Goal: Task Accomplishment & Management: Manage account settings

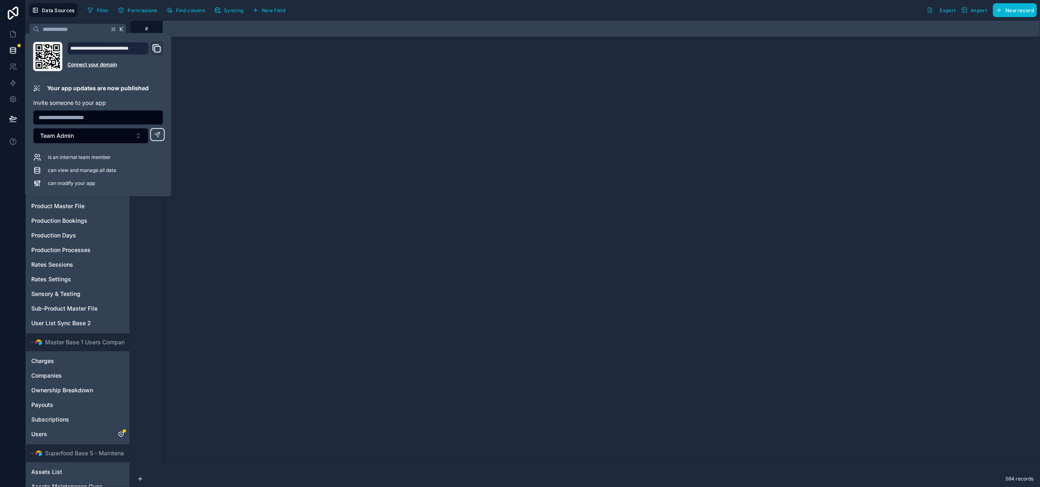
scroll to position [1151, 5062]
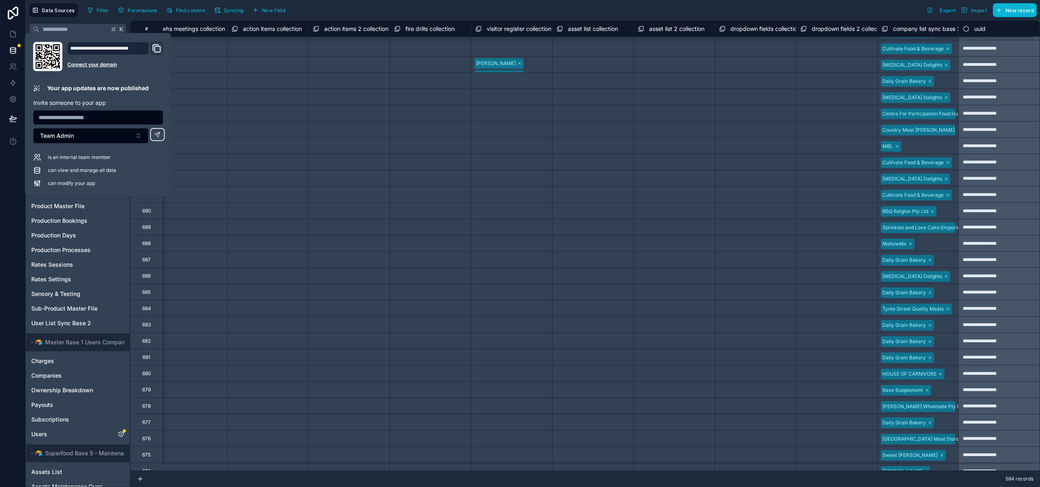
click at [357, 15] on div "Filter Permissions Find column Syncing New field Export Import New record" at bounding box center [560, 10] width 953 height 14
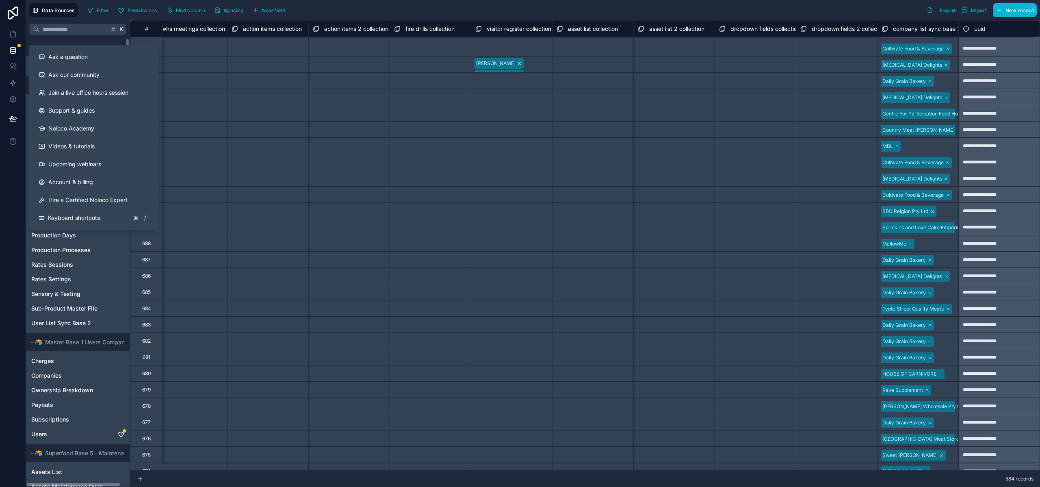
scroll to position [1020, 5062]
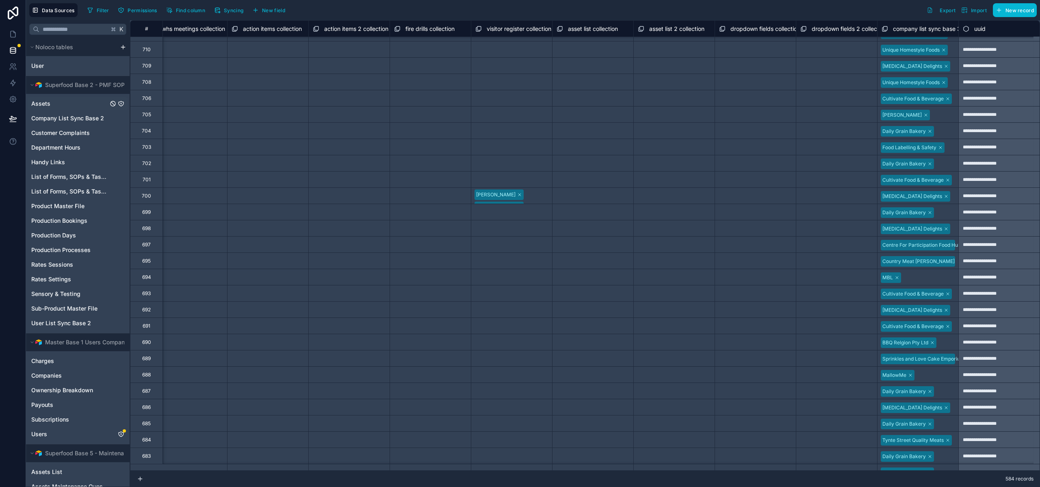
click at [36, 104] on span "Assets" at bounding box center [40, 104] width 19 height 8
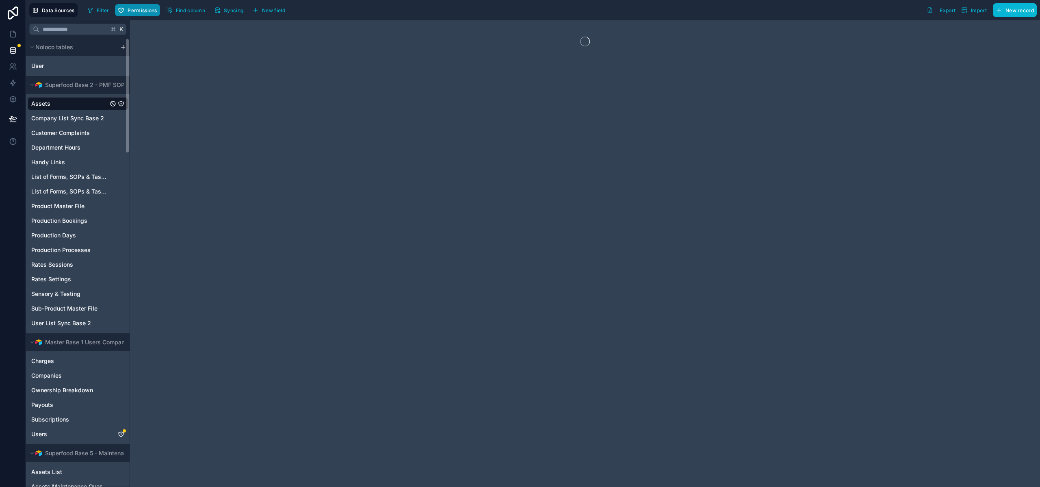
click at [151, 14] on button "Permissions" at bounding box center [137, 10] width 45 height 12
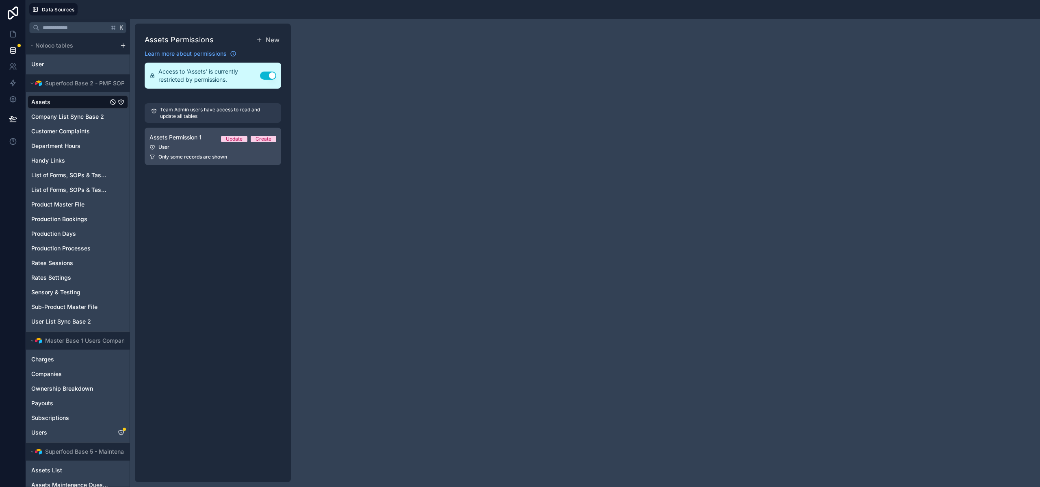
click at [255, 147] on div "User" at bounding box center [213, 147] width 127 height 7
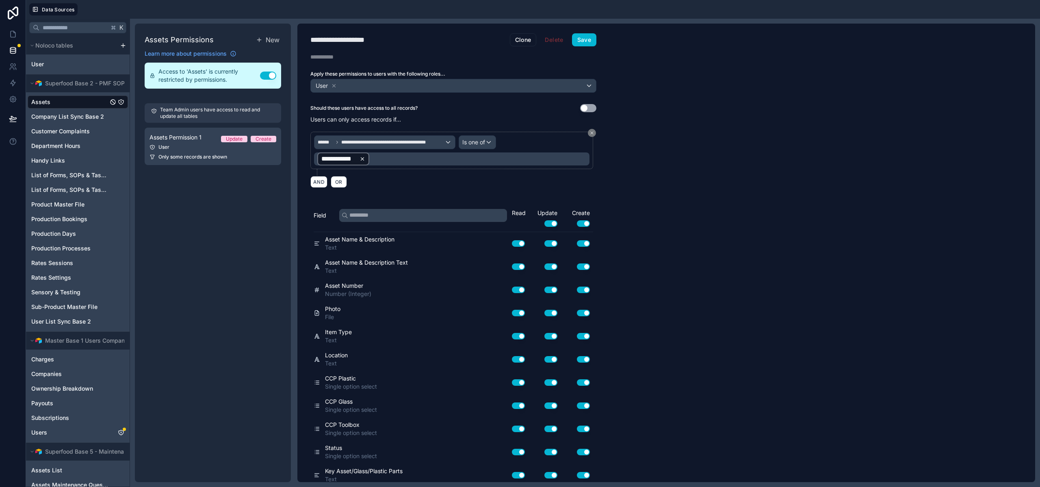
click at [363, 158] on icon at bounding box center [362, 158] width 3 height 3
click at [371, 159] on div "**********" at bounding box center [452, 158] width 276 height 13
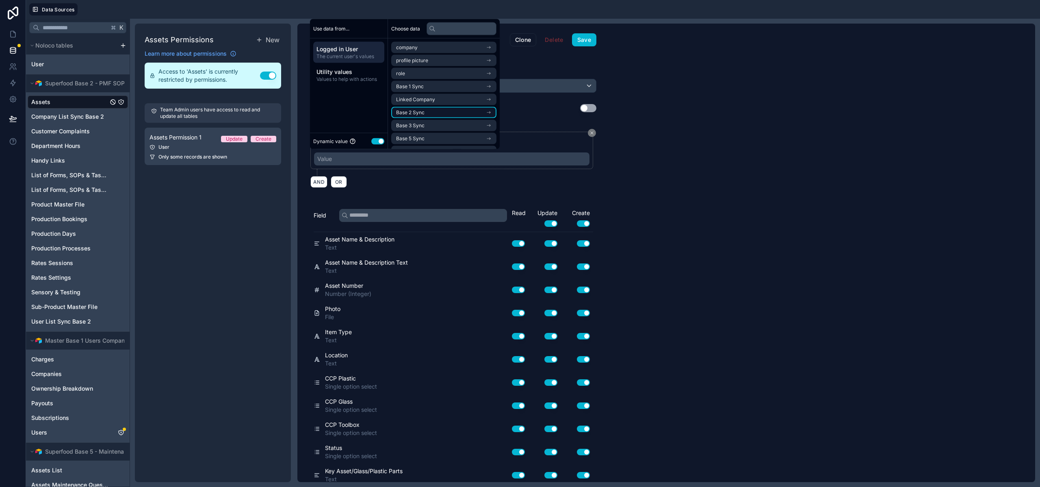
click at [428, 109] on li "Base 2 Sync" at bounding box center [443, 112] width 105 height 11
click at [430, 72] on span "Company List Sync Base 2 Noloco" at bounding box center [435, 75] width 79 height 7
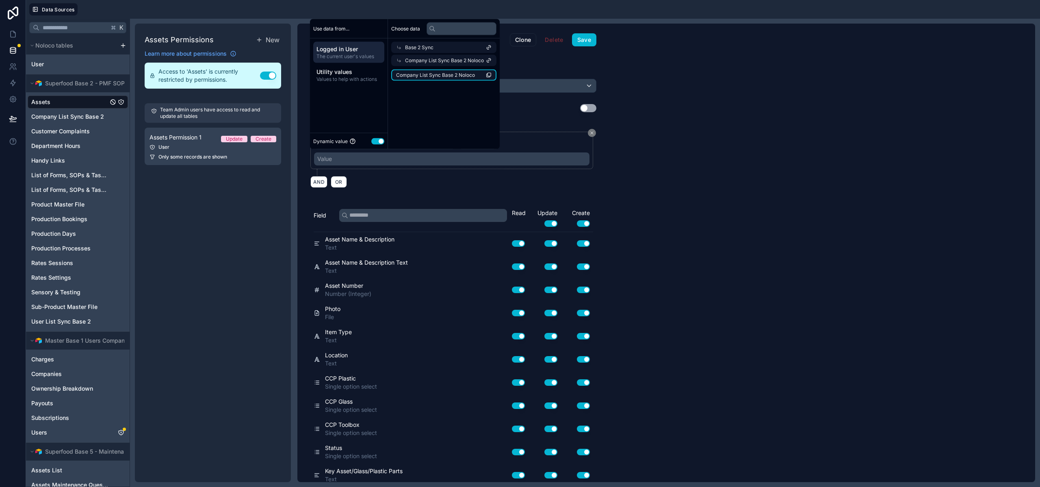
click at [434, 74] on span "Company List Sync Base 2 Noloco" at bounding box center [435, 75] width 79 height 7
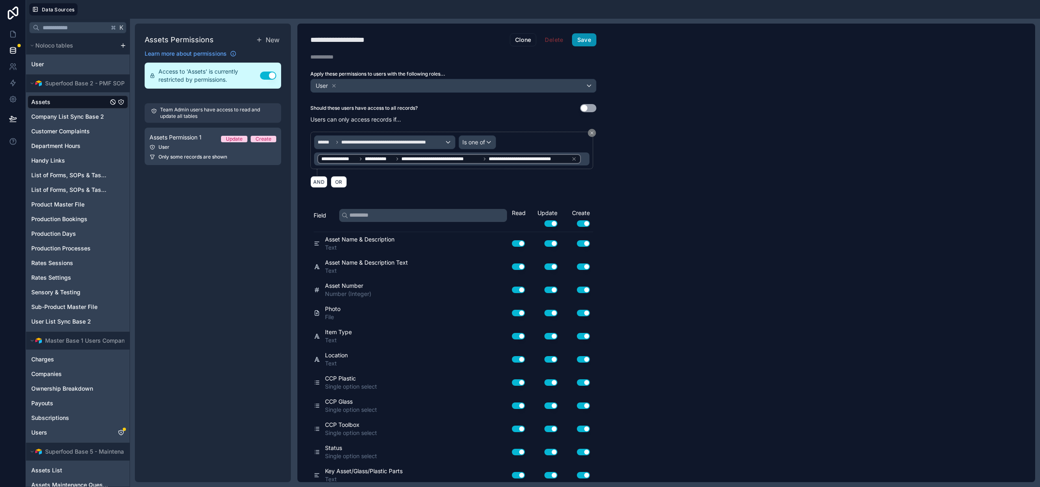
click at [578, 43] on button "Save" at bounding box center [584, 39] width 24 height 13
click at [74, 132] on span "Customer Complaints" at bounding box center [60, 131] width 59 height 8
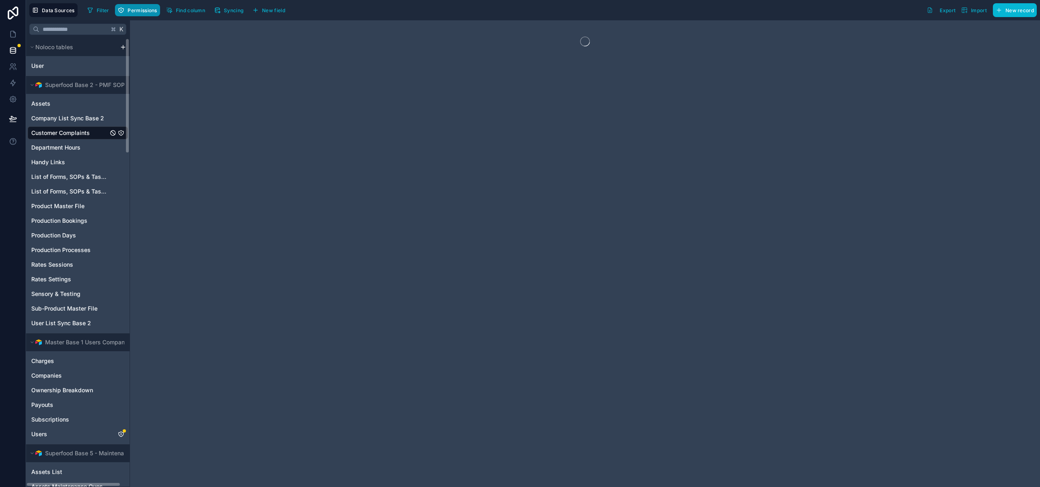
click at [132, 12] on span "Permissions" at bounding box center [142, 10] width 29 height 6
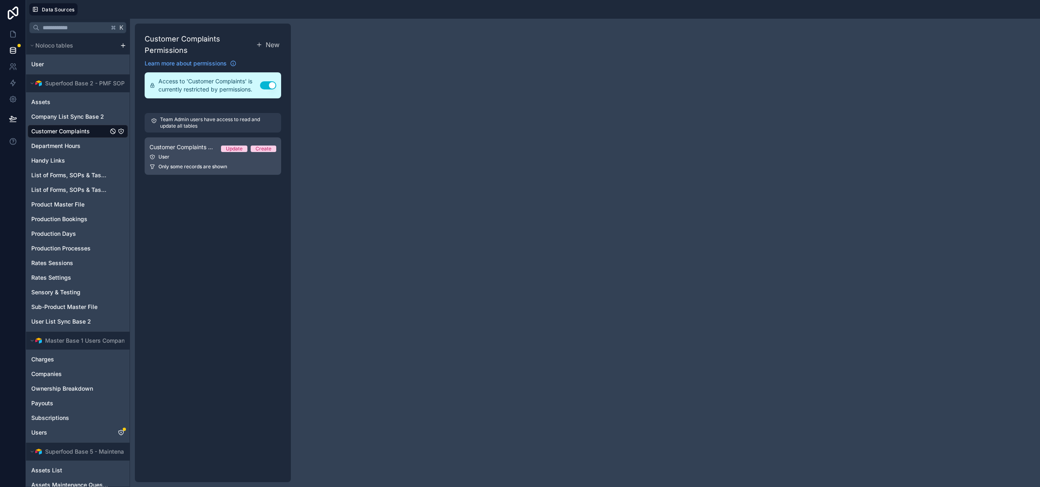
click at [199, 163] on span "Only some records are shown" at bounding box center [193, 166] width 69 height 7
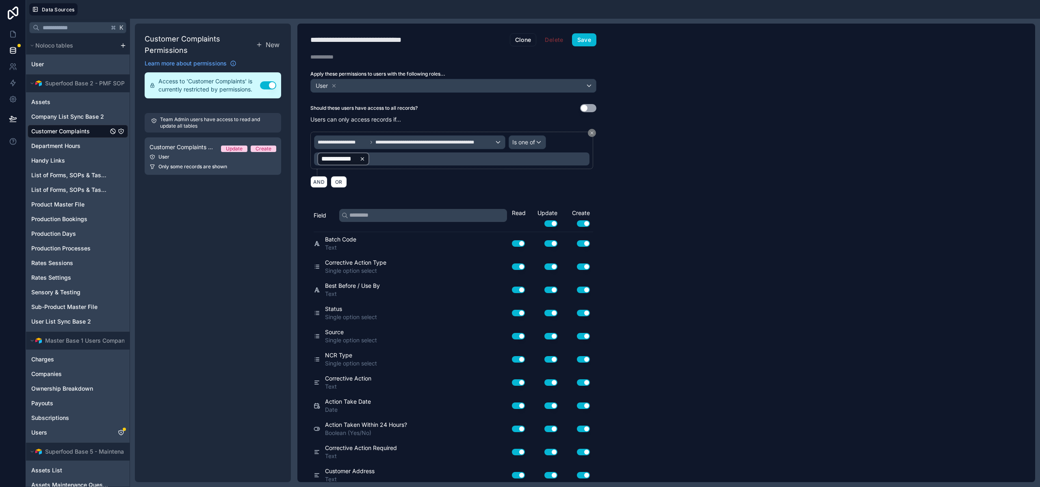
click at [363, 158] on icon at bounding box center [362, 158] width 3 height 3
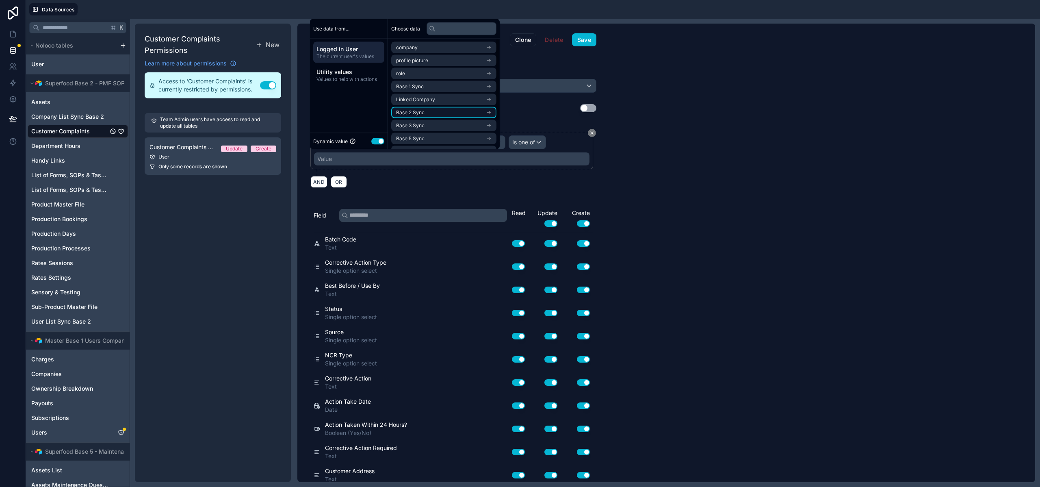
click at [421, 114] on span "Base 2 Sync" at bounding box center [410, 112] width 28 height 7
click at [422, 75] on span "Company List Sync Base 2 Noloco" at bounding box center [435, 75] width 79 height 7
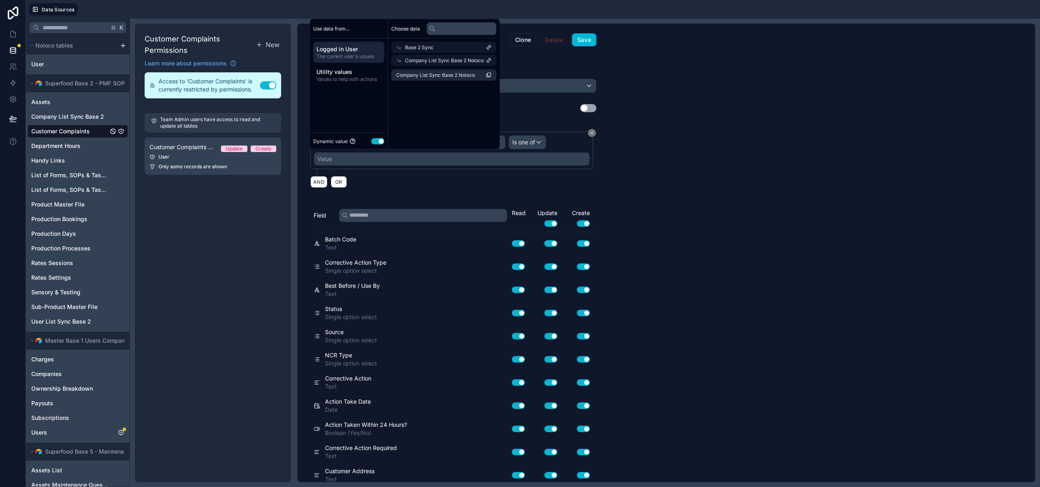
click at [422, 75] on span "Company List Sync Base 2 Noloco" at bounding box center [435, 75] width 79 height 7
click at [586, 43] on button "Save" at bounding box center [584, 39] width 24 height 13
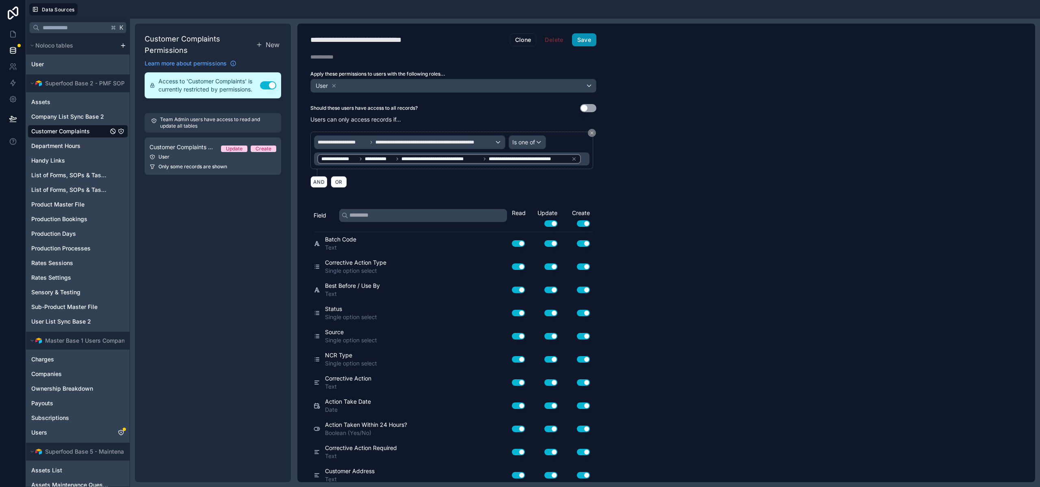
click at [593, 44] on button "Save" at bounding box center [584, 39] width 24 height 13
click at [63, 145] on span "Department Hours" at bounding box center [55, 146] width 49 height 8
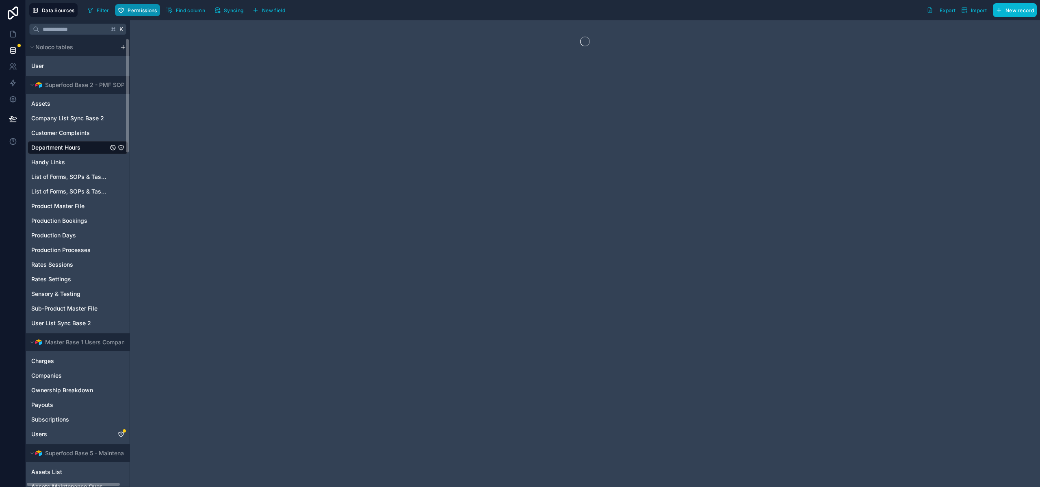
click at [143, 6] on button "Permissions" at bounding box center [137, 10] width 45 height 12
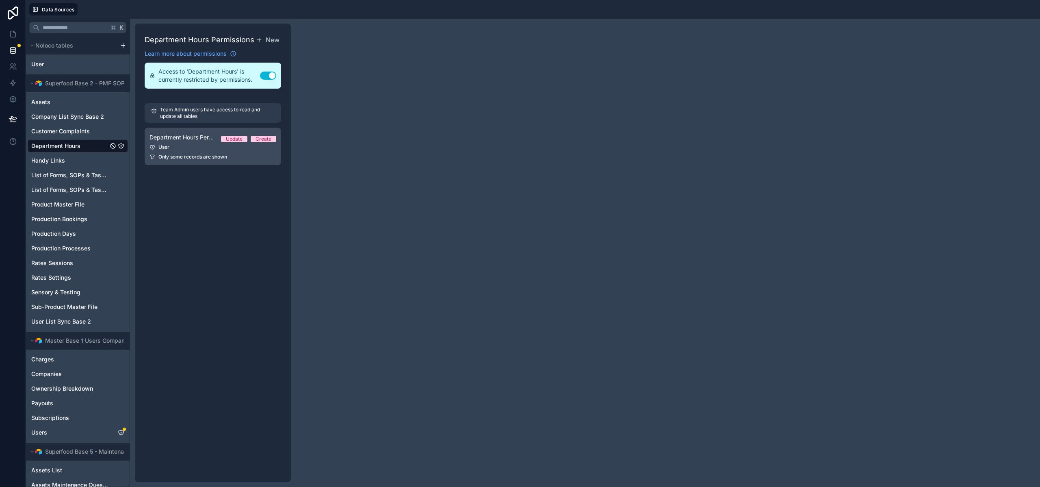
click at [199, 150] on div "User" at bounding box center [213, 147] width 127 height 7
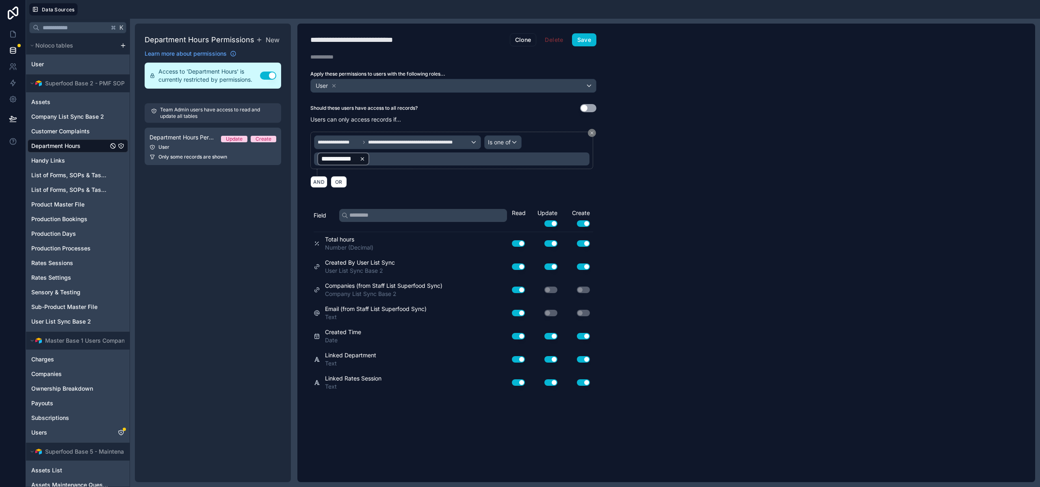
click at [361, 159] on icon at bounding box center [362, 158] width 3 height 3
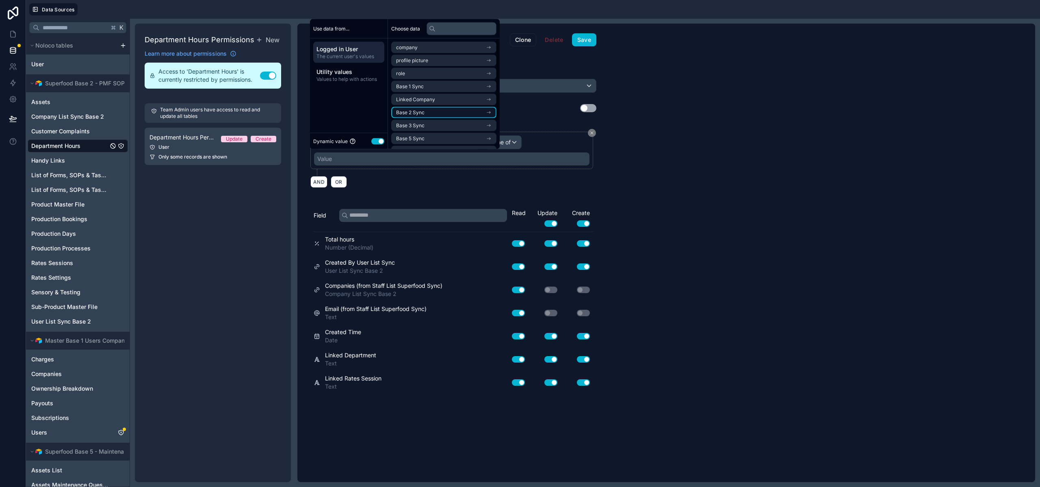
click at [416, 110] on span "Base 2 Sync" at bounding box center [410, 112] width 28 height 7
click at [424, 75] on span "Company List Sync Base 2 Noloco" at bounding box center [435, 75] width 79 height 7
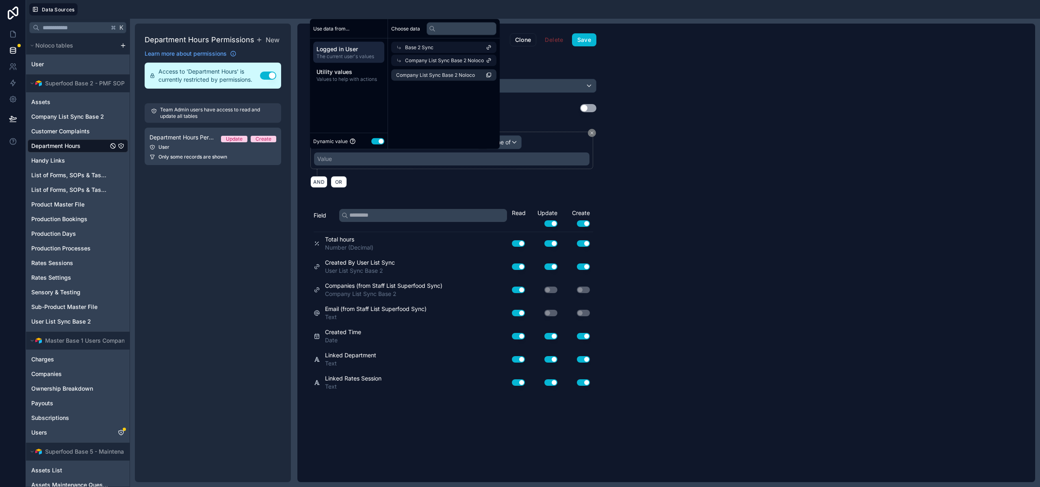
click at [424, 75] on span "Company List Sync Base 2 Noloco" at bounding box center [435, 75] width 79 height 7
click at [594, 38] on button "Save" at bounding box center [584, 39] width 24 height 13
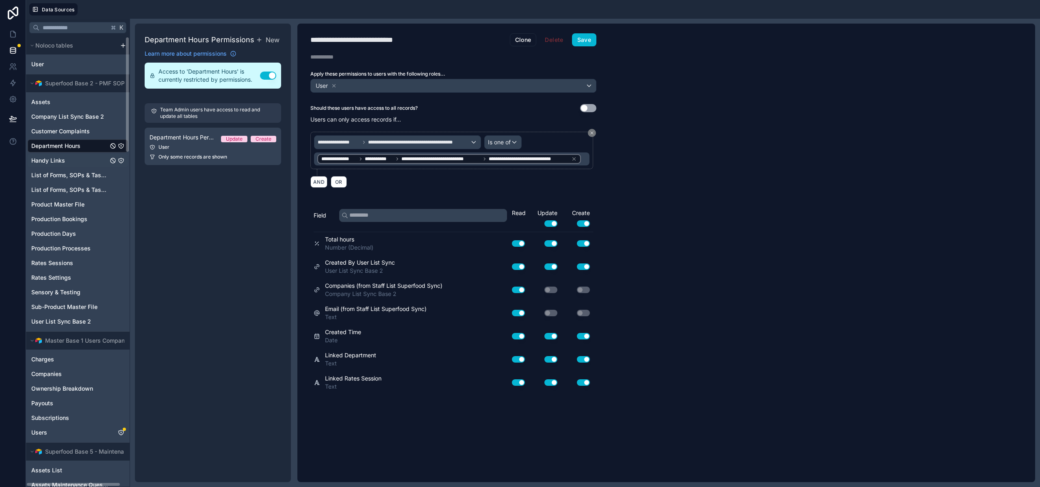
click at [59, 161] on span "Handy Links" at bounding box center [48, 160] width 34 height 8
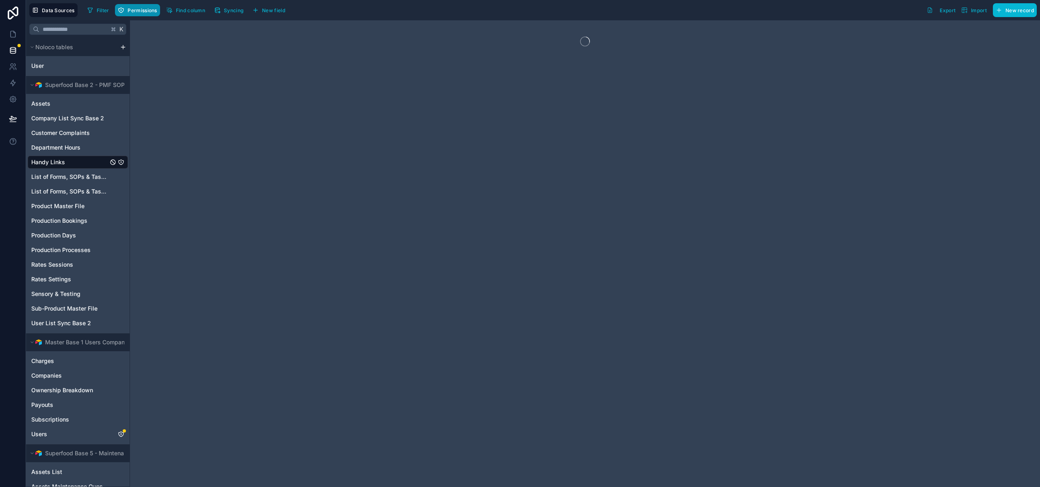
click at [135, 10] on span "Permissions" at bounding box center [142, 10] width 29 height 6
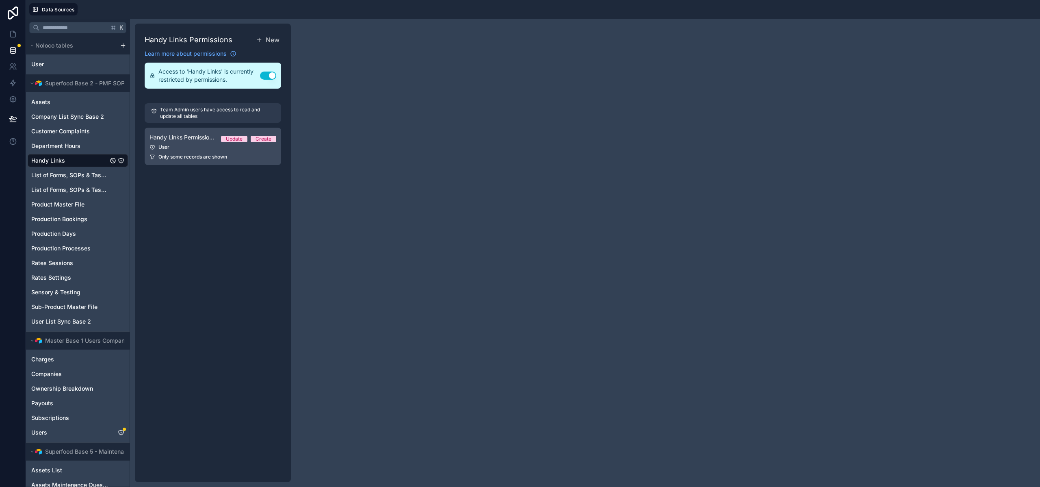
click at [224, 147] on div "User" at bounding box center [213, 147] width 127 height 7
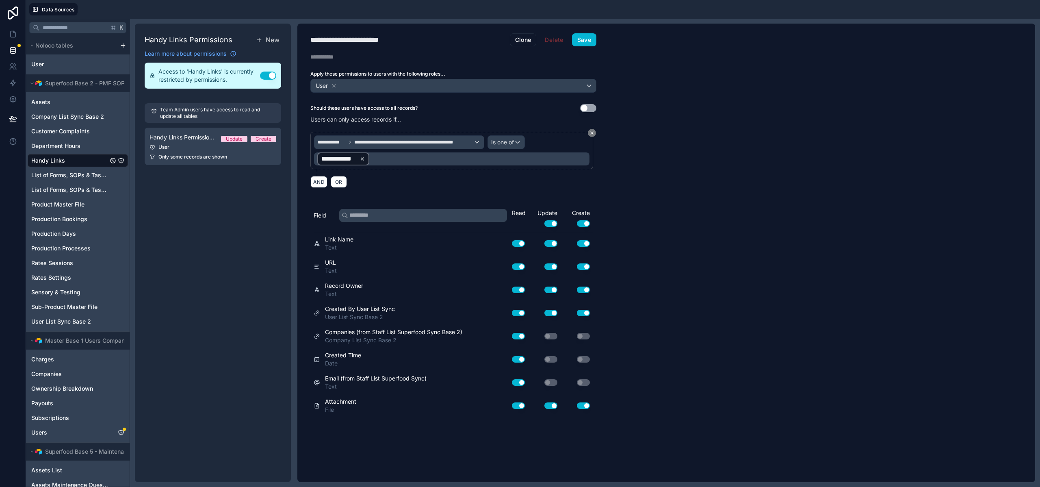
click at [363, 159] on icon at bounding box center [363, 159] width 6 height 6
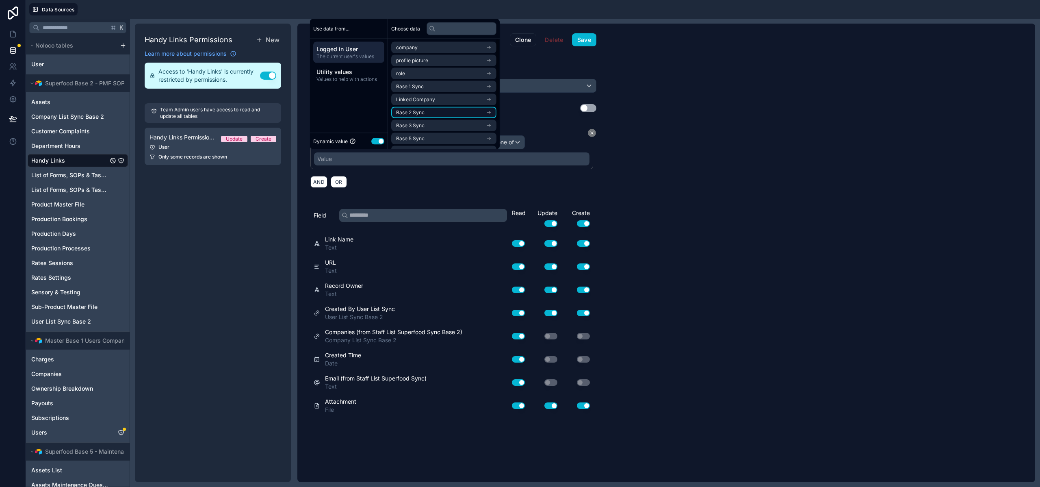
click at [430, 115] on li "Base 2 Sync" at bounding box center [443, 112] width 105 height 11
click at [428, 74] on span "Company List Sync Base 2 Noloco" at bounding box center [435, 75] width 79 height 7
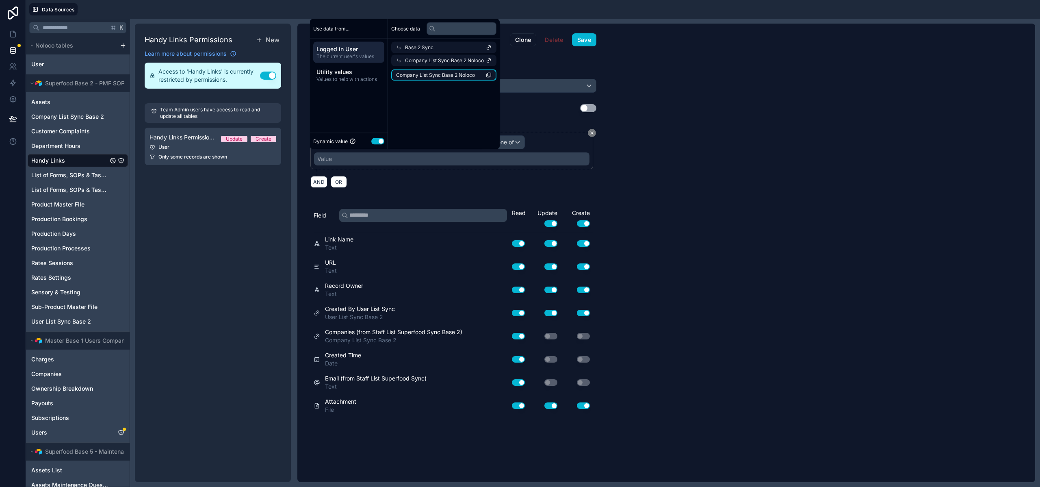
click at [462, 78] on li "Company List Sync Base 2 Noloco" at bounding box center [443, 74] width 105 height 11
click at [589, 39] on button "Save" at bounding box center [584, 39] width 24 height 13
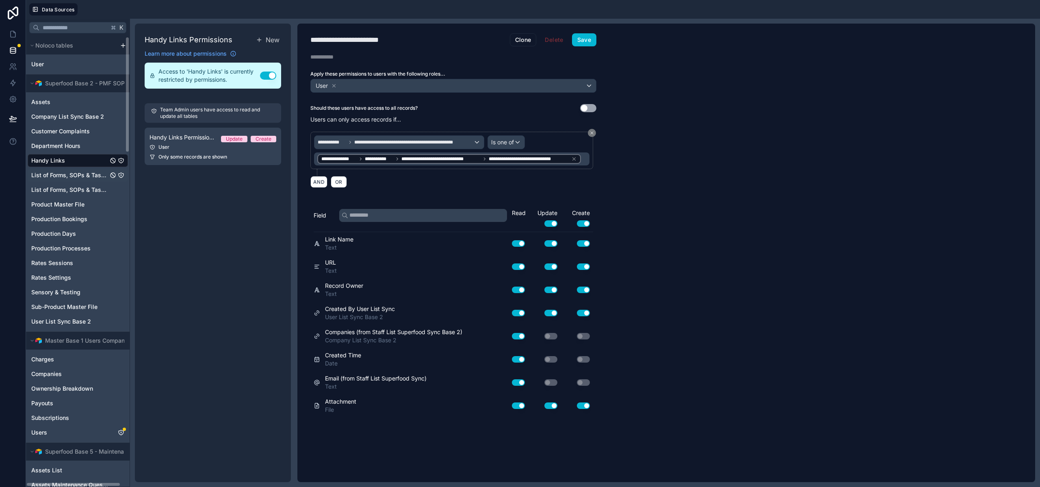
click at [75, 178] on span "List of Forms, SOPs & Tasks [Master]" at bounding box center [69, 175] width 77 height 8
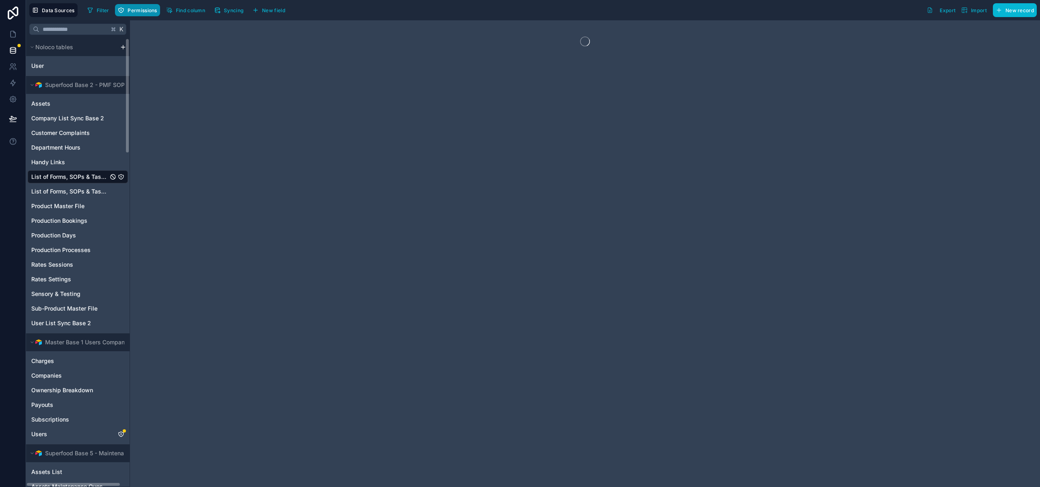
click at [143, 12] on span "Permissions" at bounding box center [142, 10] width 29 height 6
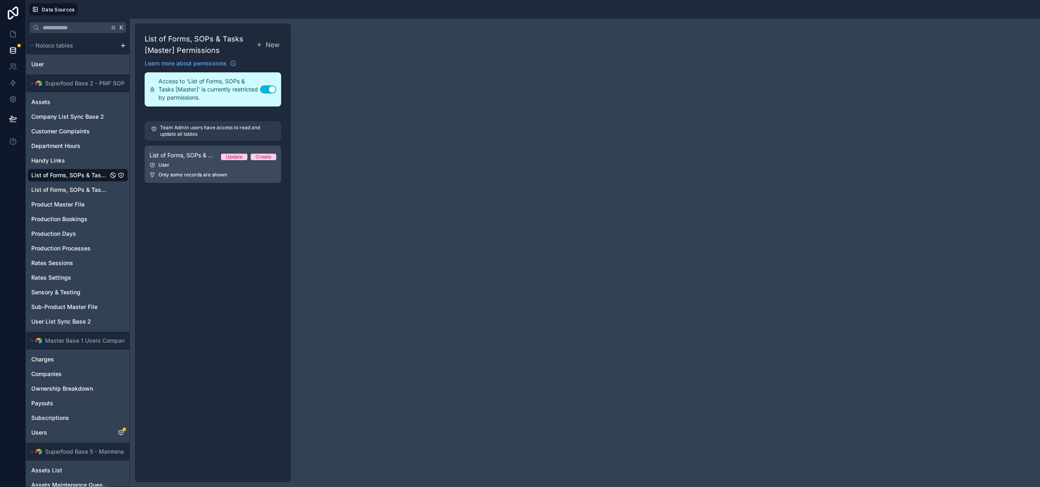
click at [198, 154] on span "List of Forms, SOPs & Tasks [Master] Permission 1" at bounding box center [182, 155] width 65 height 8
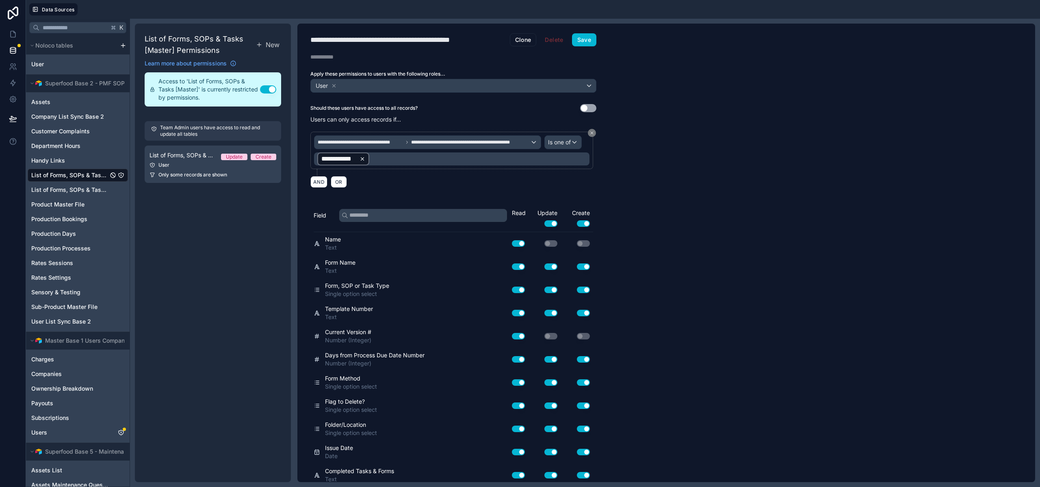
click at [363, 159] on icon at bounding box center [363, 159] width 6 height 6
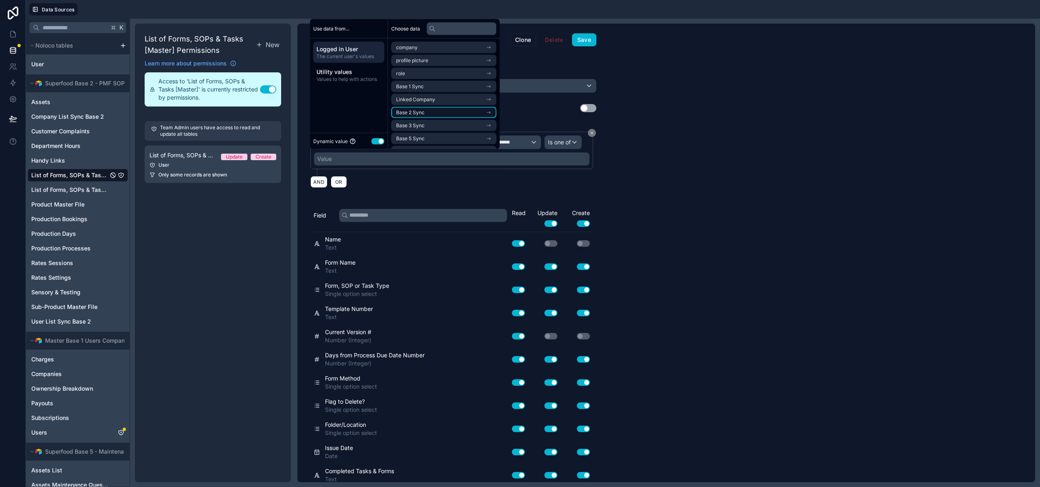
click at [413, 115] on span "Base 2 Sync" at bounding box center [410, 112] width 28 height 7
click at [415, 79] on li "Company List Sync Base 2 Noloco" at bounding box center [443, 74] width 105 height 11
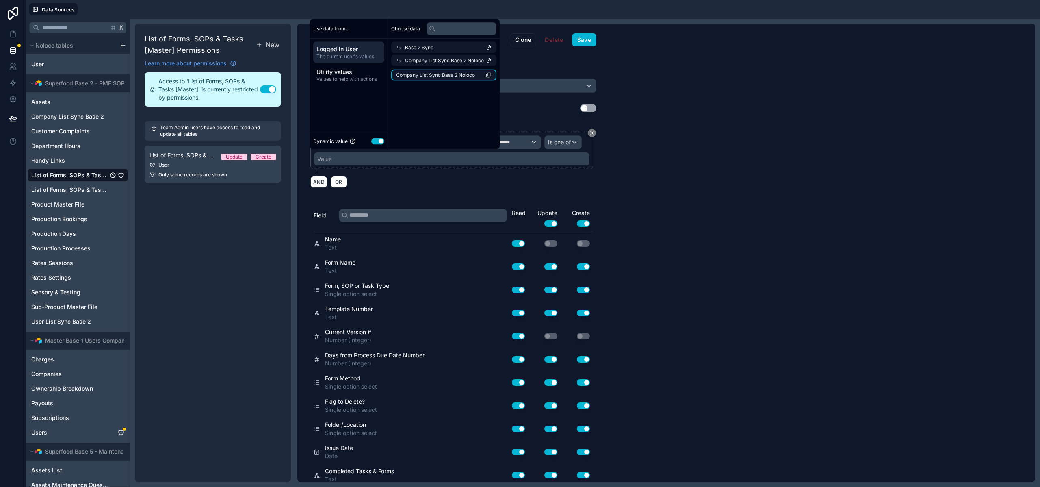
click at [417, 78] on span "Company List Sync Base 2 Noloco" at bounding box center [435, 75] width 79 height 7
click at [582, 38] on button "Save" at bounding box center [584, 39] width 24 height 13
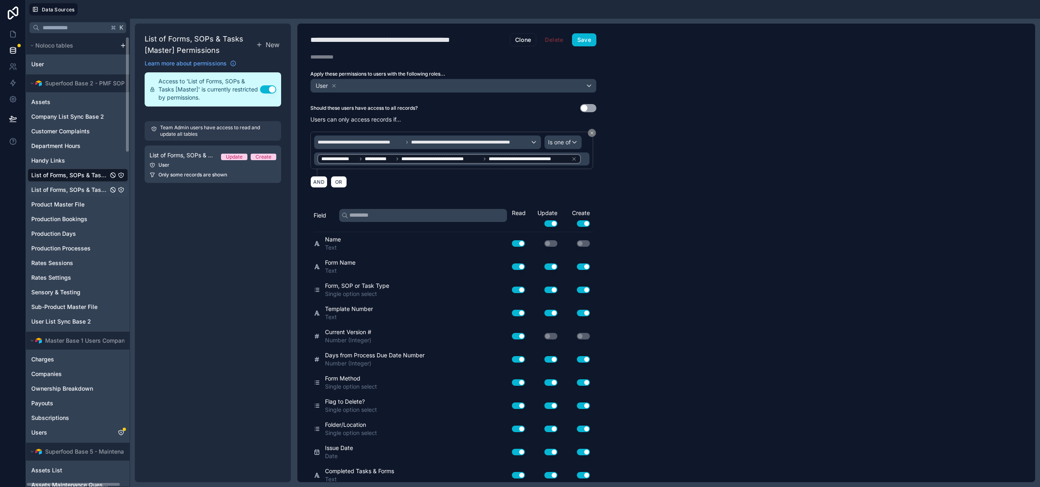
click at [66, 191] on span "List of Forms, SOPs & Tasks [Versions]" at bounding box center [69, 190] width 77 height 8
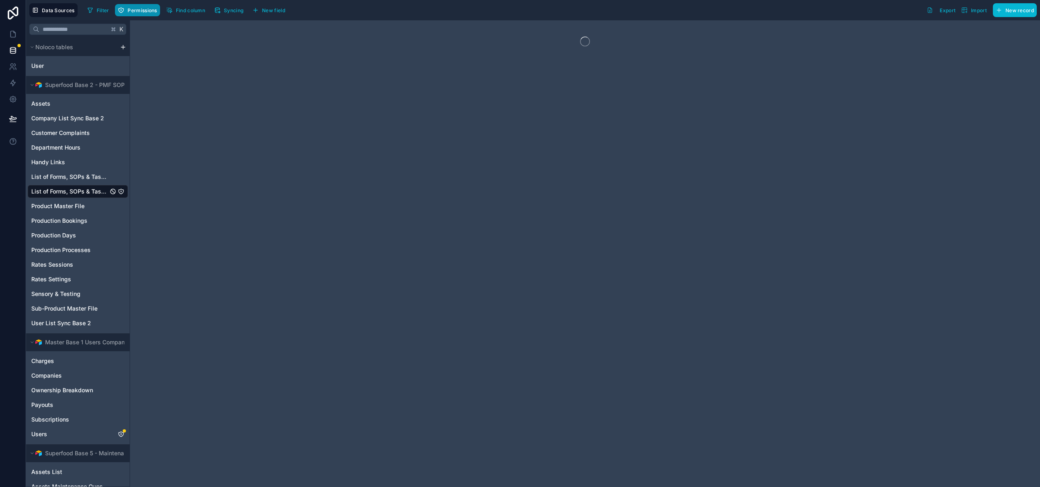
click at [139, 13] on button "Permissions" at bounding box center [137, 10] width 45 height 12
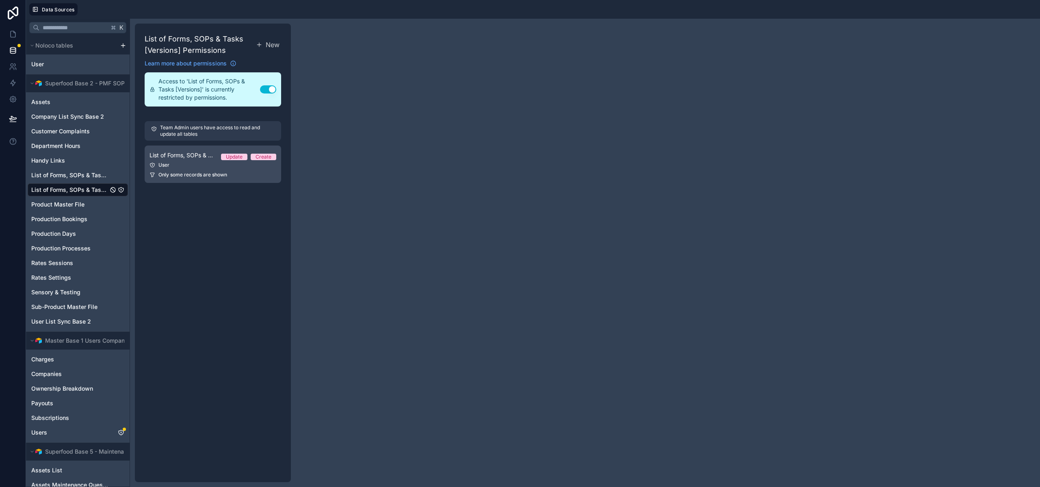
click at [201, 166] on div "User" at bounding box center [213, 165] width 127 height 7
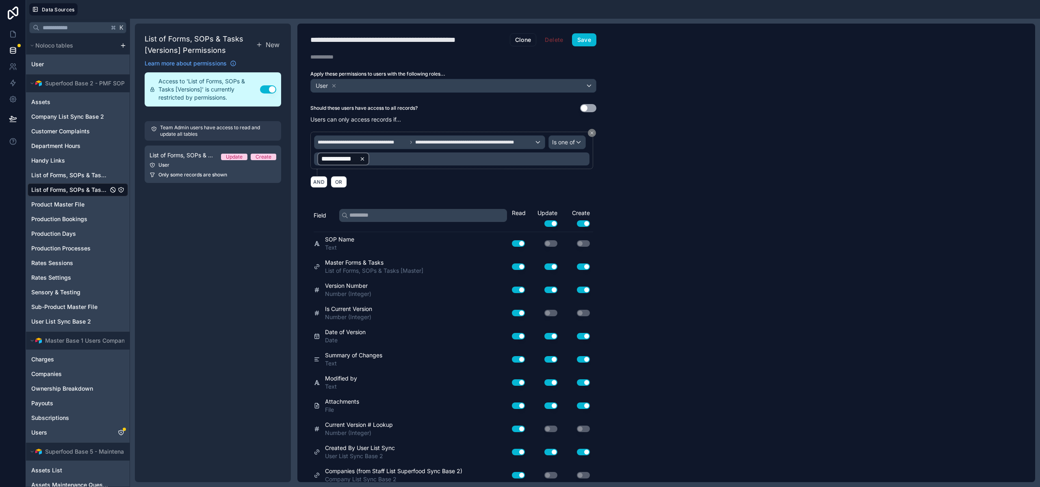
click at [365, 159] on icon at bounding box center [363, 159] width 6 height 6
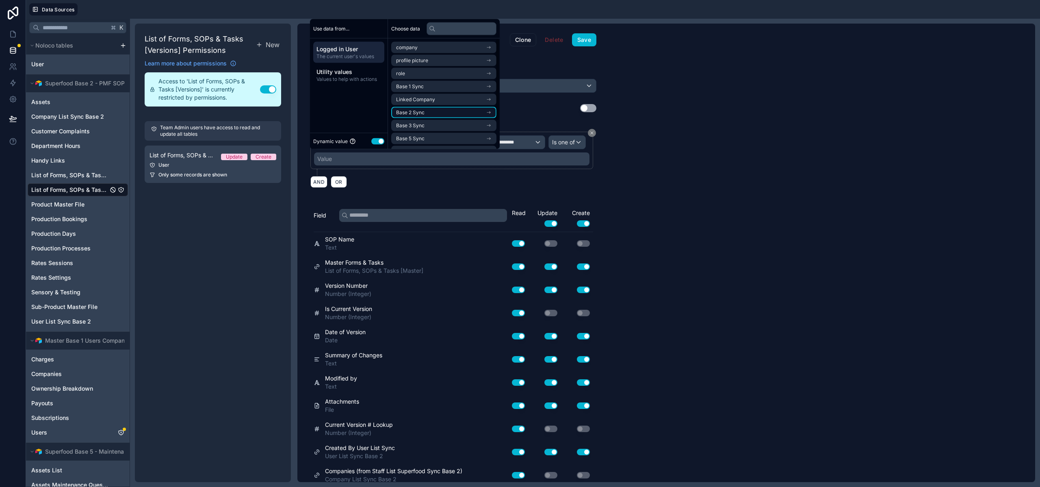
click at [424, 111] on span "Base 2 Sync" at bounding box center [410, 112] width 28 height 7
click at [425, 76] on span "Company List Sync Base 2 Noloco" at bounding box center [435, 75] width 79 height 7
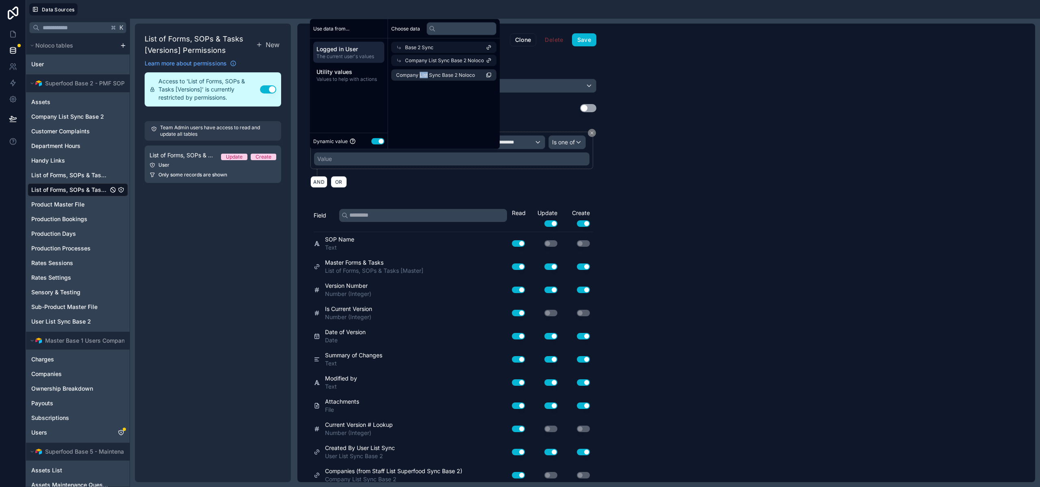
click at [425, 76] on span "Company List Sync Base 2 Noloco" at bounding box center [435, 75] width 79 height 7
click at [580, 41] on button "Save" at bounding box center [584, 39] width 24 height 13
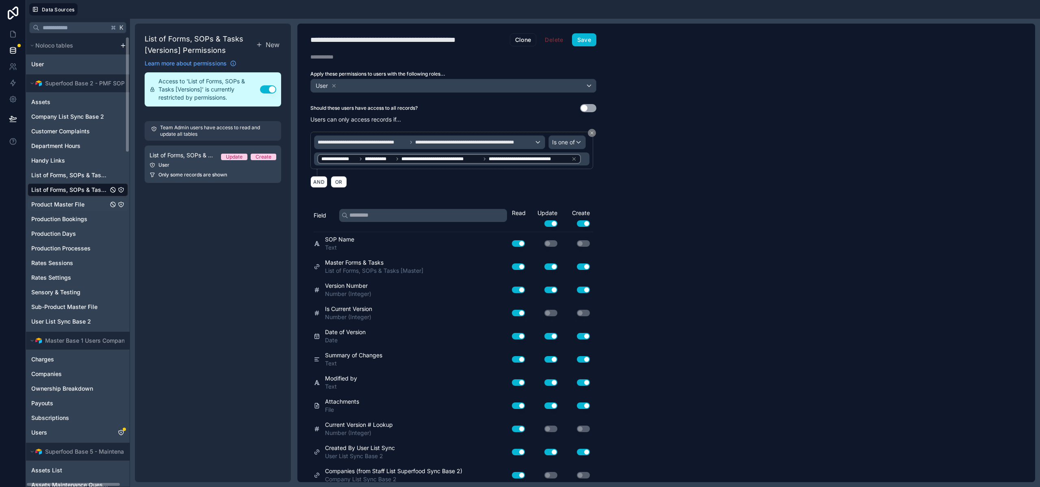
click at [63, 207] on span "Product Master File" at bounding box center [57, 204] width 53 height 8
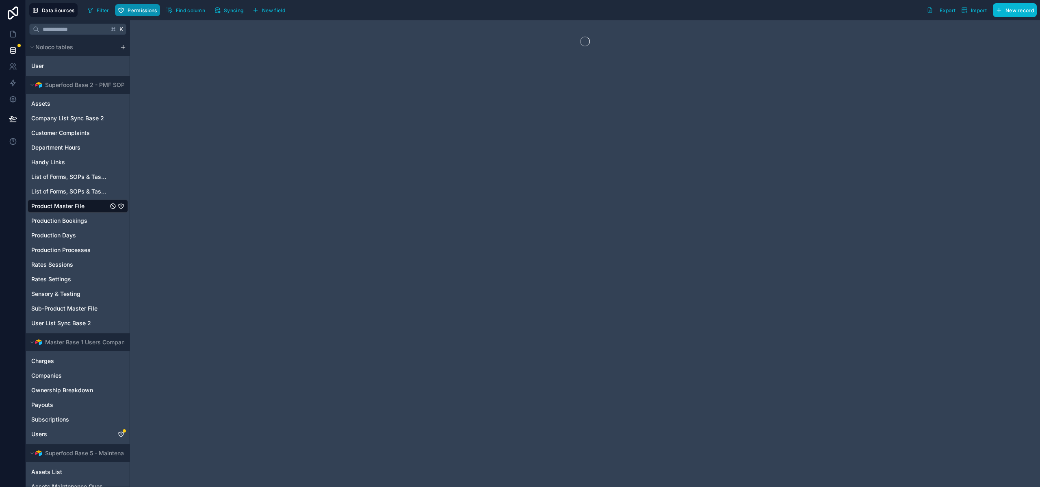
click at [139, 12] on span "Permissions" at bounding box center [142, 10] width 29 height 6
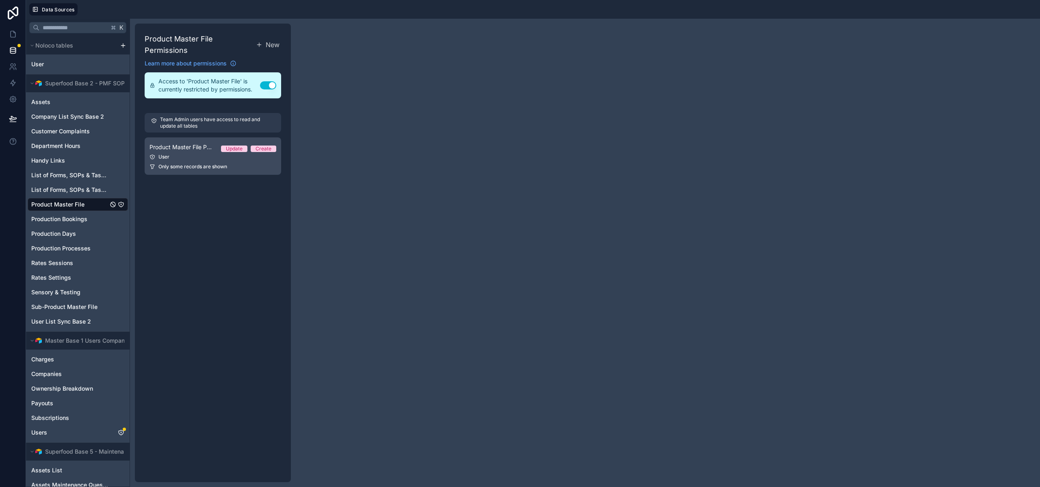
click at [195, 159] on div "User" at bounding box center [213, 157] width 127 height 7
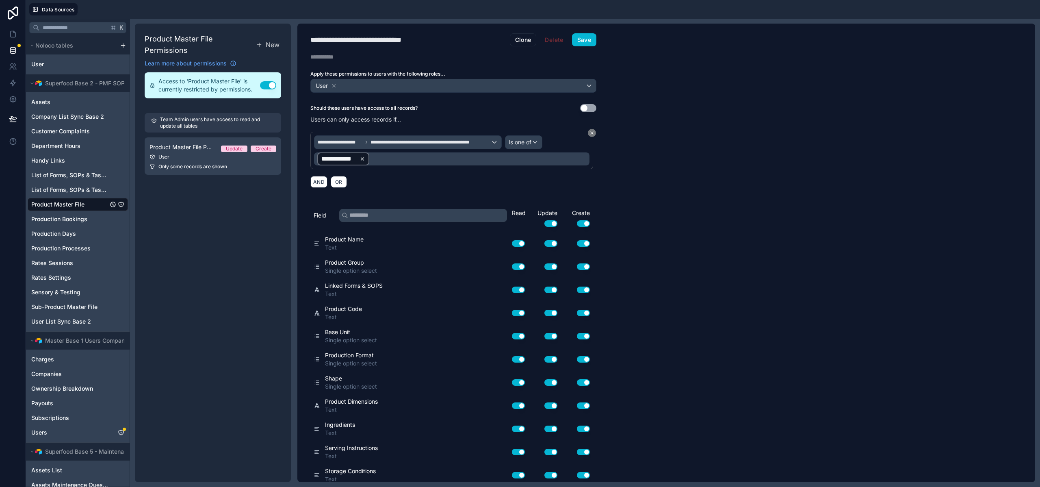
click at [360, 159] on icon at bounding box center [363, 159] width 6 height 6
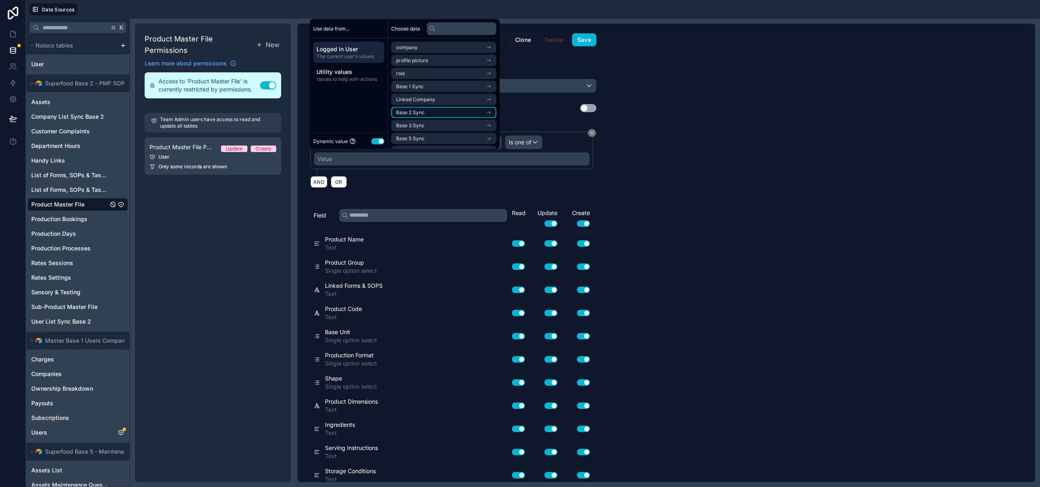
click at [396, 111] on span "Base 2 Sync" at bounding box center [410, 112] width 28 height 7
click at [425, 73] on span "Company List Sync Base 2 Noloco" at bounding box center [435, 75] width 79 height 7
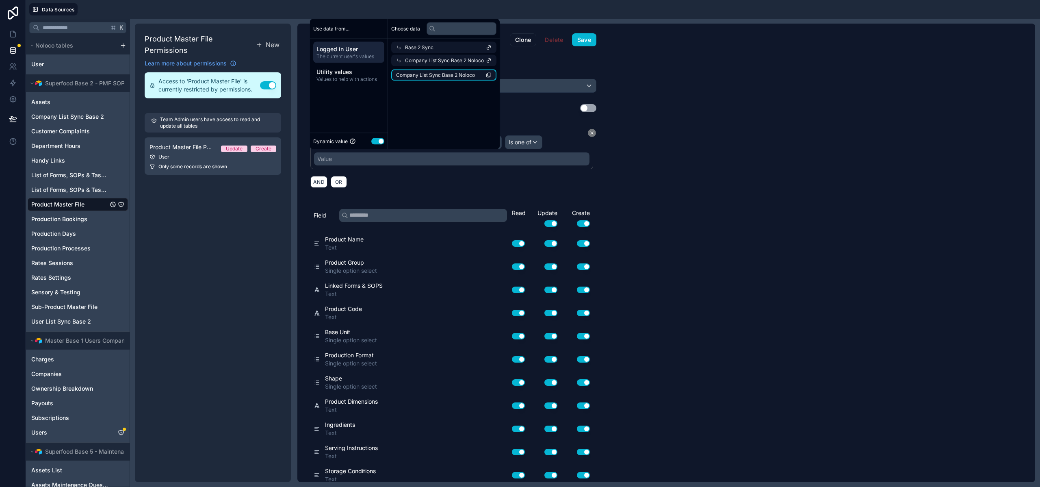
click at [428, 79] on li "Company List Sync Base 2 Noloco" at bounding box center [443, 74] width 105 height 11
click at [588, 33] on div "**********" at bounding box center [454, 253] width 312 height 458
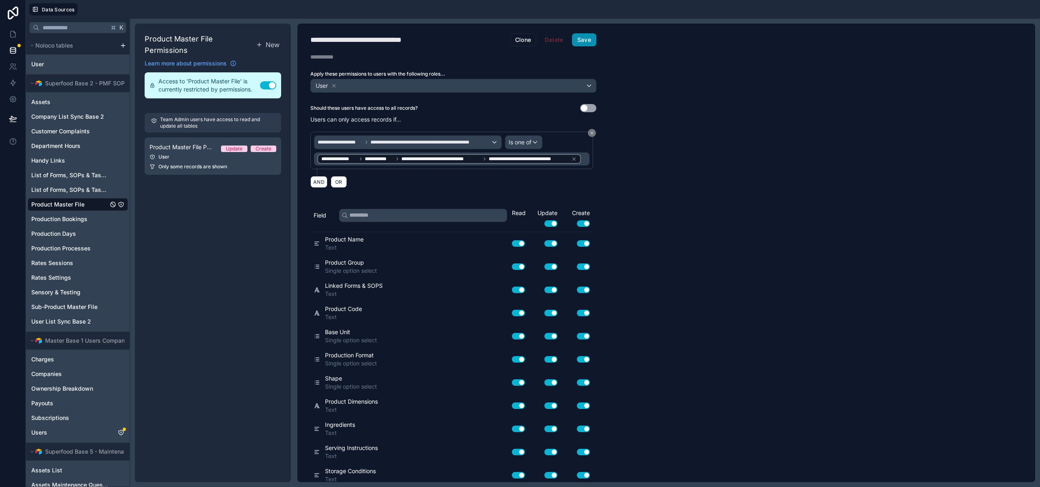
click at [589, 37] on button "Save" at bounding box center [584, 39] width 24 height 13
click at [50, 226] on div "Assets Company List Sync Base 2 Customer Complaints Department Hours Handy Link…" at bounding box center [78, 210] width 100 height 236
click at [53, 222] on span "Production Bookings" at bounding box center [59, 219] width 56 height 8
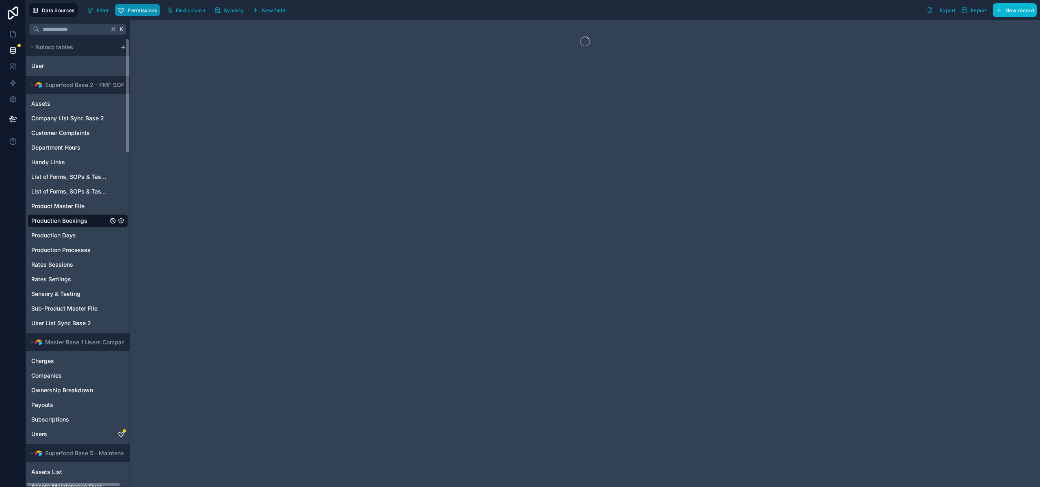
click at [137, 11] on span "Permissions" at bounding box center [142, 10] width 29 height 6
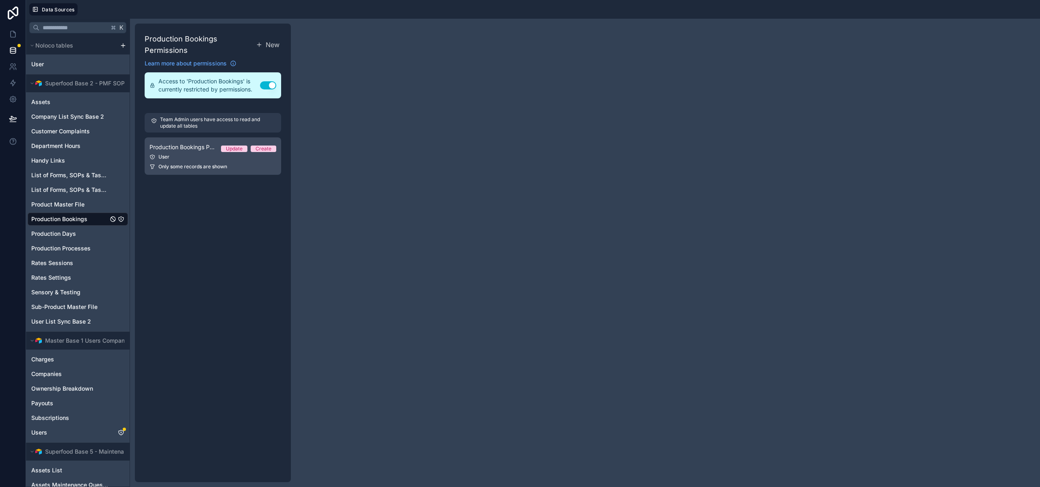
click at [195, 154] on div "User" at bounding box center [213, 157] width 127 height 7
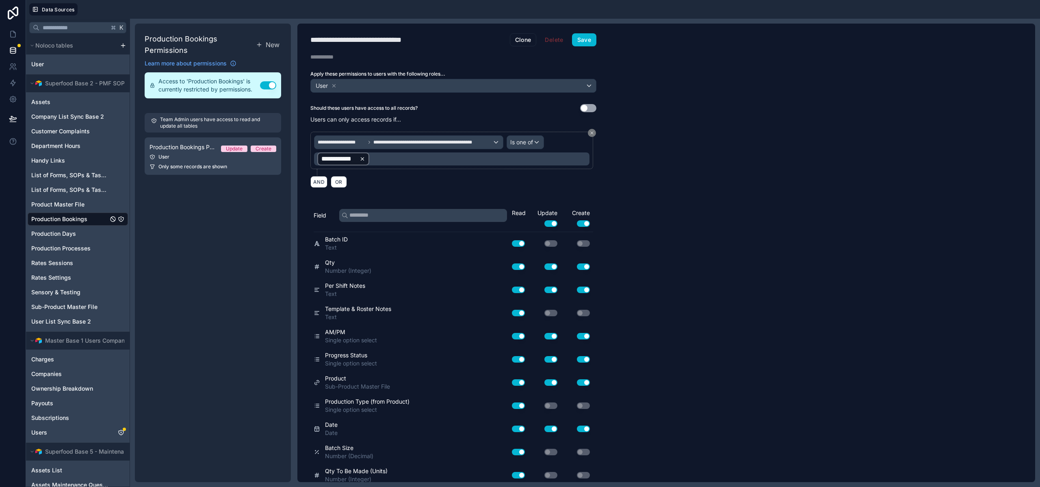
click at [361, 159] on icon at bounding box center [362, 158] width 3 height 3
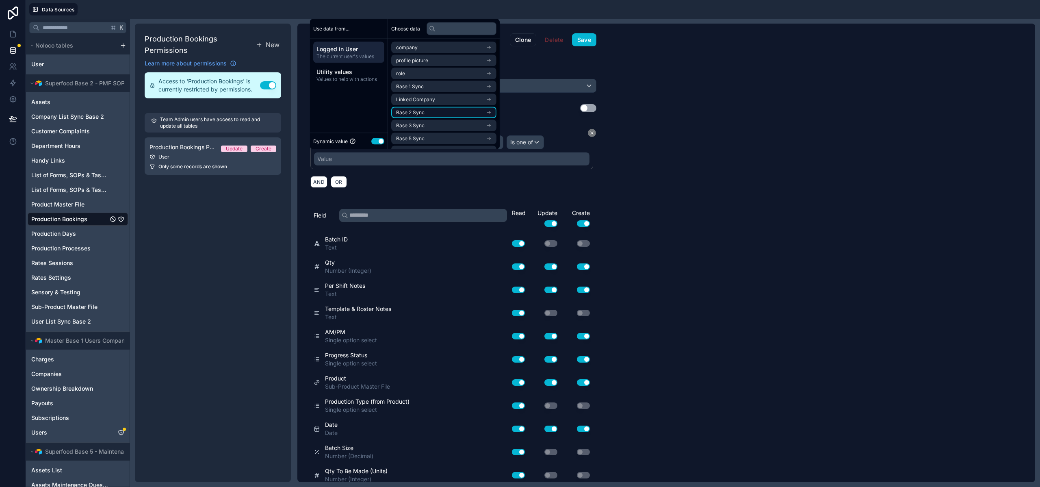
click at [422, 112] on span "Base 2 Sync" at bounding box center [410, 112] width 28 height 7
click at [432, 76] on span "Company List Sync Base 2 Noloco" at bounding box center [435, 75] width 79 height 7
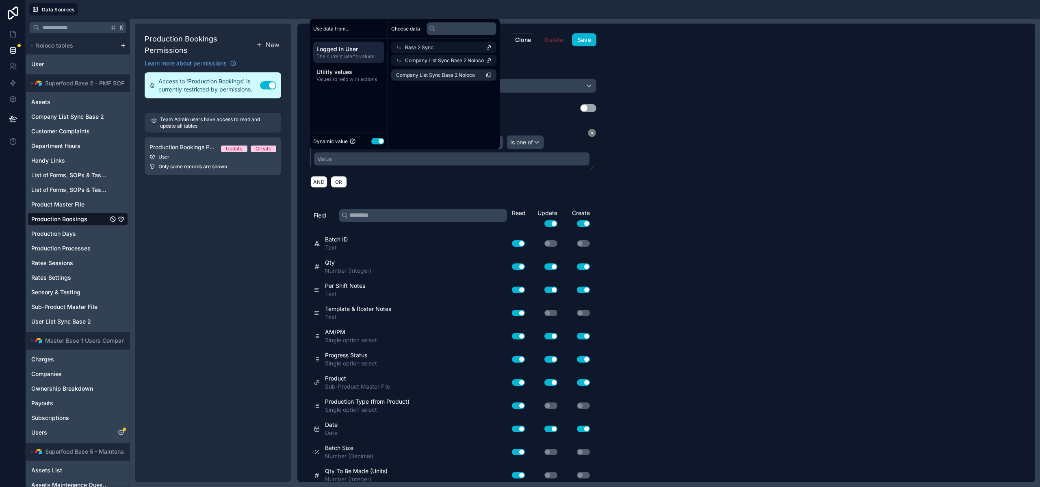
click at [432, 76] on span "Company List Sync Base 2 Noloco" at bounding box center [435, 75] width 79 height 7
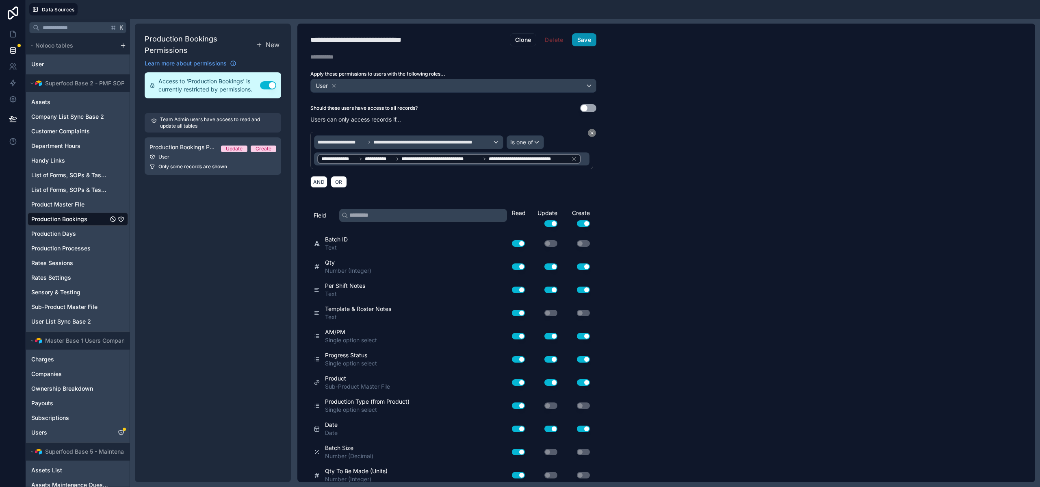
click at [588, 38] on button "Save" at bounding box center [584, 39] width 24 height 13
click at [40, 236] on span "Production Days" at bounding box center [53, 234] width 45 height 8
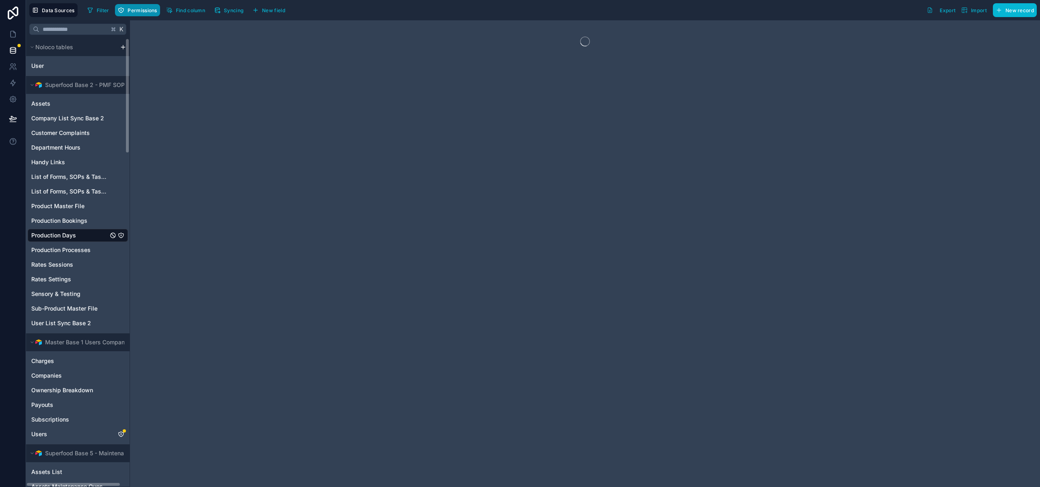
click at [138, 14] on button "Permissions" at bounding box center [137, 10] width 45 height 12
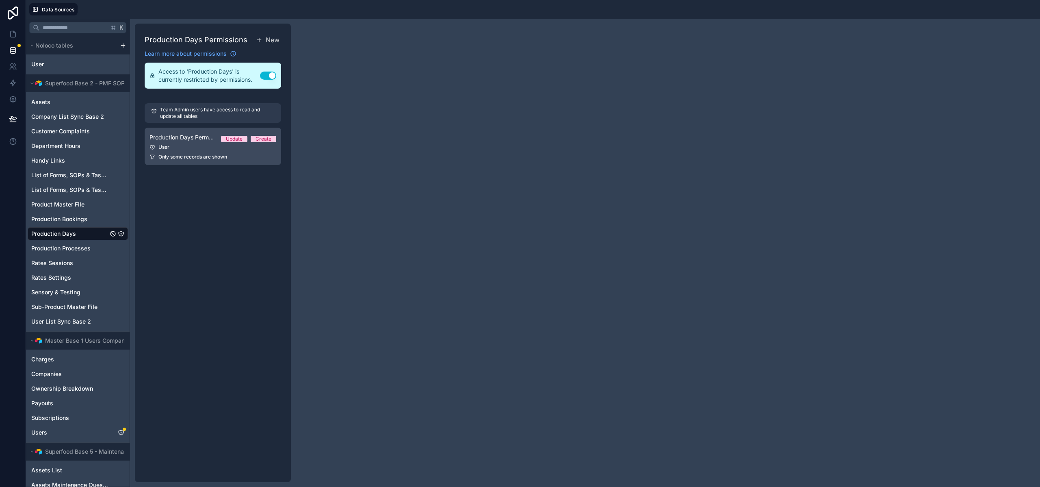
click at [200, 135] on span "Production Days Permission 1" at bounding box center [182, 137] width 65 height 8
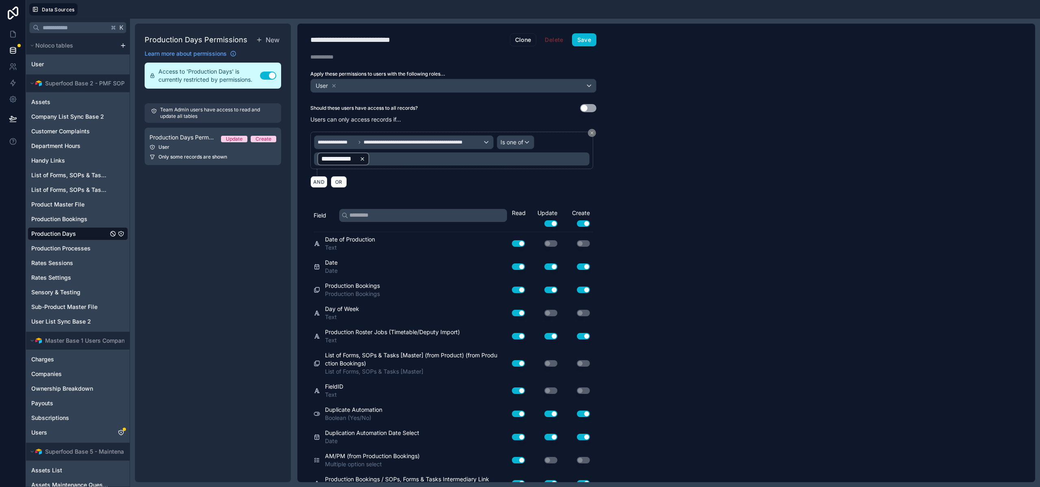
click at [364, 157] on icon at bounding box center [363, 159] width 6 height 6
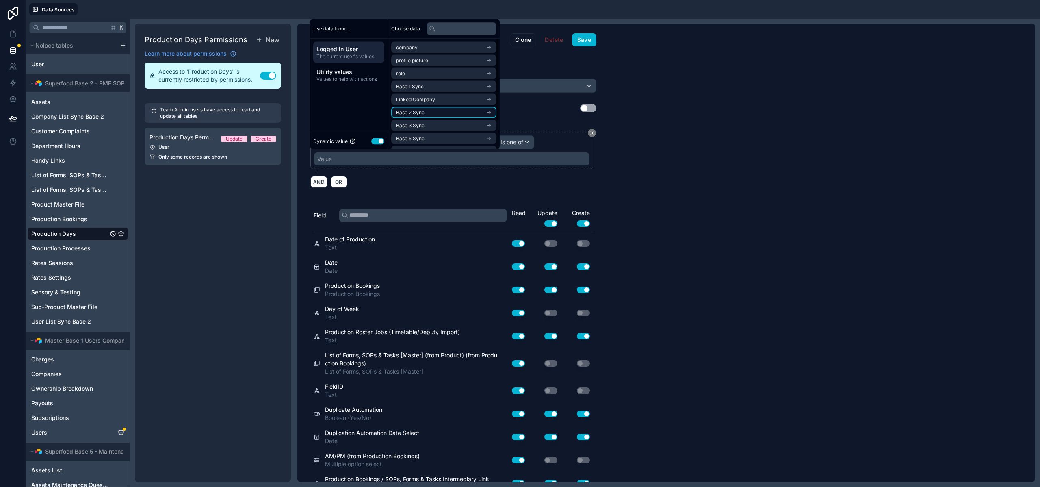
click at [426, 112] on li "Base 2 Sync" at bounding box center [443, 112] width 105 height 11
click at [429, 71] on li "Company List Sync Base 2 Noloco" at bounding box center [443, 74] width 105 height 11
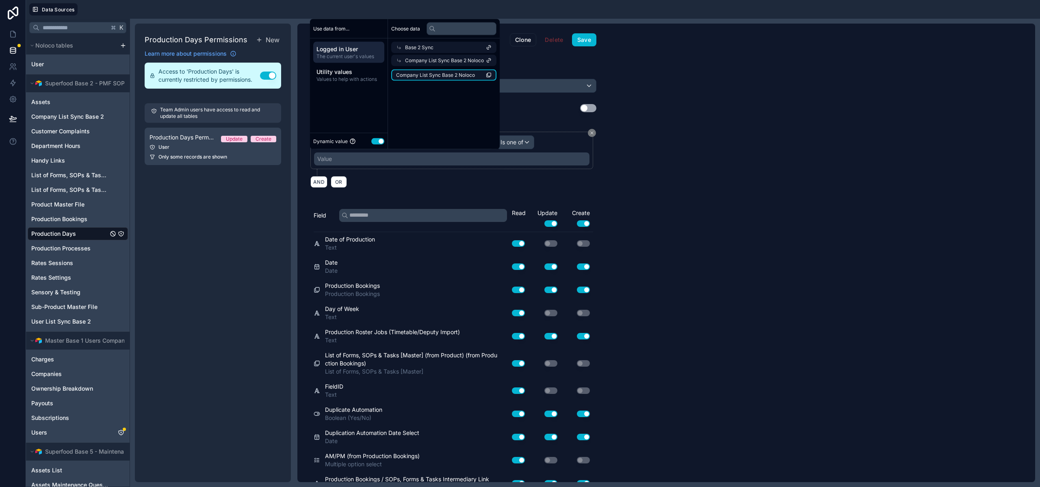
click at [430, 74] on span "Company List Sync Base 2 Noloco" at bounding box center [435, 75] width 79 height 7
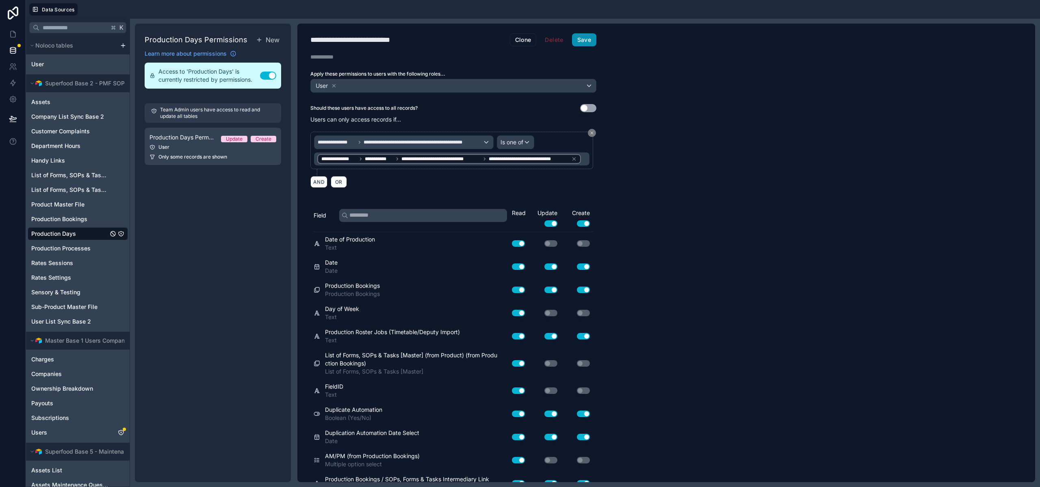
click at [572, 38] on button "Save" at bounding box center [584, 39] width 24 height 13
click at [581, 38] on button "Save" at bounding box center [584, 39] width 24 height 13
click at [50, 251] on span "Production Processes" at bounding box center [60, 248] width 59 height 8
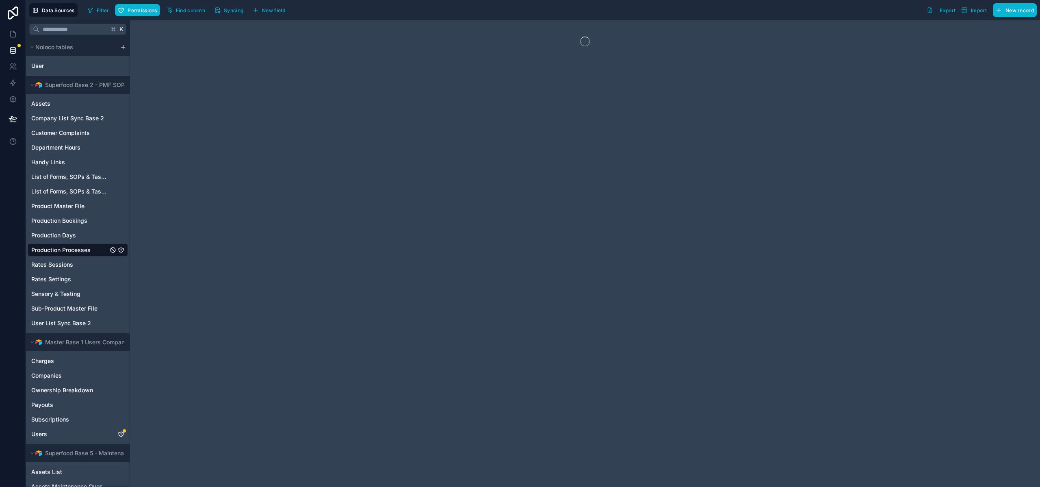
click at [138, 17] on div "Filter Permissions Find column Syncing New field" at bounding box center [187, 10] width 207 height 14
click at [138, 13] on button "Permissions" at bounding box center [137, 10] width 45 height 12
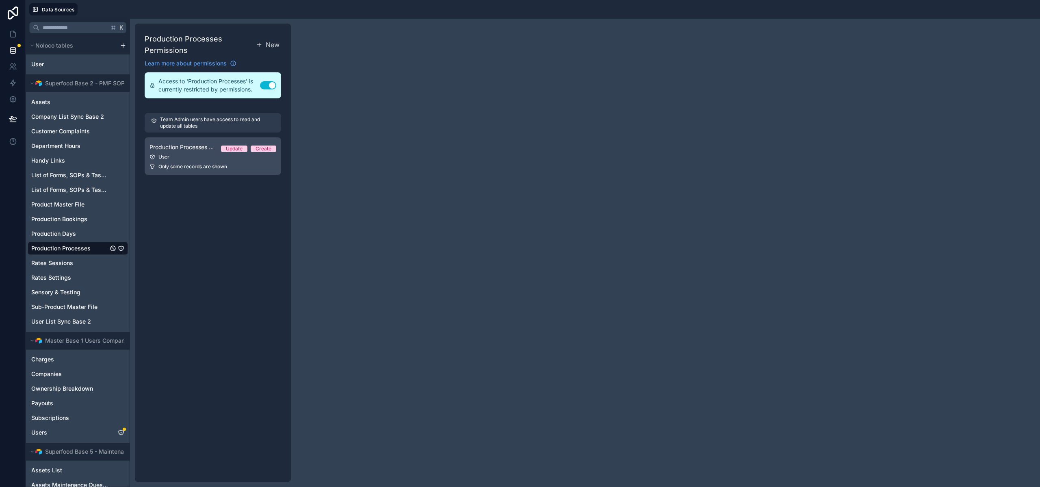
click at [210, 145] on span "Production Processes Permission 1" at bounding box center [182, 147] width 65 height 8
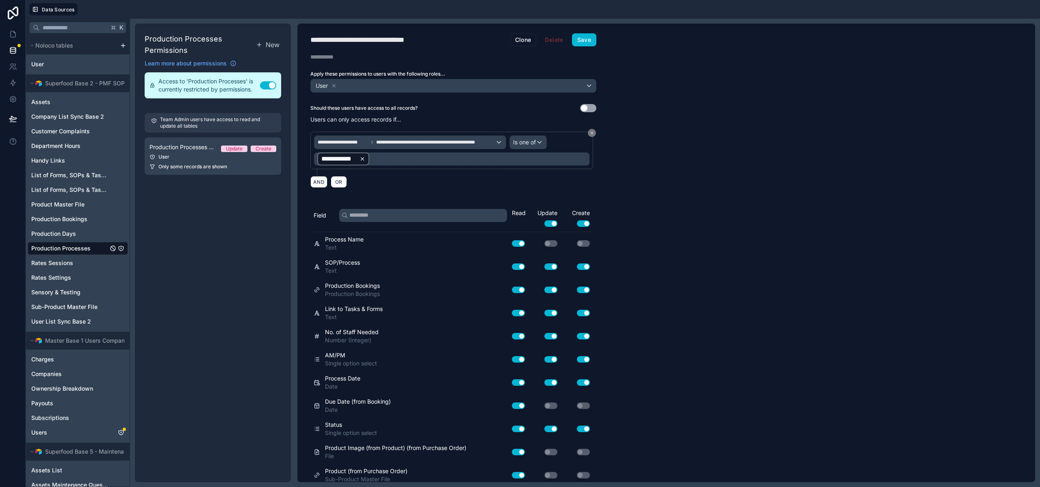
click at [358, 159] on div "**********" at bounding box center [343, 159] width 44 height 10
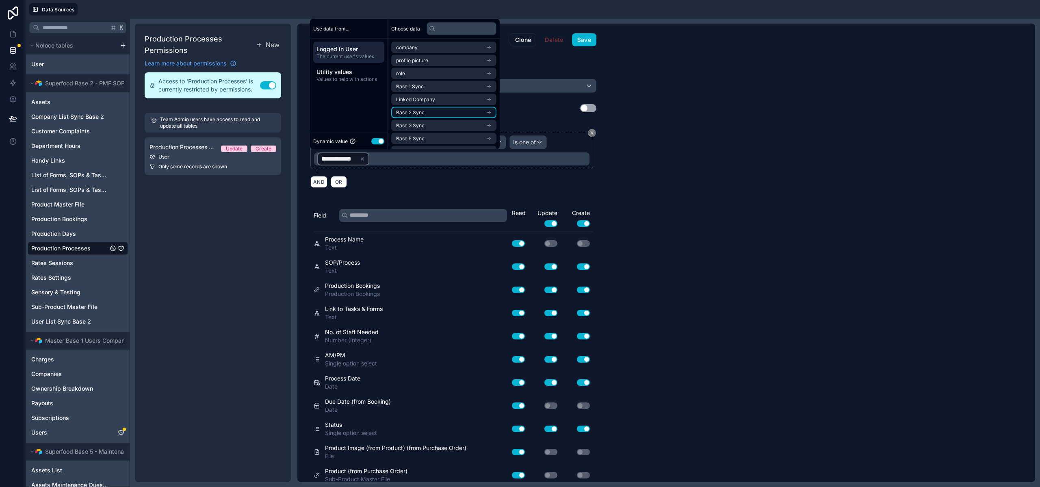
click at [417, 113] on span "Base 2 Sync" at bounding box center [410, 112] width 28 height 7
click at [421, 74] on span "Company List Sync Base 2 Noloco" at bounding box center [435, 75] width 79 height 7
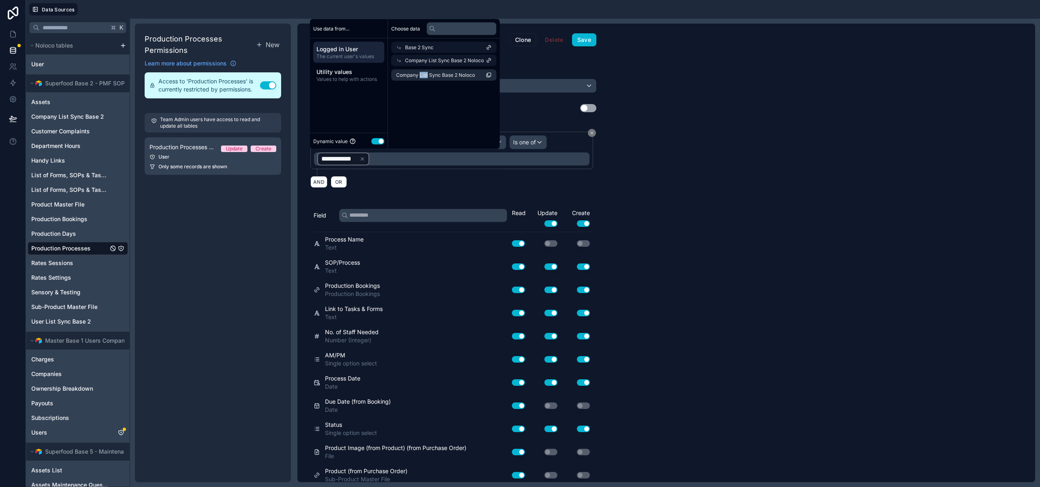
click at [421, 74] on span "Company List Sync Base 2 Noloco" at bounding box center [435, 75] width 79 height 7
click at [362, 152] on icon at bounding box center [363, 153] width 6 height 6
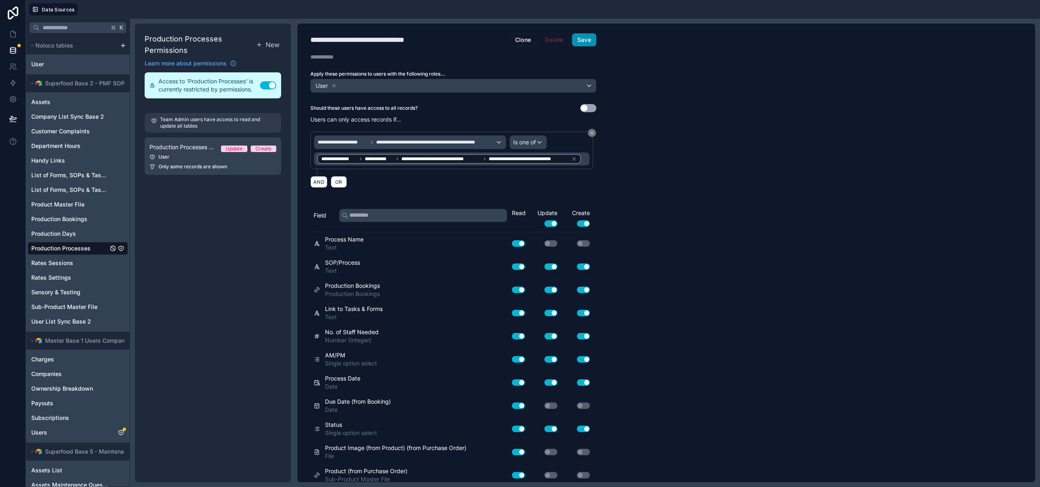
click at [589, 40] on button "Save" at bounding box center [584, 39] width 24 height 13
click at [43, 264] on span "Rates Sessions" at bounding box center [52, 263] width 42 height 8
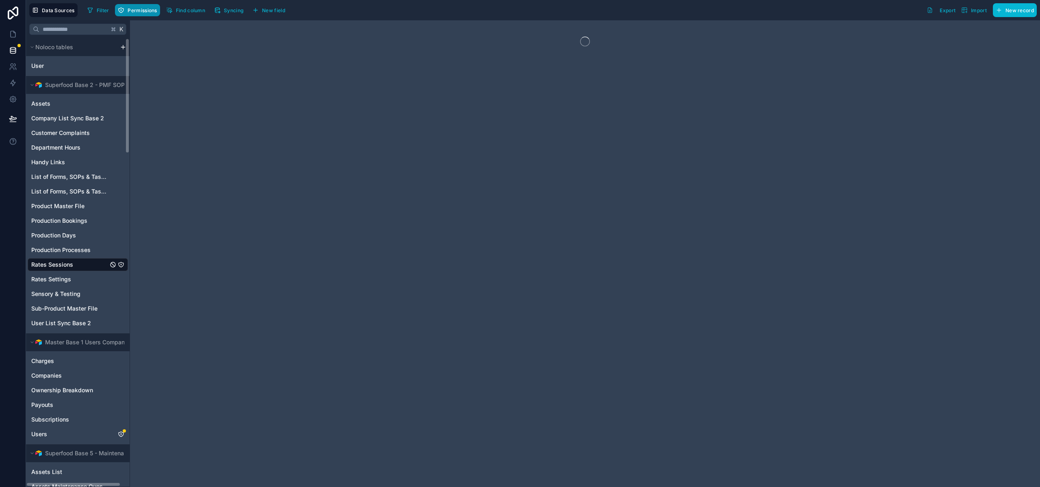
click at [126, 11] on button "Permissions" at bounding box center [137, 10] width 45 height 12
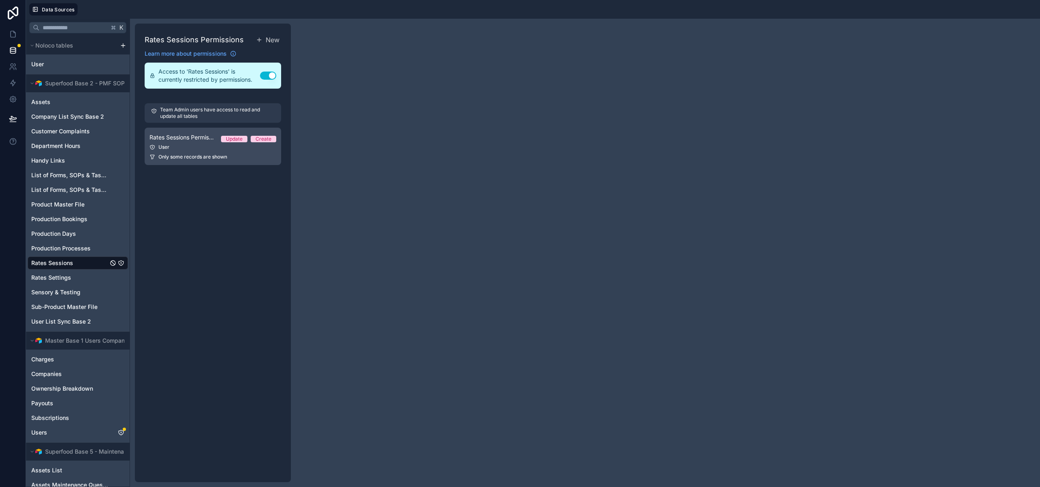
click at [226, 154] on span "Only some records are shown" at bounding box center [193, 157] width 69 height 7
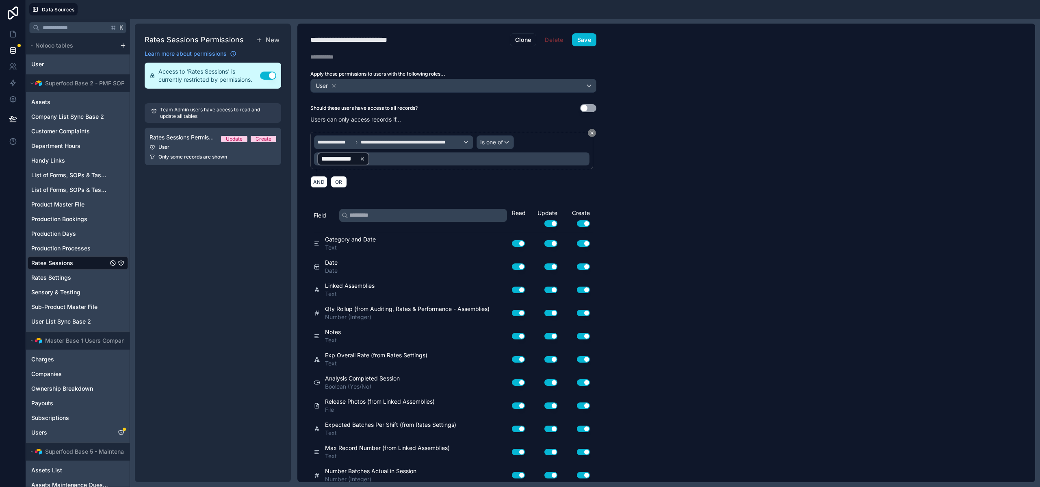
click at [364, 159] on icon at bounding box center [363, 159] width 6 height 6
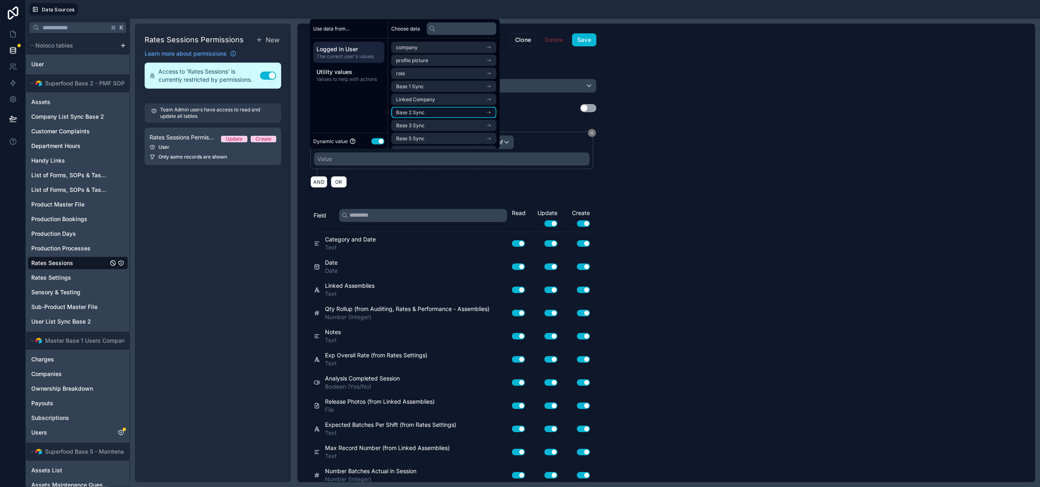
click at [408, 114] on span "Base 2 Sync" at bounding box center [410, 112] width 28 height 7
click at [416, 75] on span "Company List Sync Base 2 Noloco" at bounding box center [435, 75] width 79 height 7
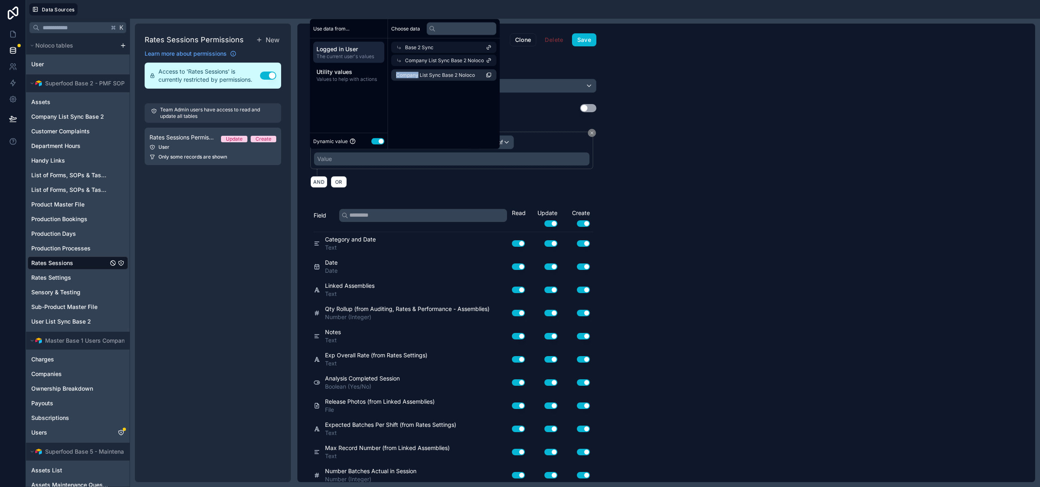
click at [416, 75] on span "Company List Sync Base 2 Noloco" at bounding box center [435, 75] width 79 height 7
click at [580, 37] on button "Save" at bounding box center [584, 39] width 24 height 13
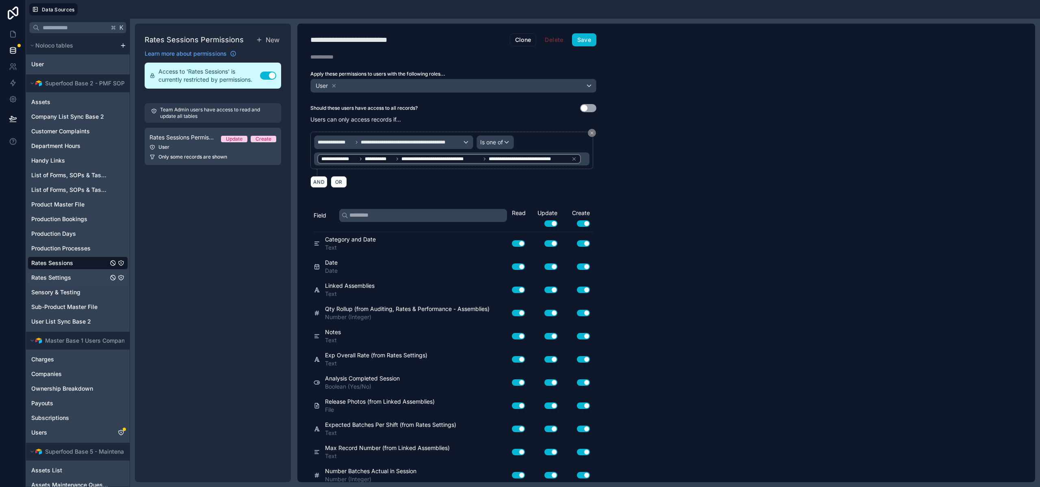
click at [56, 276] on span "Rates Settings" at bounding box center [51, 278] width 40 height 8
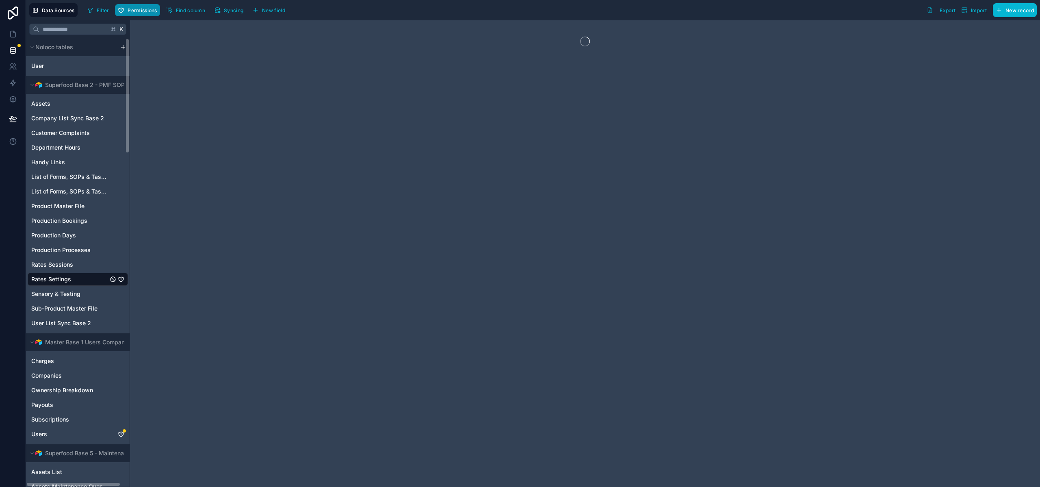
click at [137, 10] on span "Permissions" at bounding box center [142, 10] width 29 height 6
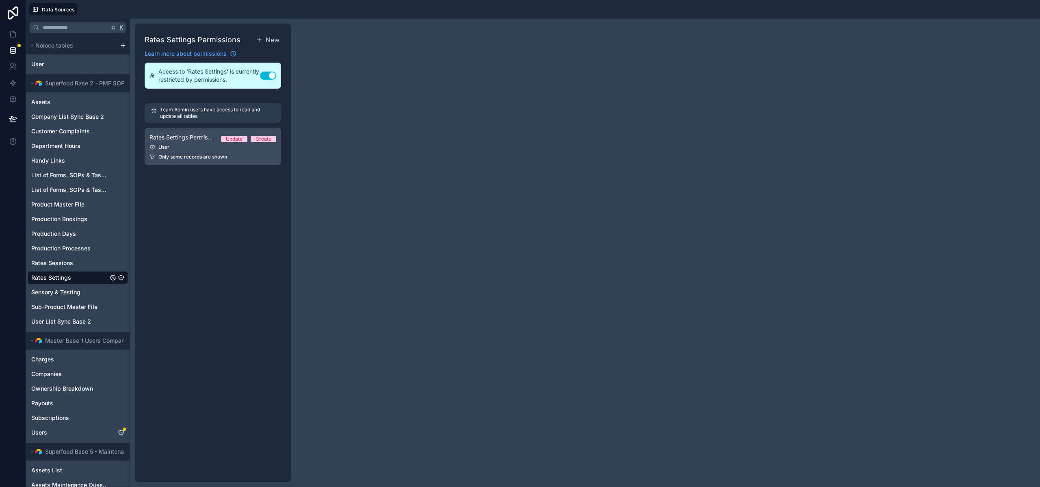
click at [210, 149] on div "User" at bounding box center [213, 147] width 127 height 7
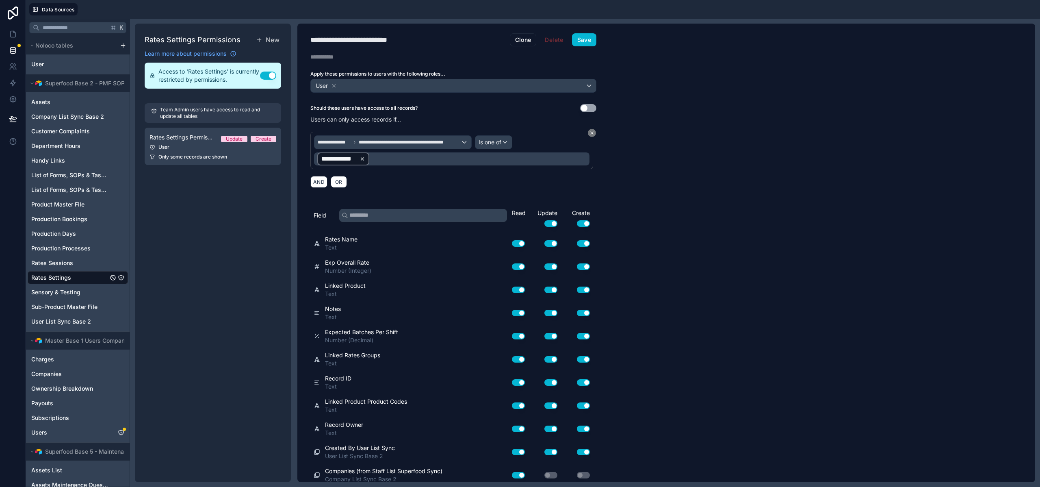
click at [364, 159] on icon at bounding box center [363, 159] width 6 height 6
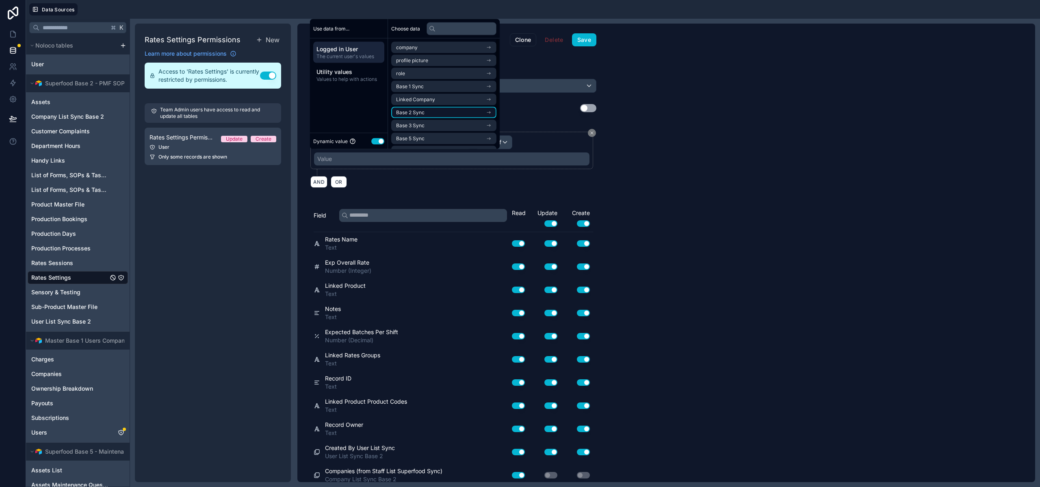
click at [410, 112] on span "Base 2 Sync" at bounding box center [410, 112] width 28 height 7
click at [423, 73] on span "Company List Sync Base 2 Noloco" at bounding box center [435, 75] width 79 height 7
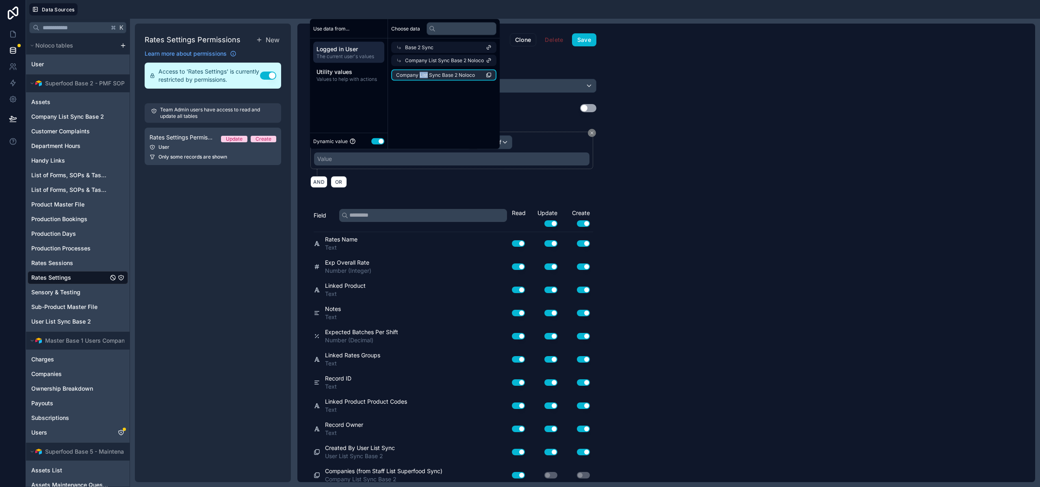
click at [423, 73] on span "Company List Sync Base 2 Noloco" at bounding box center [435, 75] width 79 height 7
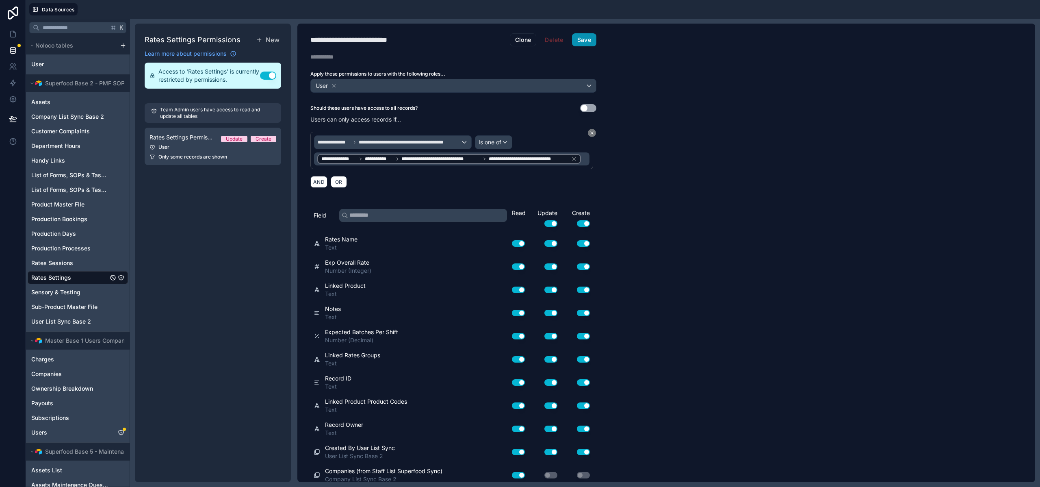
click at [584, 41] on button "Save" at bounding box center [584, 39] width 24 height 13
click at [60, 290] on span "Sensory & Testing" at bounding box center [55, 292] width 49 height 8
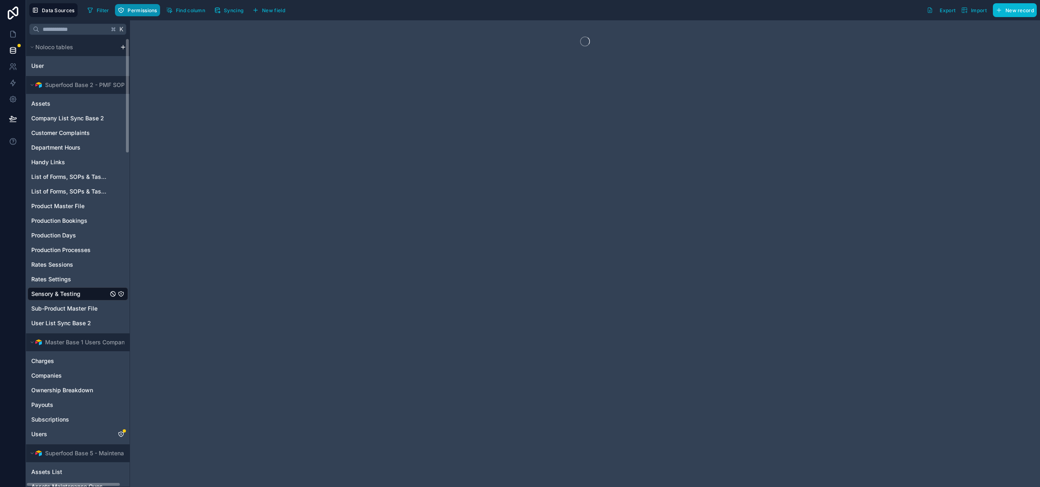
click at [142, 13] on button "Permissions" at bounding box center [137, 10] width 45 height 12
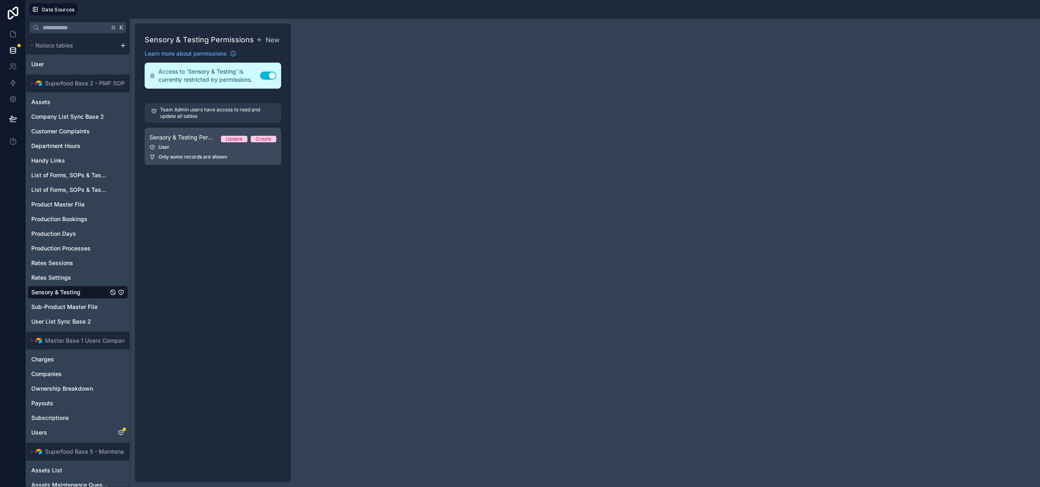
click at [211, 154] on span "Only some records are shown" at bounding box center [193, 157] width 69 height 7
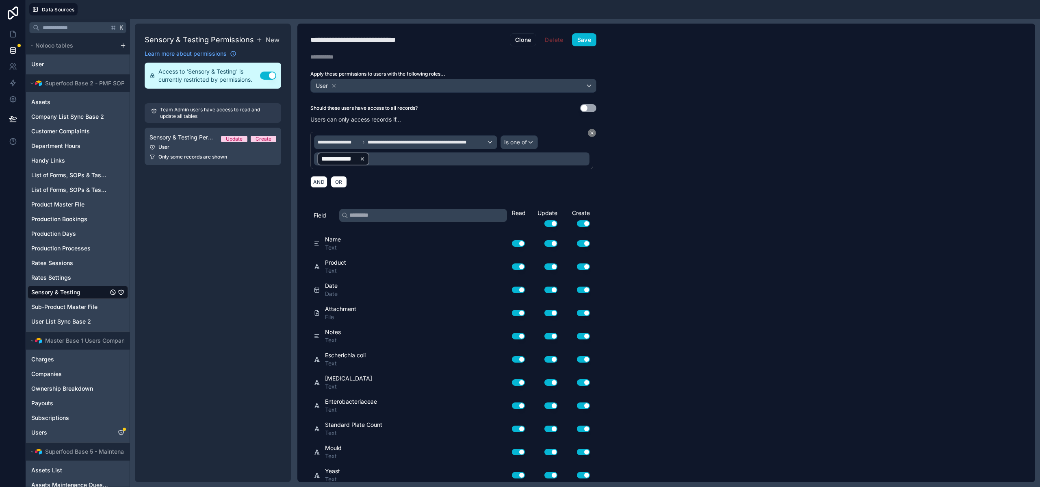
click at [359, 159] on div "**********" at bounding box center [343, 159] width 44 height 10
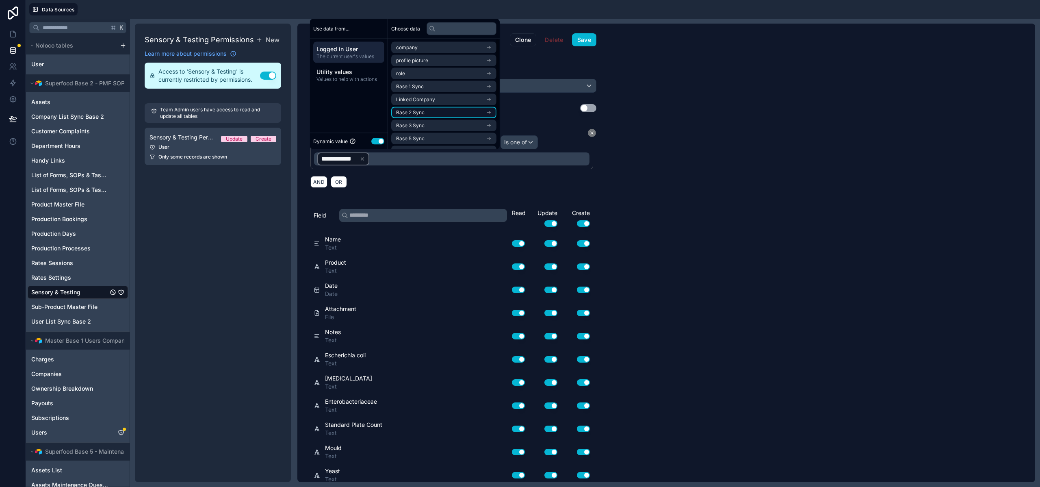
click at [419, 113] on span "Base 2 Sync" at bounding box center [410, 112] width 28 height 7
click at [425, 76] on span "Company List Sync Base 2 Noloco" at bounding box center [435, 75] width 79 height 7
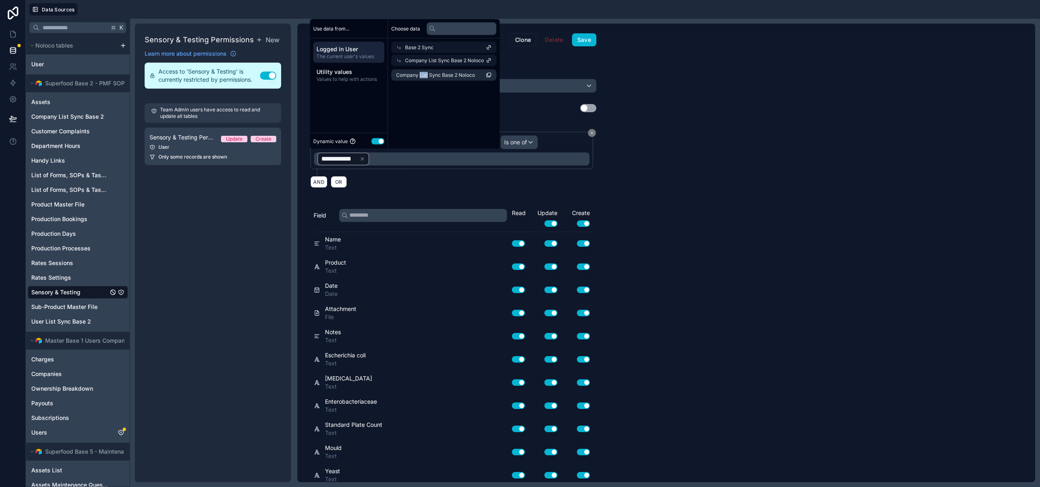
click at [425, 76] on span "Company List Sync Base 2 Noloco" at bounding box center [435, 75] width 79 height 7
click at [365, 152] on icon at bounding box center [363, 153] width 6 height 6
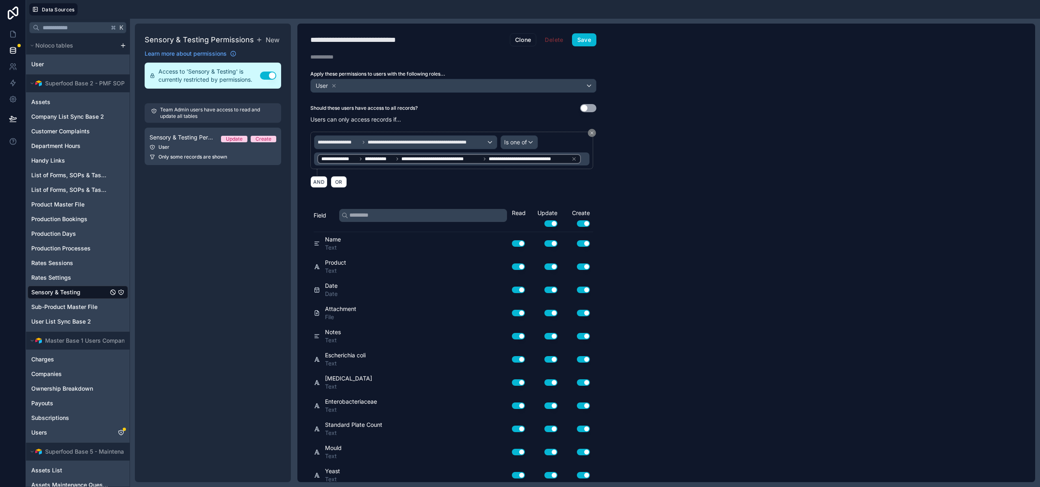
click at [363, 152] on div "**********" at bounding box center [452, 158] width 276 height 13
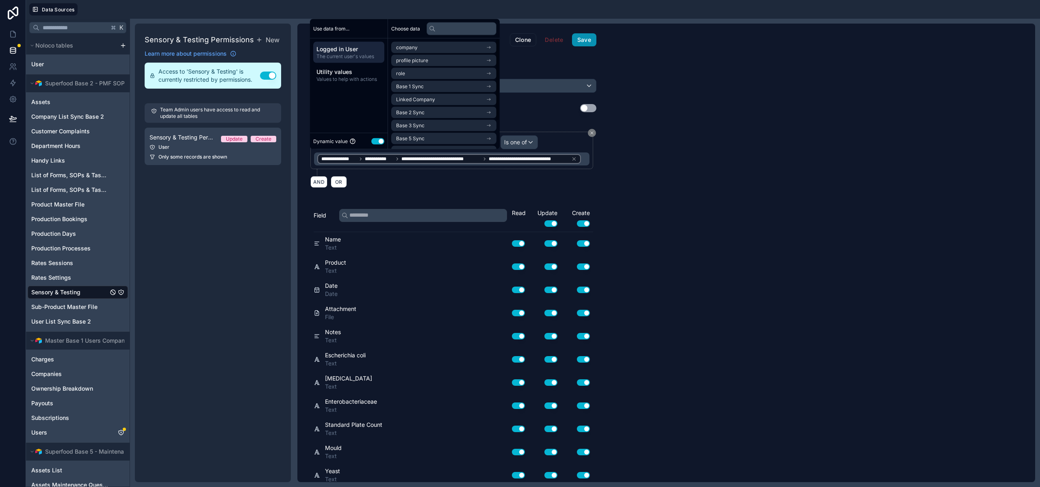
click at [586, 42] on button "Save" at bounding box center [584, 39] width 24 height 13
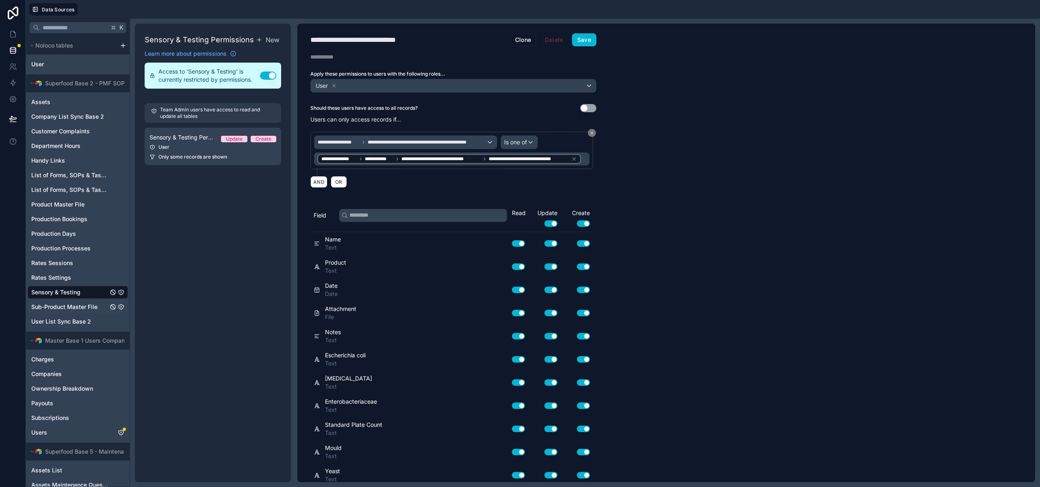
click at [69, 307] on span "Sub-Product Master File" at bounding box center [64, 307] width 66 height 8
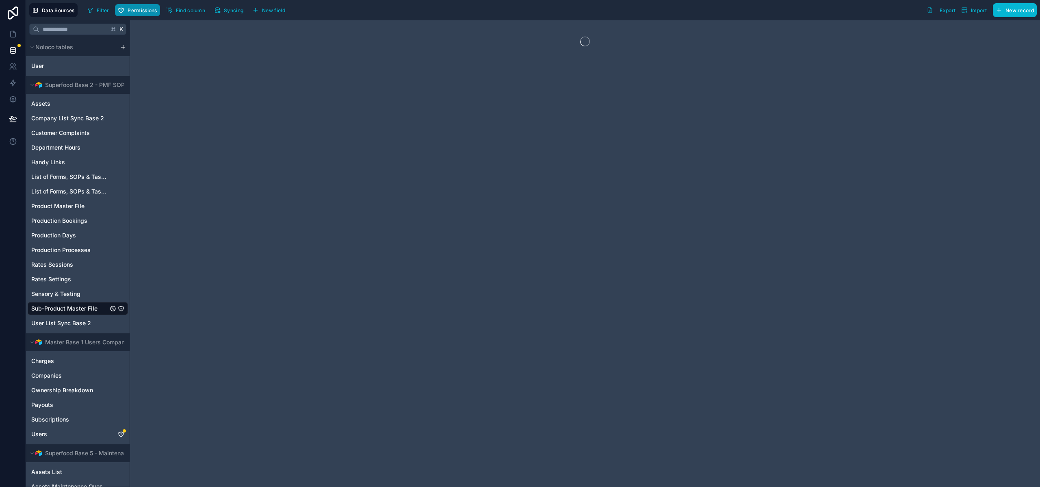
click at [153, 13] on span "Permissions" at bounding box center [142, 10] width 29 height 6
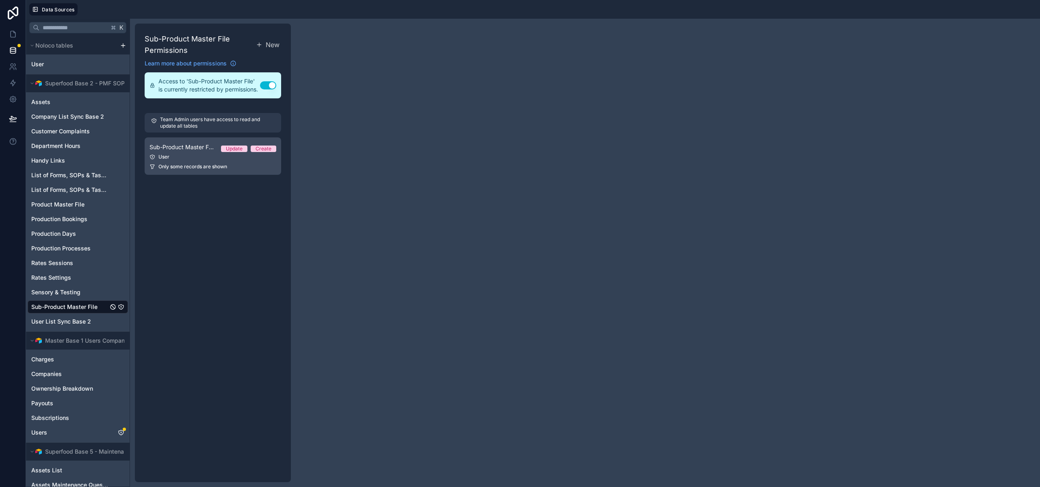
click at [175, 150] on span "Sub-Product Master File Permission 1" at bounding box center [182, 147] width 65 height 8
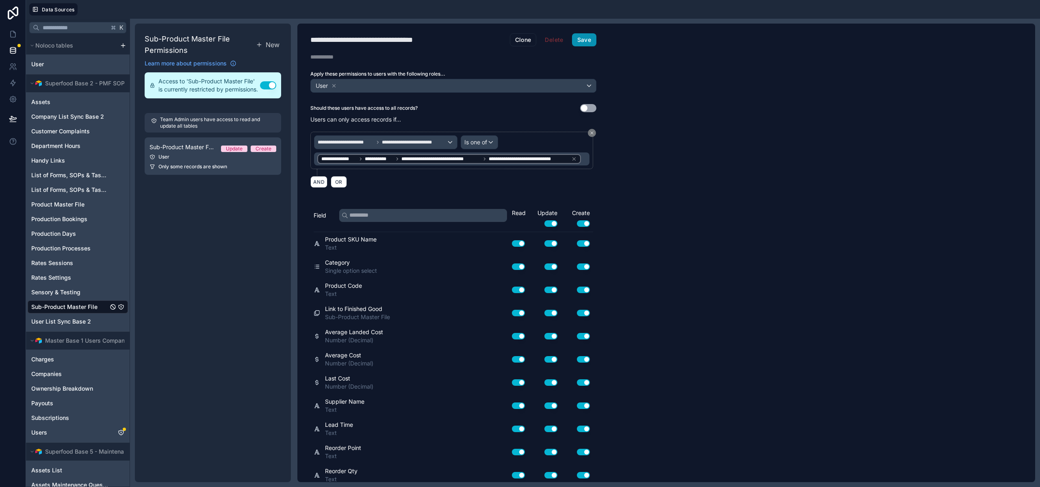
click at [593, 39] on button "Save" at bounding box center [584, 39] width 24 height 13
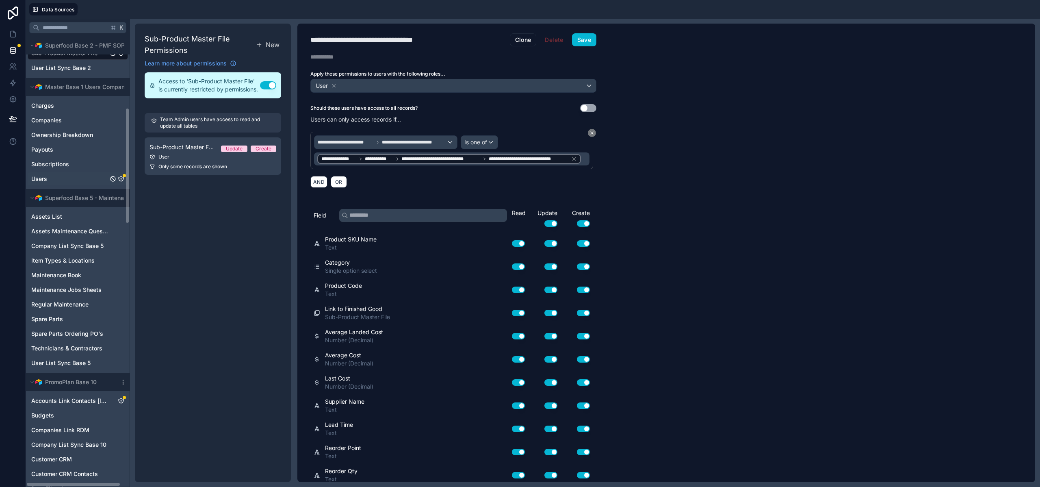
scroll to position [277, 0]
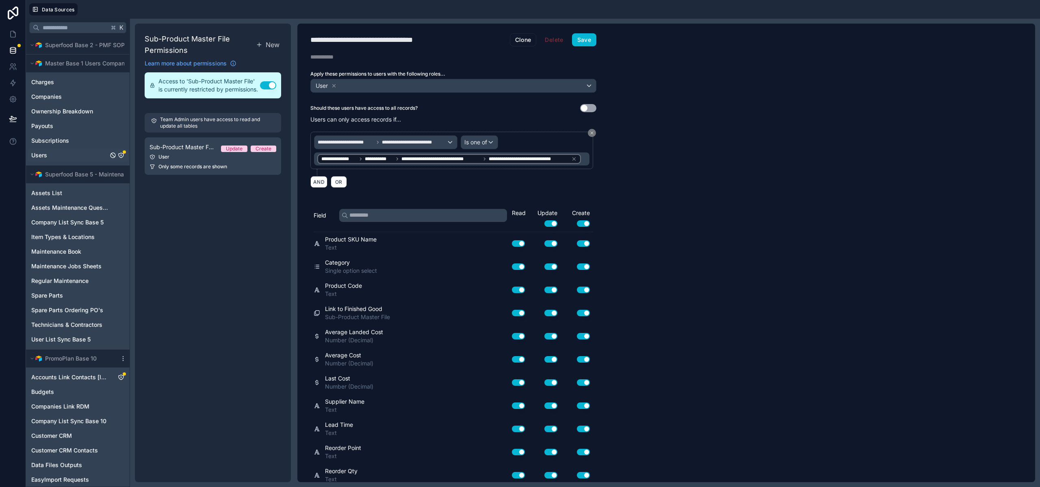
click at [58, 155] on div "Users" at bounding box center [78, 155] width 100 height 13
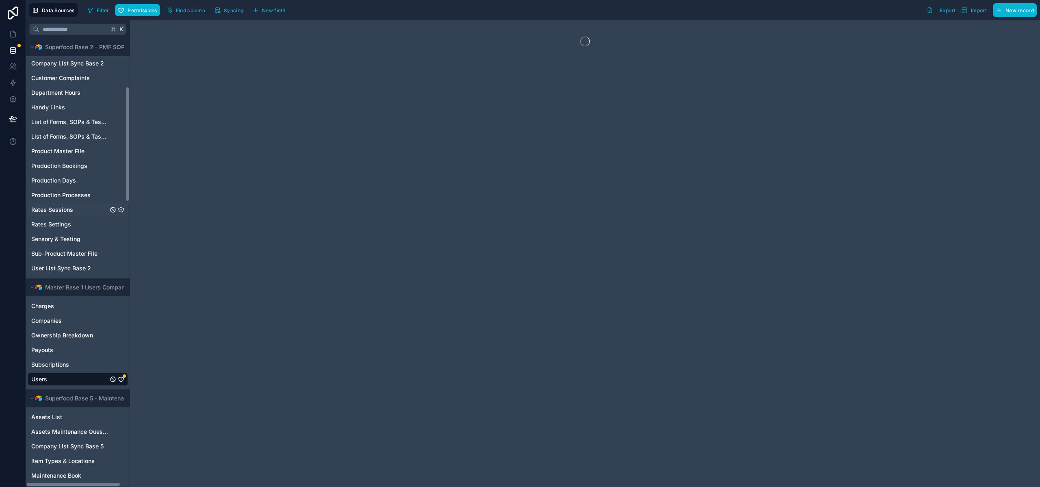
scroll to position [209, 0]
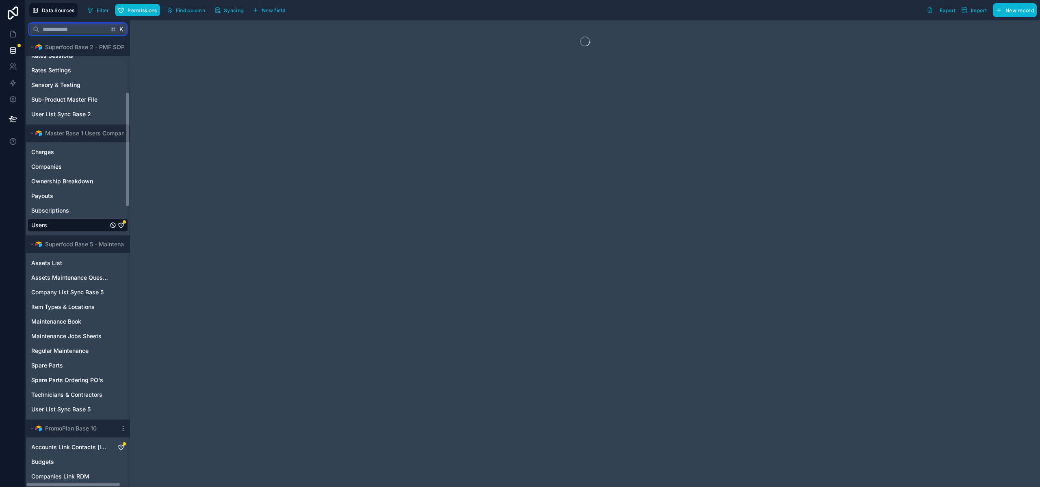
click at [78, 26] on input "text" at bounding box center [73, 29] width 69 height 15
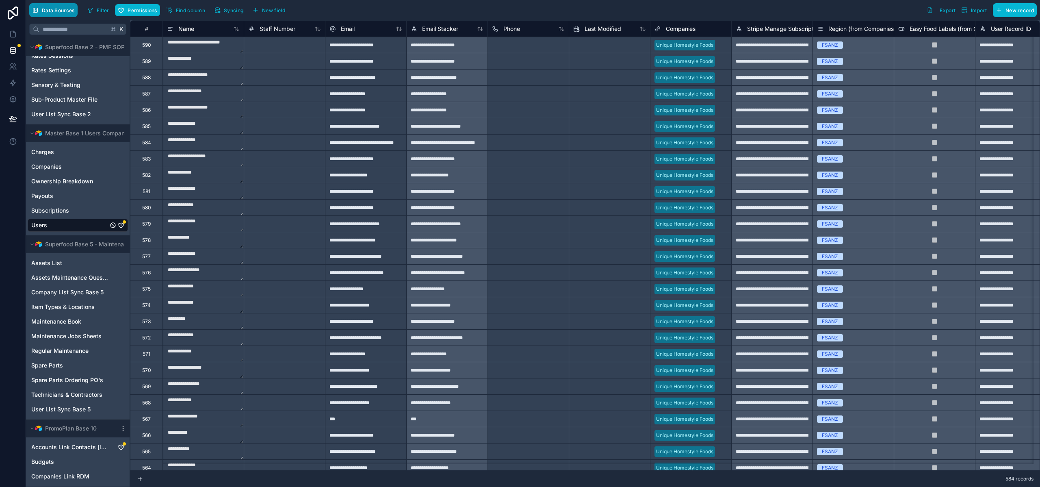
click at [58, 11] on span "Data Sources" at bounding box center [58, 10] width 33 height 6
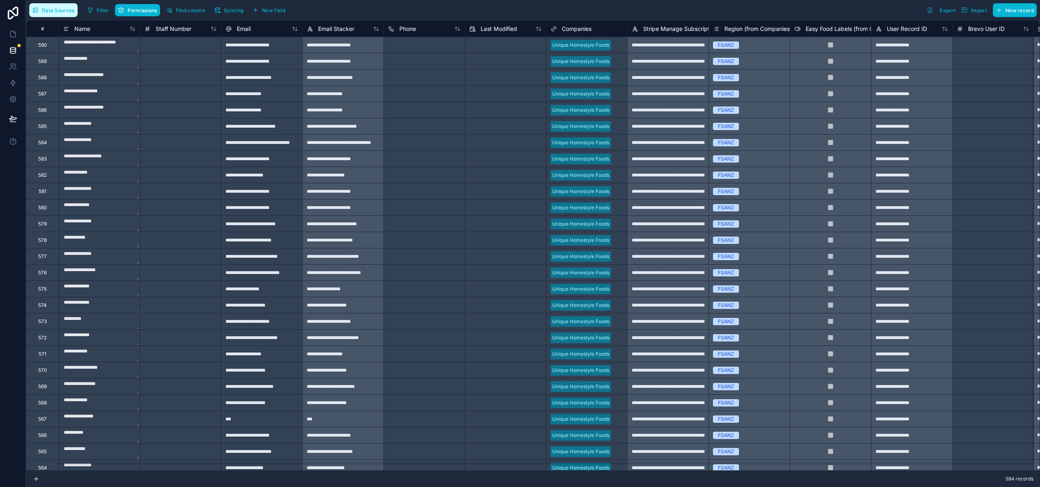
click at [58, 11] on span "Data Sources" at bounding box center [58, 10] width 33 height 6
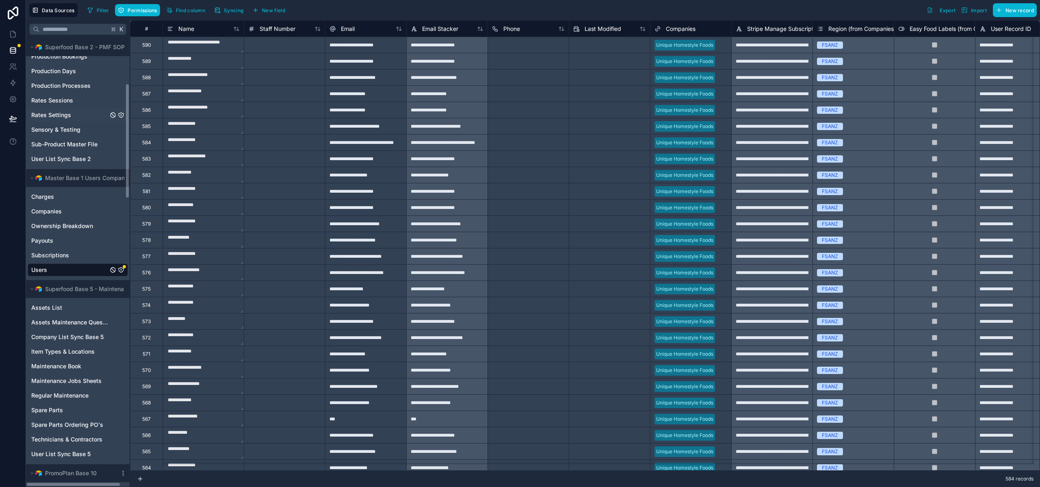
scroll to position [244, 0]
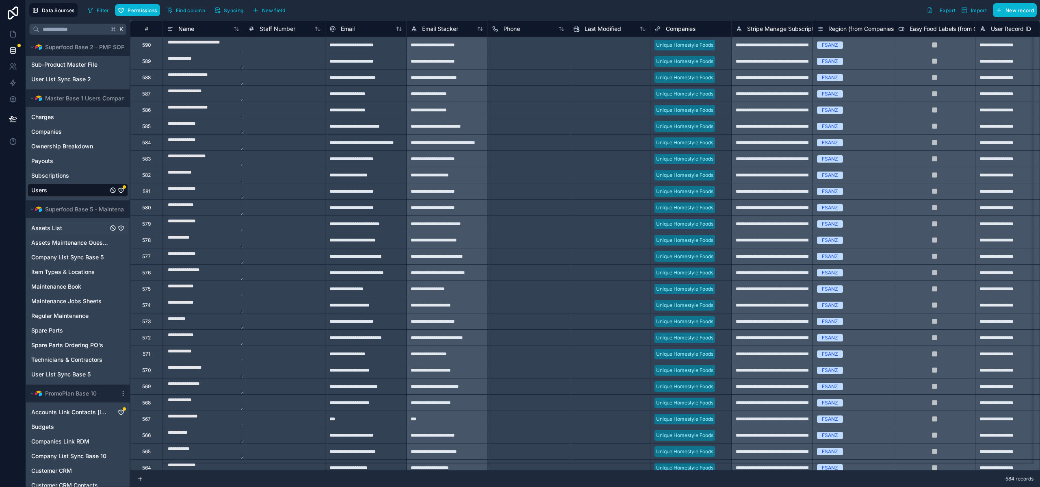
click at [75, 230] on div "Assets List" at bounding box center [78, 228] width 100 height 13
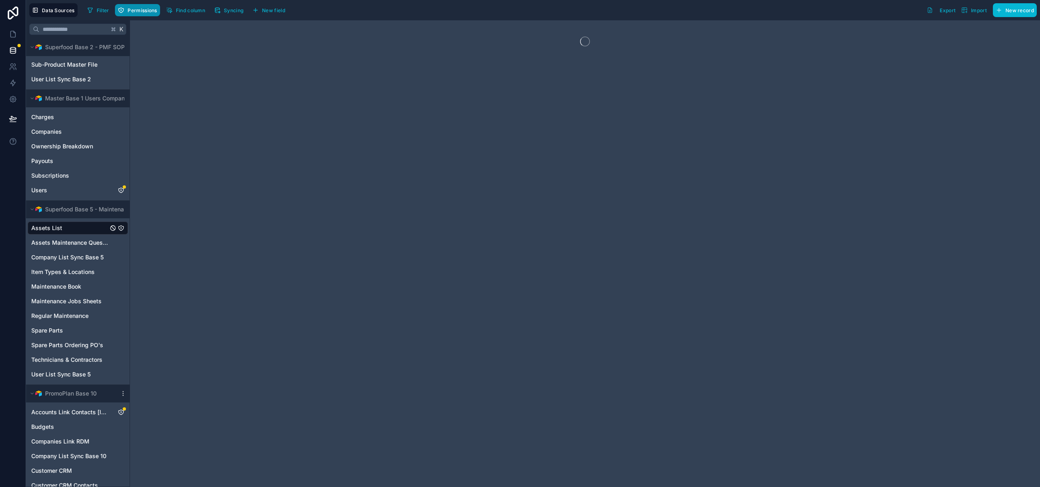
click at [144, 5] on button "Permissions" at bounding box center [137, 10] width 45 height 12
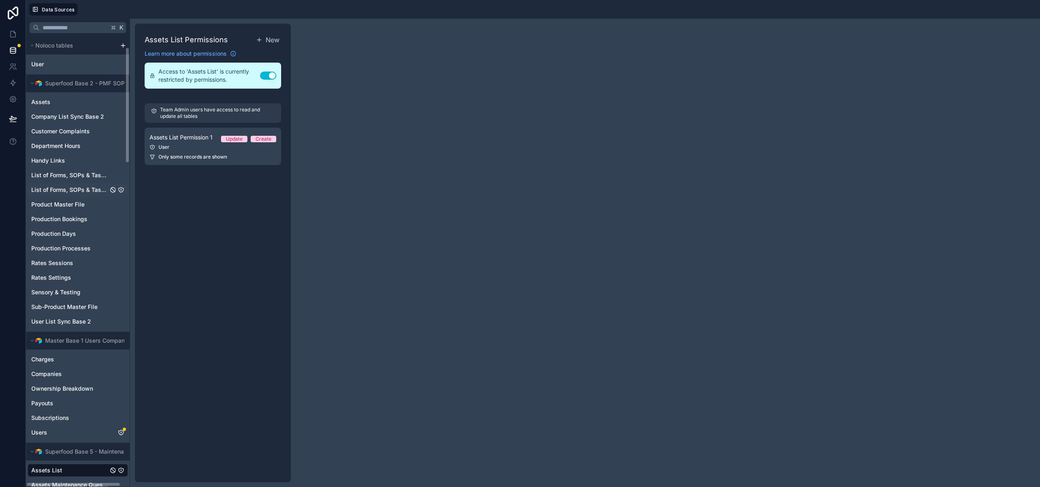
scroll to position [348, 0]
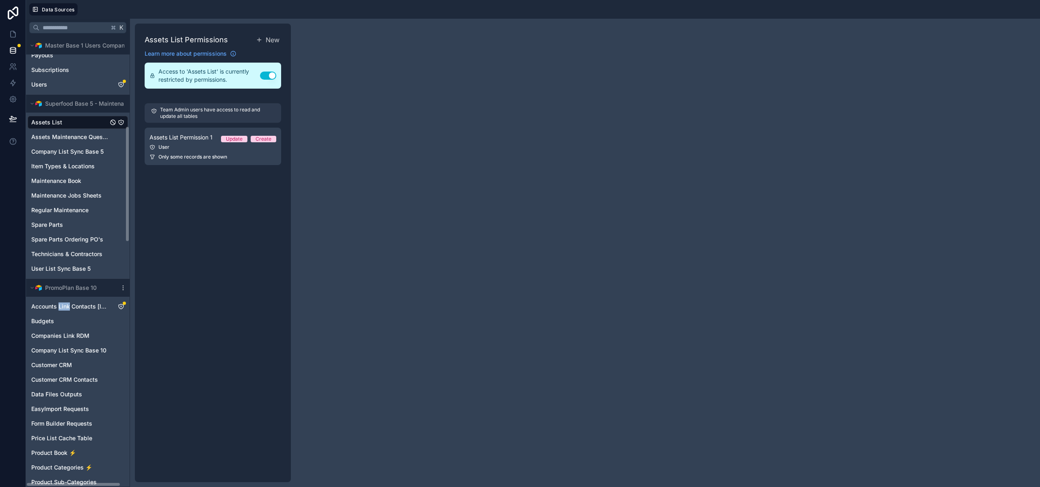
click at [168, 310] on div "Assets List Permissions New Learn more about permissions Access to 'Assets List…" at bounding box center [213, 253] width 156 height 458
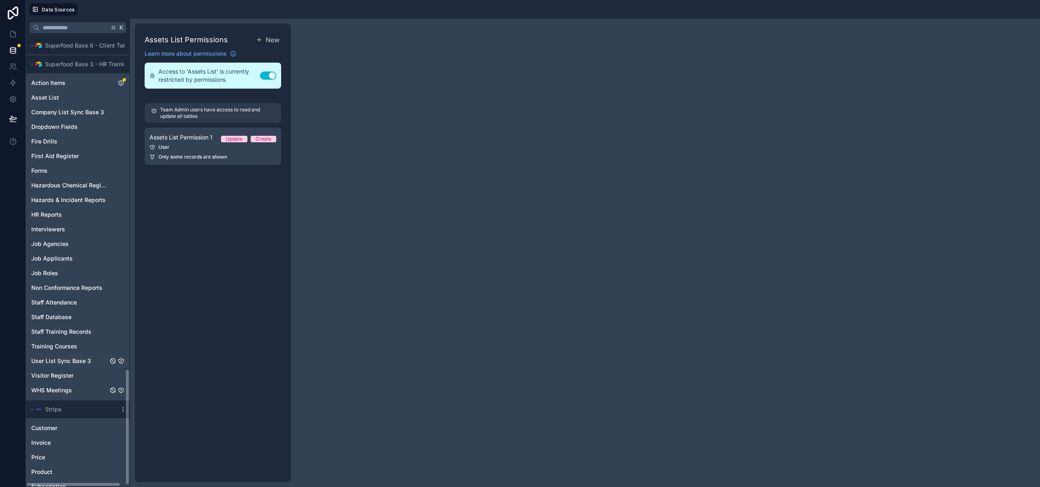
scroll to position [1295, 0]
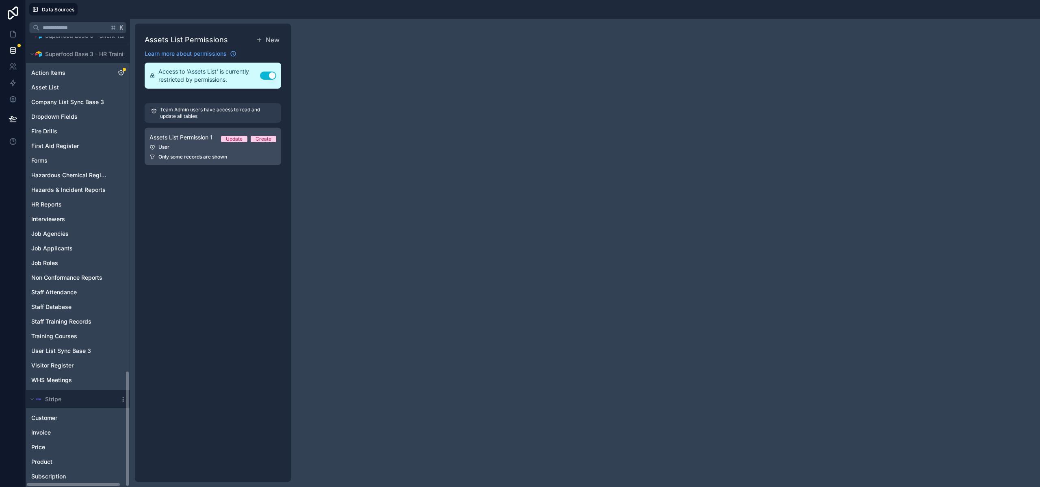
click at [186, 140] on span "Assets List Permission 1" at bounding box center [181, 137] width 63 height 8
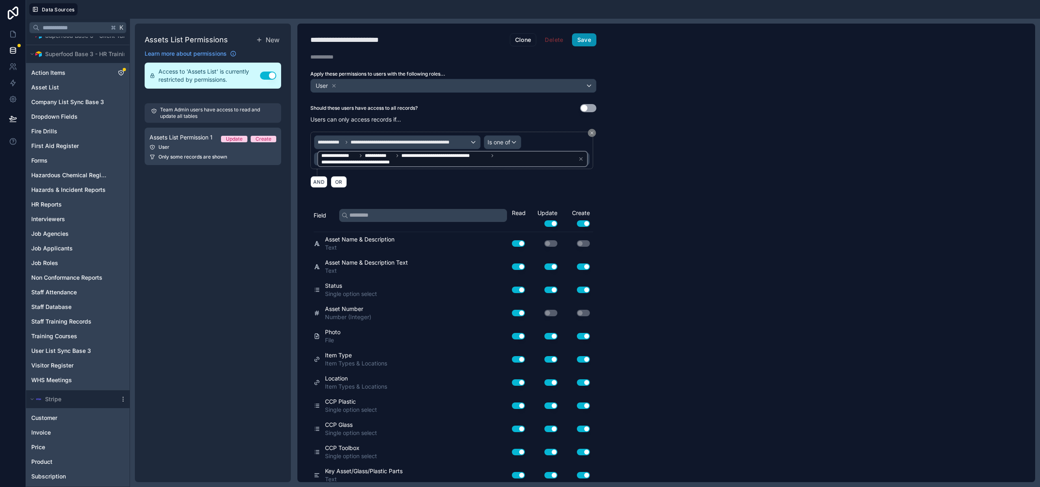
click at [591, 37] on button "Save" at bounding box center [584, 39] width 24 height 13
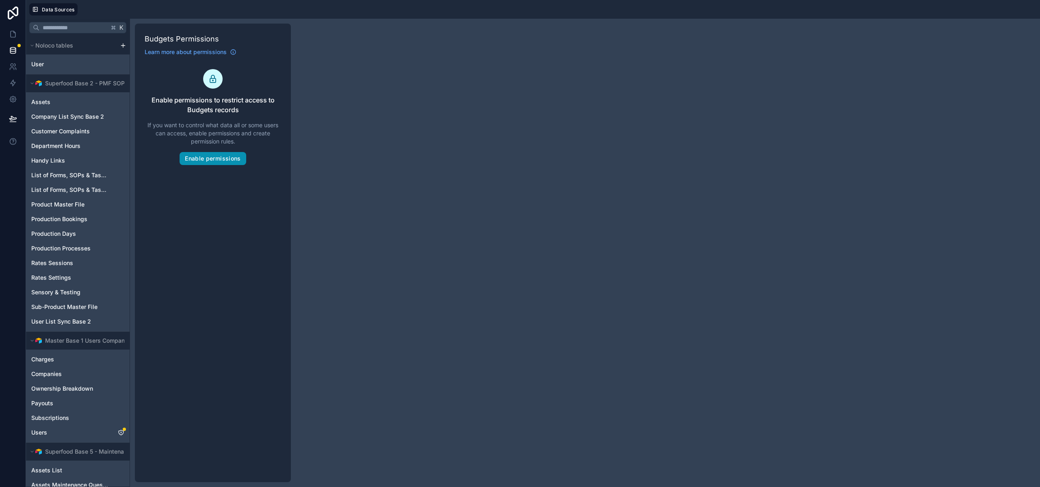
click at [211, 162] on button "Enable permissions" at bounding box center [213, 158] width 66 height 13
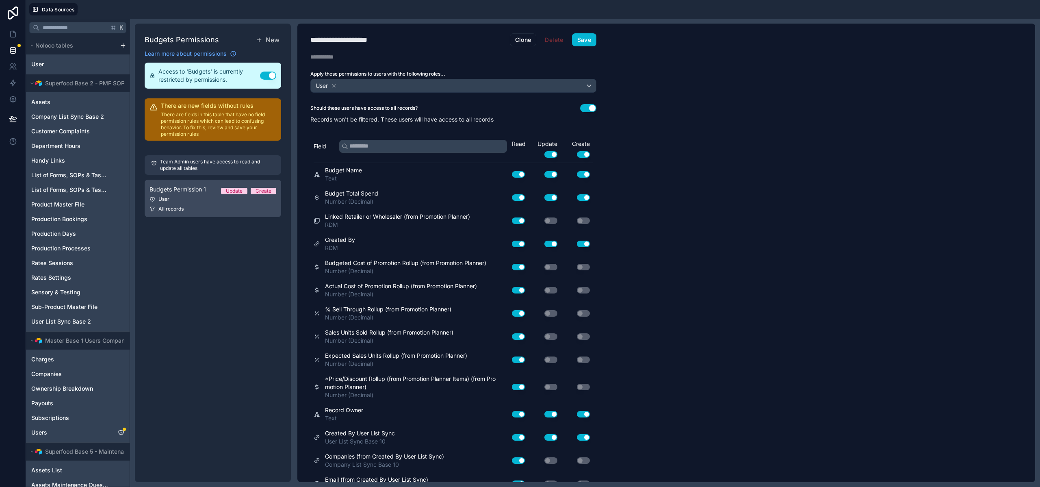
click at [197, 193] on div "Budgets Permission 1 Update Create" at bounding box center [213, 190] width 127 height 10
click at [584, 104] on button "Use setting" at bounding box center [588, 108] width 16 height 8
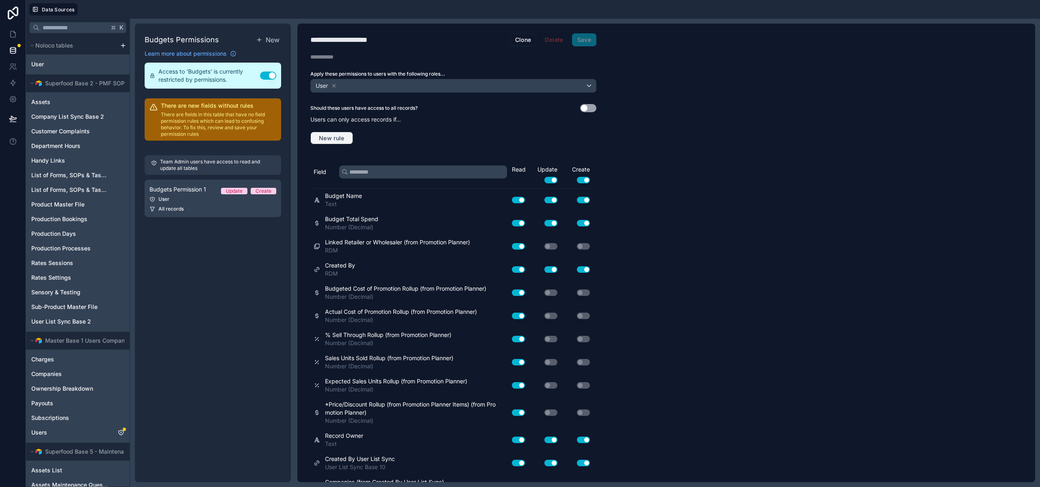
click at [332, 132] on button "New rule" at bounding box center [332, 138] width 43 height 13
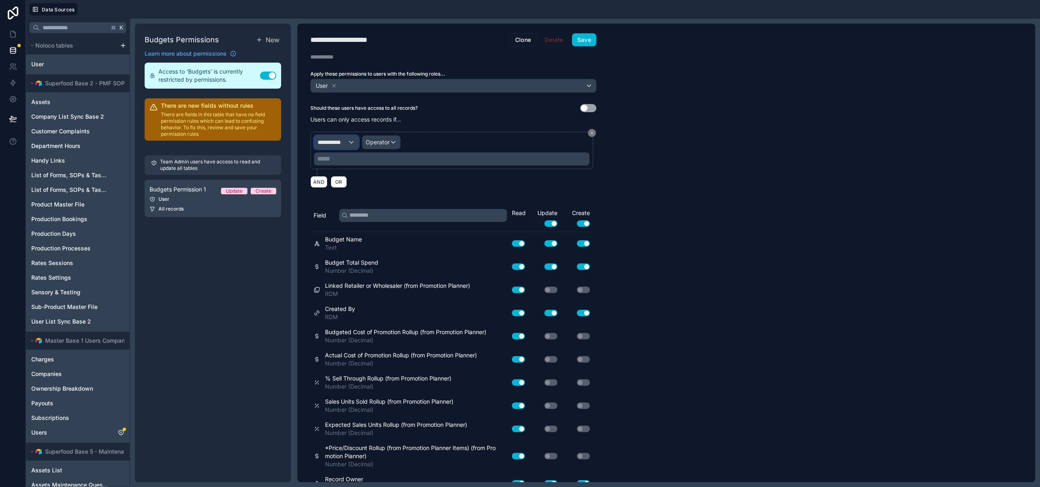
click at [341, 139] on span "**********" at bounding box center [333, 142] width 30 height 8
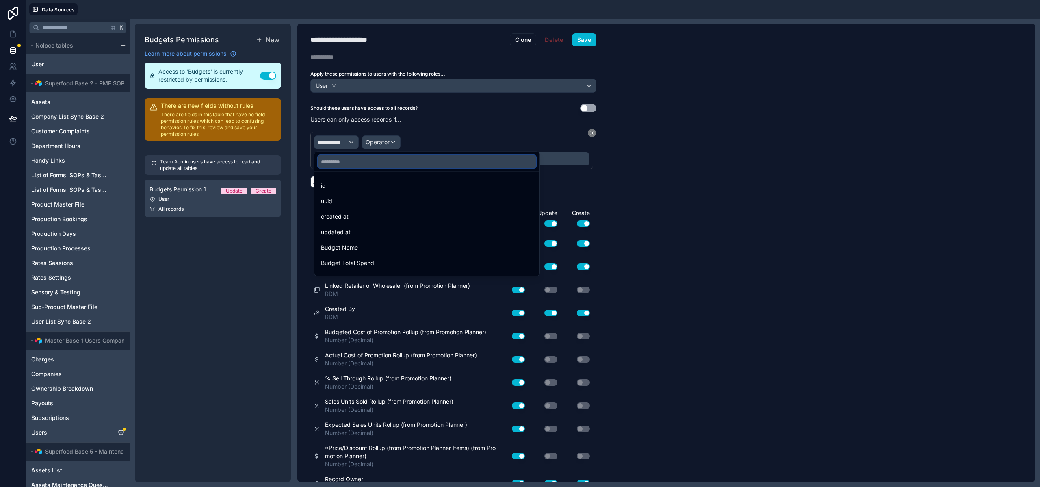
click at [352, 161] on input "text" at bounding box center [427, 161] width 219 height 13
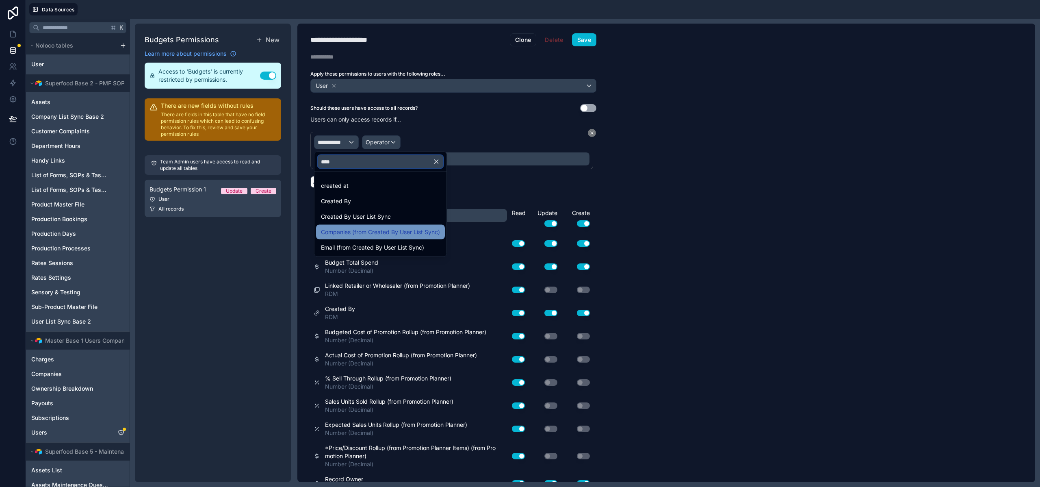
type input "****"
click at [365, 229] on span "Companies (from Created By User List Sync)" at bounding box center [380, 232] width 119 height 10
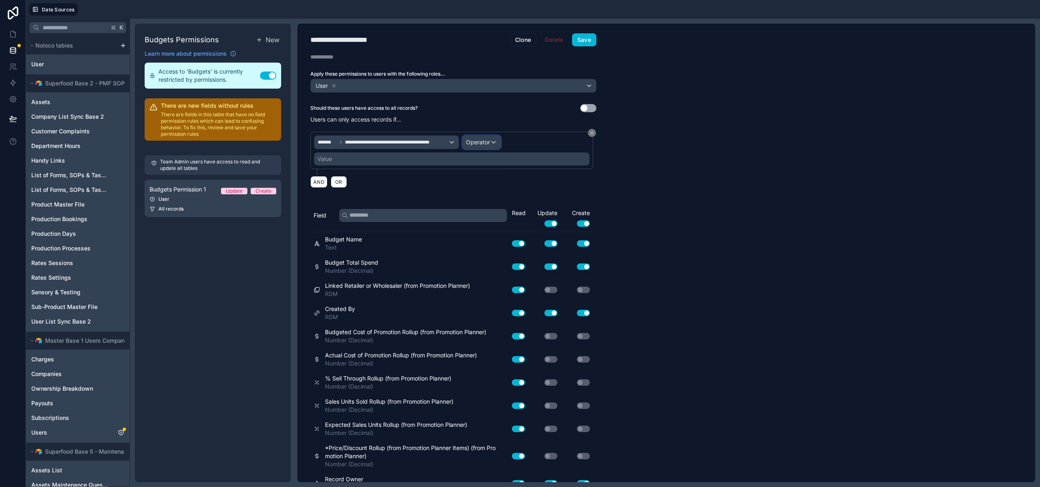
click at [479, 143] on span "Operator" at bounding box center [478, 142] width 24 height 7
click at [488, 219] on span "Is one of" at bounding box center [480, 217] width 23 height 10
click at [354, 163] on div "Value" at bounding box center [452, 158] width 276 height 13
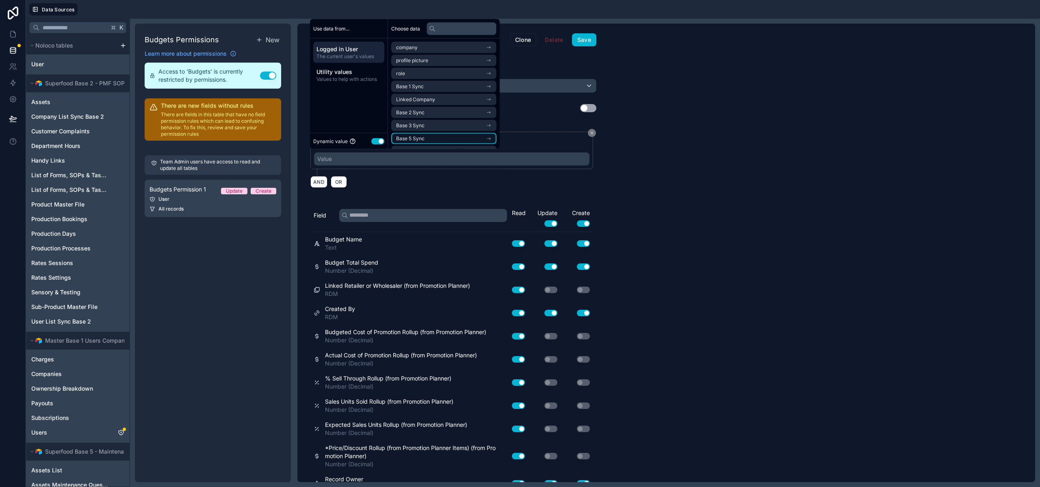
scroll to position [37, 0]
click at [423, 140] on span "Base 10 Sync" at bounding box center [411, 140] width 31 height 7
click at [426, 143] on span "company list sync base 10 copy collection" at bounding box center [441, 140] width 90 height 7
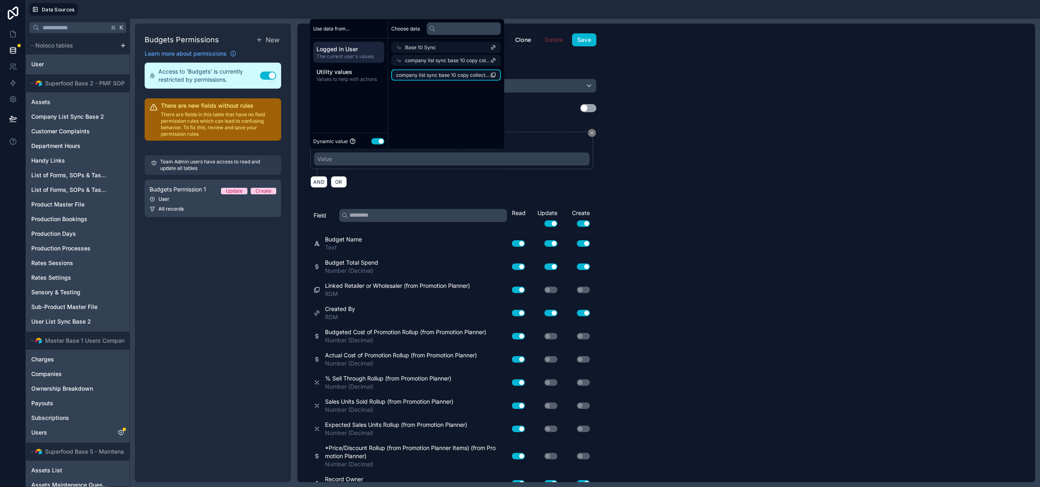
click at [415, 79] on li "company list sync base 10 copy collection" at bounding box center [446, 74] width 110 height 11
click at [586, 40] on button "Save" at bounding box center [584, 39] width 24 height 13
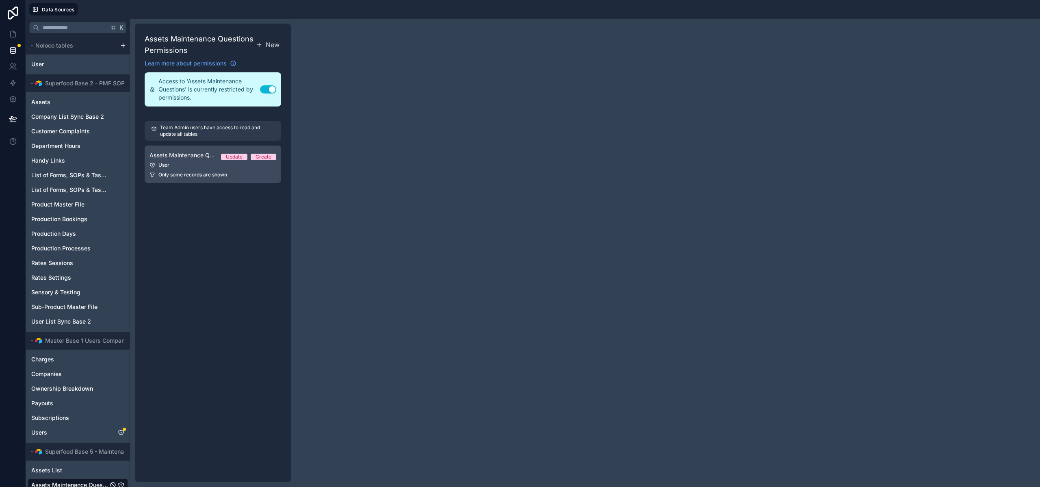
click at [183, 157] on span "Assets Maintenance Questions Permission 1" at bounding box center [182, 155] width 65 height 8
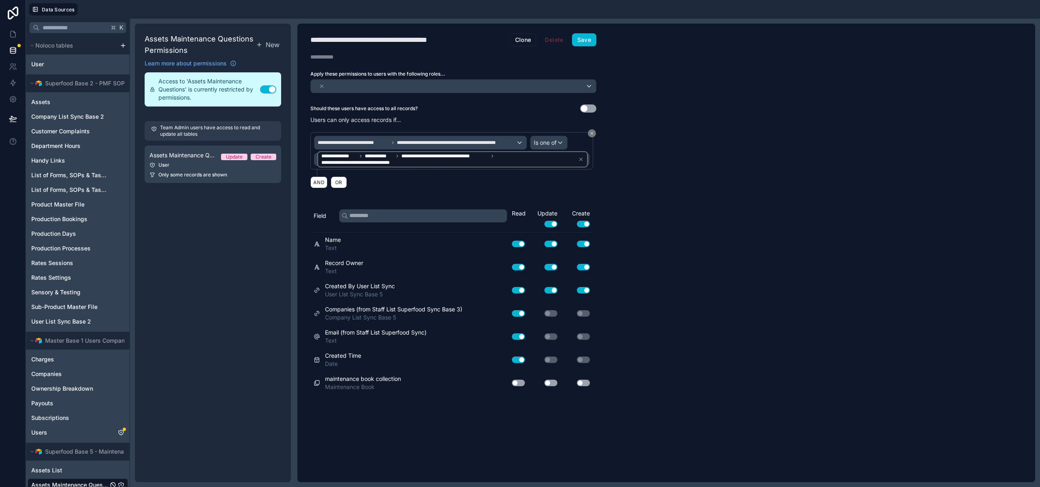
click at [602, 36] on div "**********" at bounding box center [454, 39] width 312 height 13
click at [596, 39] on button "Save" at bounding box center [584, 39] width 24 height 13
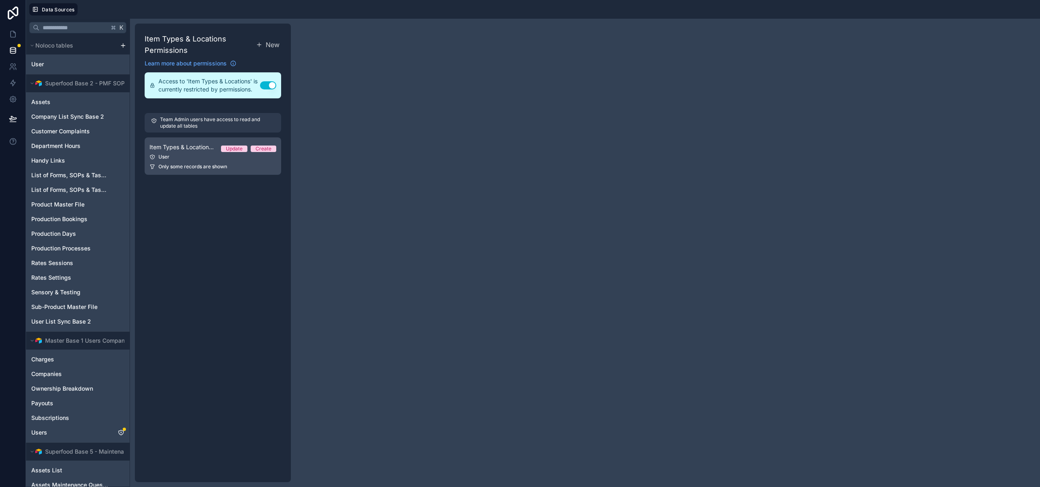
click at [185, 154] on div "User" at bounding box center [213, 157] width 127 height 7
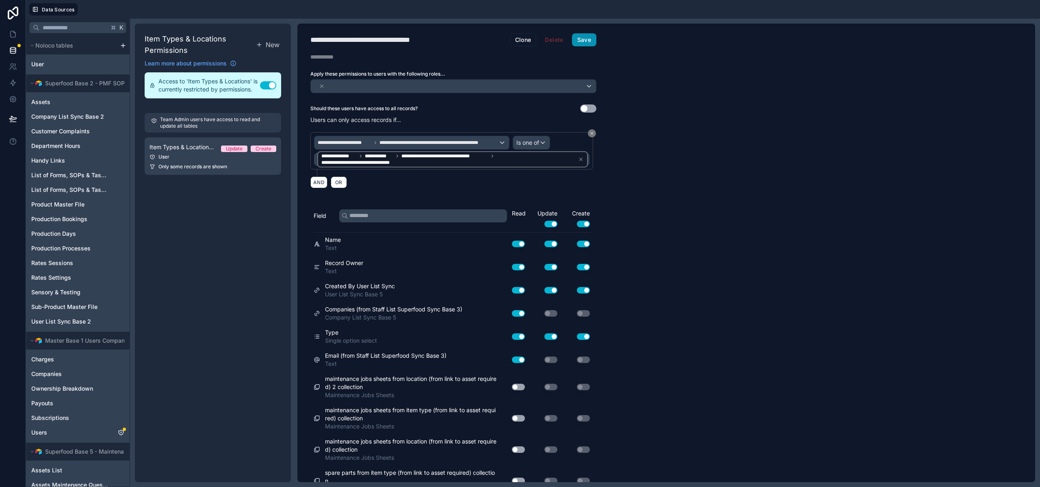
click at [593, 40] on button "Save" at bounding box center [584, 39] width 24 height 13
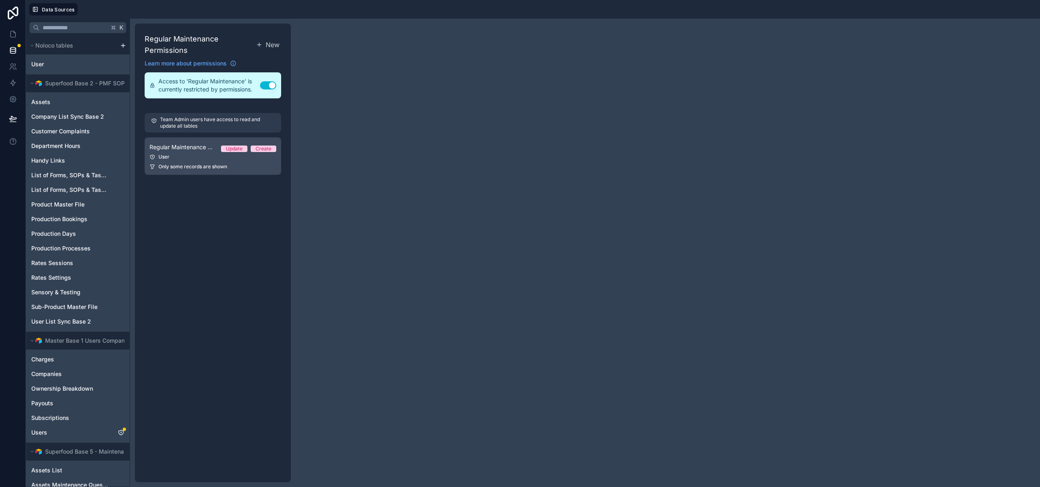
click at [185, 166] on span "Only some records are shown" at bounding box center [193, 166] width 69 height 7
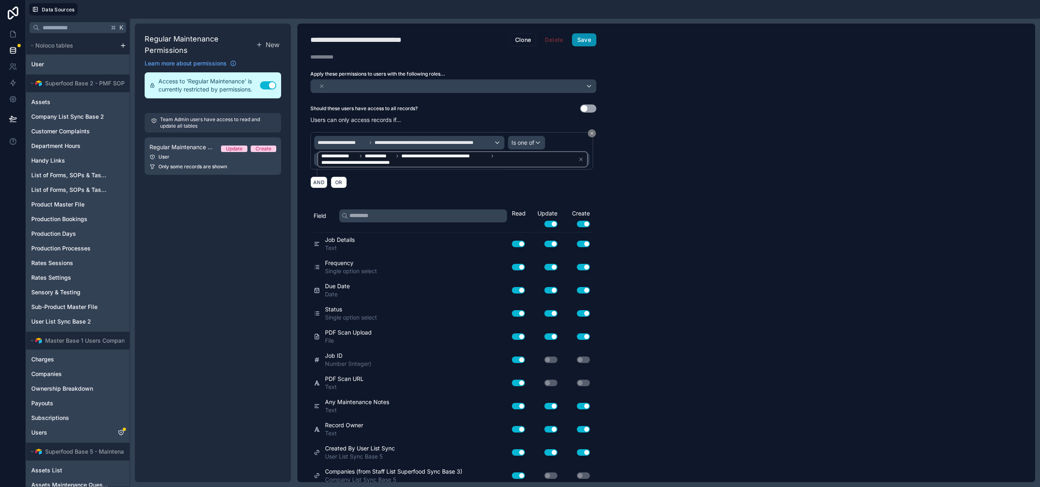
click at [592, 40] on button "Save" at bounding box center [584, 39] width 24 height 13
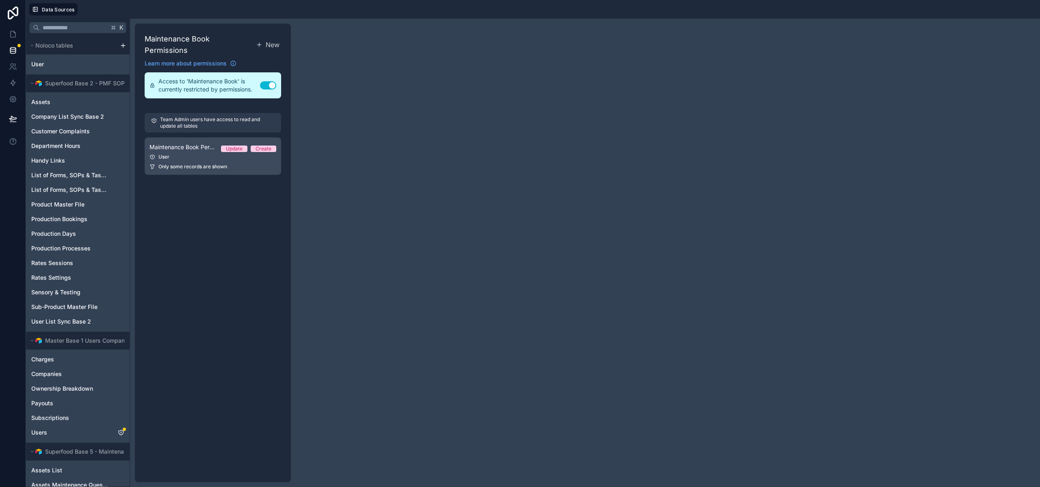
click at [231, 163] on div "Only some records are shown" at bounding box center [213, 166] width 127 height 7
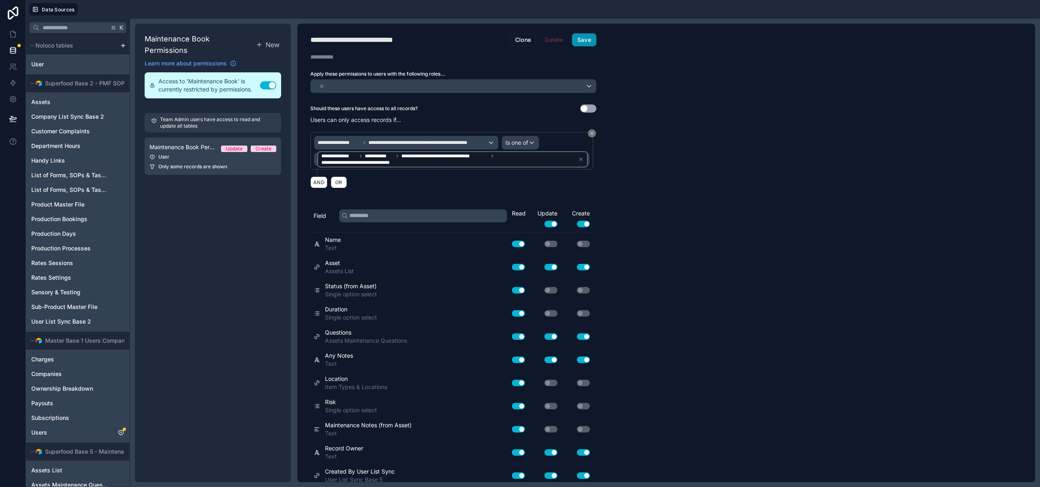
click at [589, 41] on button "Save" at bounding box center [584, 39] width 24 height 13
click at [721, 163] on div "**********" at bounding box center [667, 253] width 738 height 458
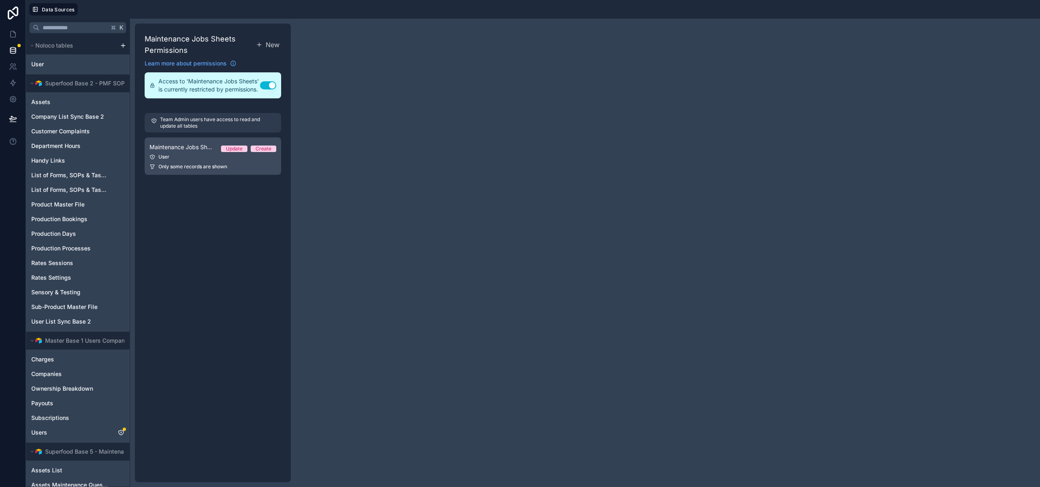
click at [199, 167] on span "Only some records are shown" at bounding box center [193, 166] width 69 height 7
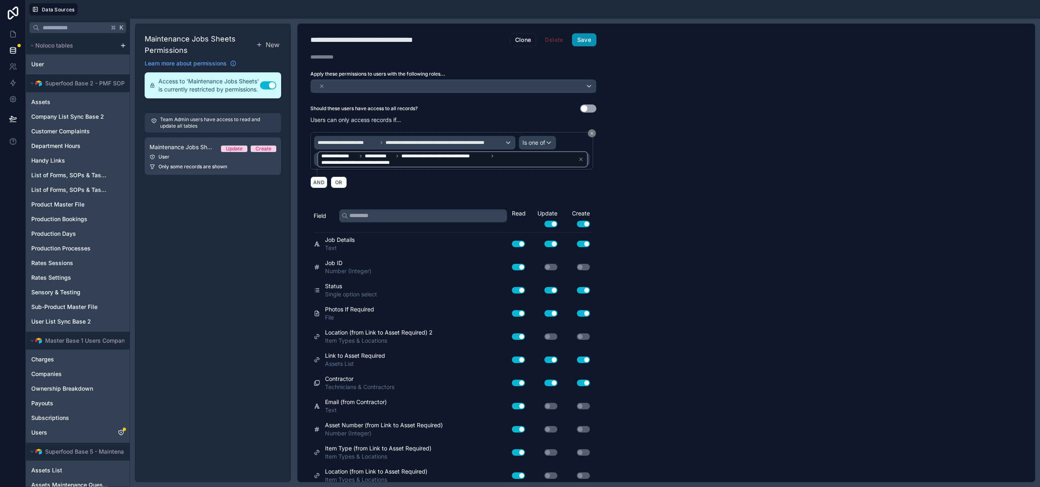
click at [579, 45] on button "Save" at bounding box center [584, 39] width 24 height 13
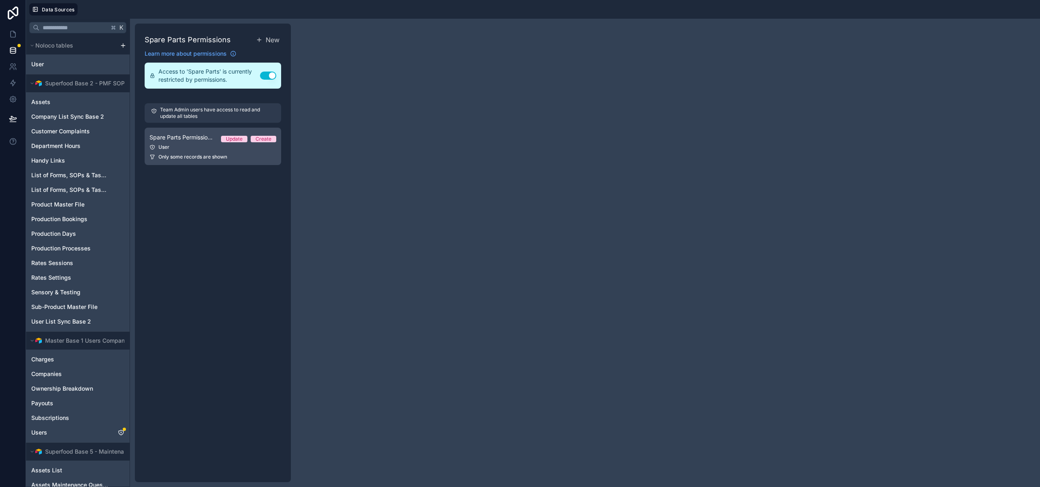
click at [224, 150] on div "User" at bounding box center [213, 147] width 127 height 7
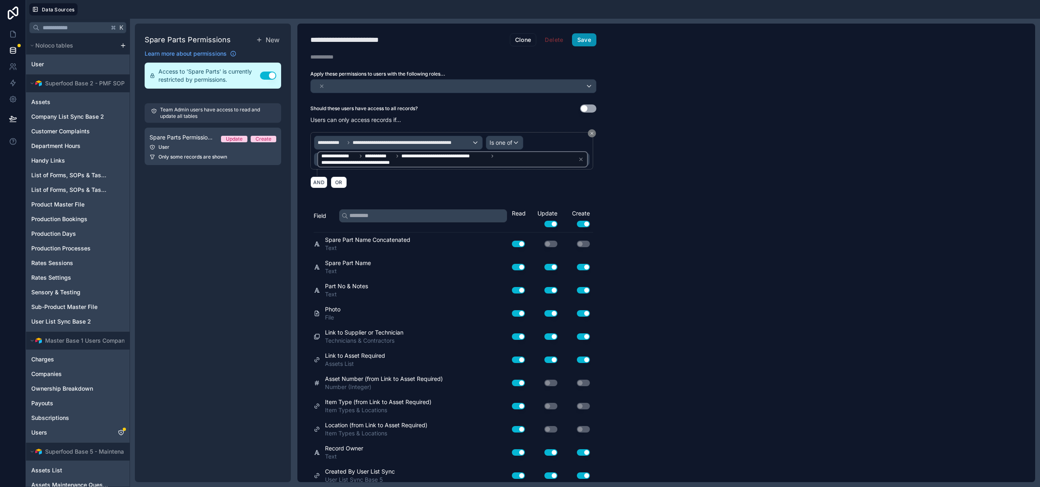
click at [583, 35] on button "Save" at bounding box center [584, 39] width 24 height 13
click at [707, 182] on div "**********" at bounding box center [667, 253] width 738 height 458
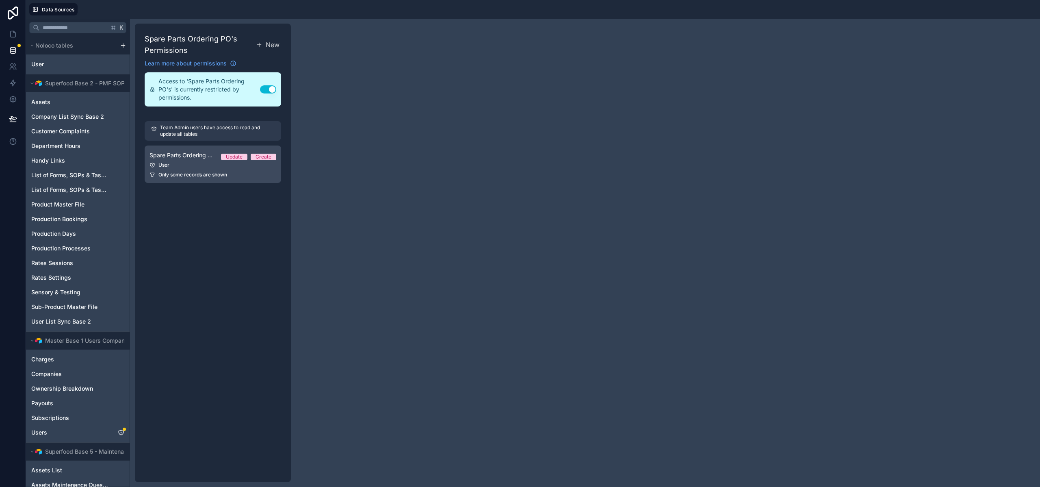
click at [182, 166] on div "User" at bounding box center [213, 165] width 127 height 7
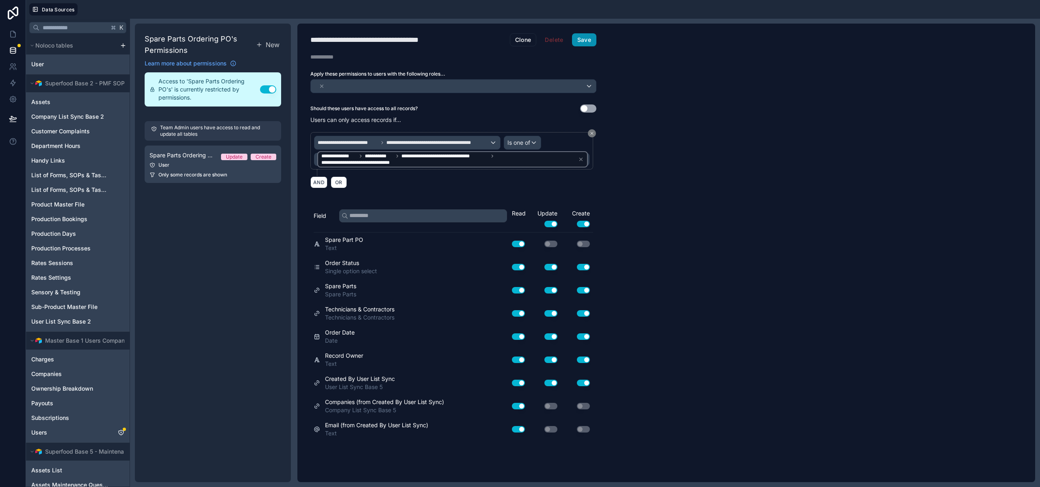
click at [582, 44] on button "Save" at bounding box center [584, 39] width 24 height 13
click at [673, 116] on div "**********" at bounding box center [667, 253] width 738 height 458
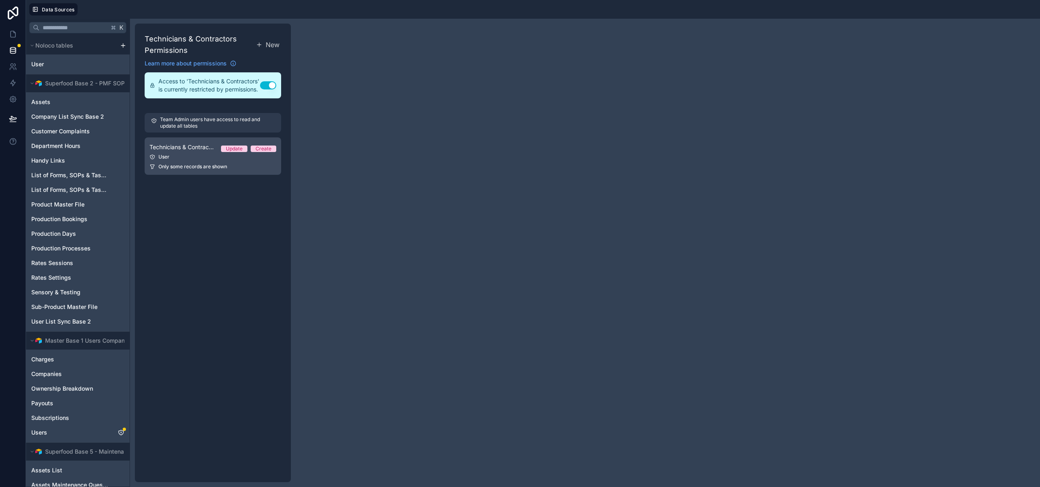
click at [223, 170] on span "Only some records are shown" at bounding box center [193, 166] width 69 height 7
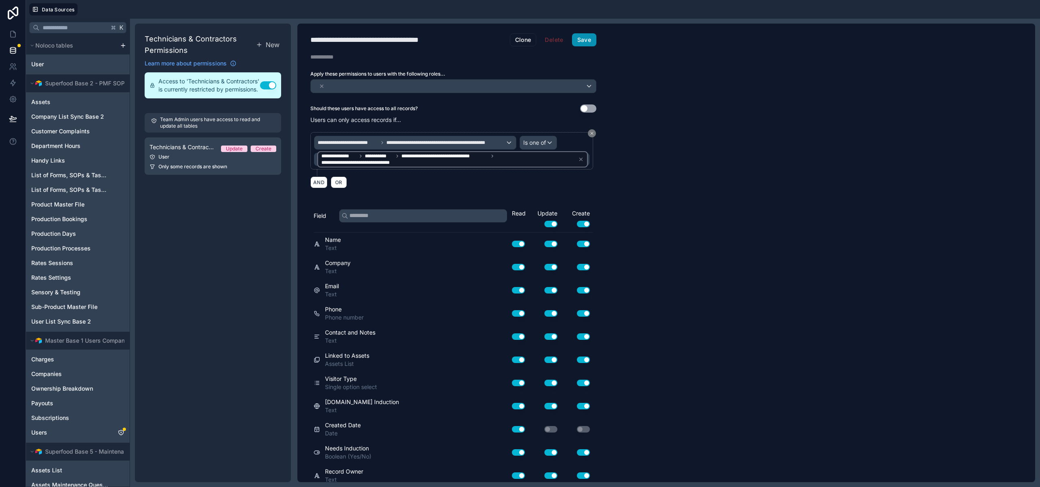
click at [589, 41] on button "Save" at bounding box center [584, 39] width 24 height 13
click at [712, 135] on div "**********" at bounding box center [667, 253] width 738 height 458
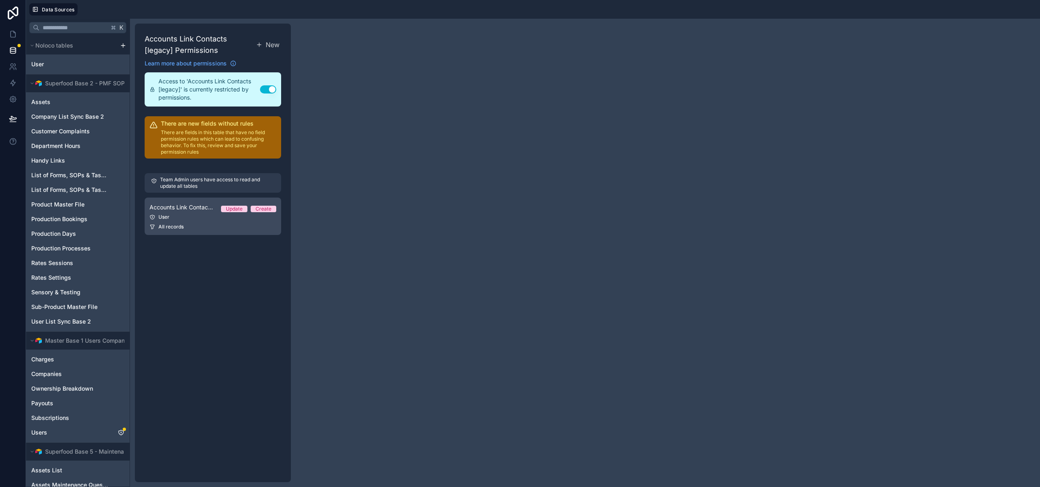
click at [171, 210] on span "Accounts Link Contacts Permission 1" at bounding box center [182, 207] width 65 height 8
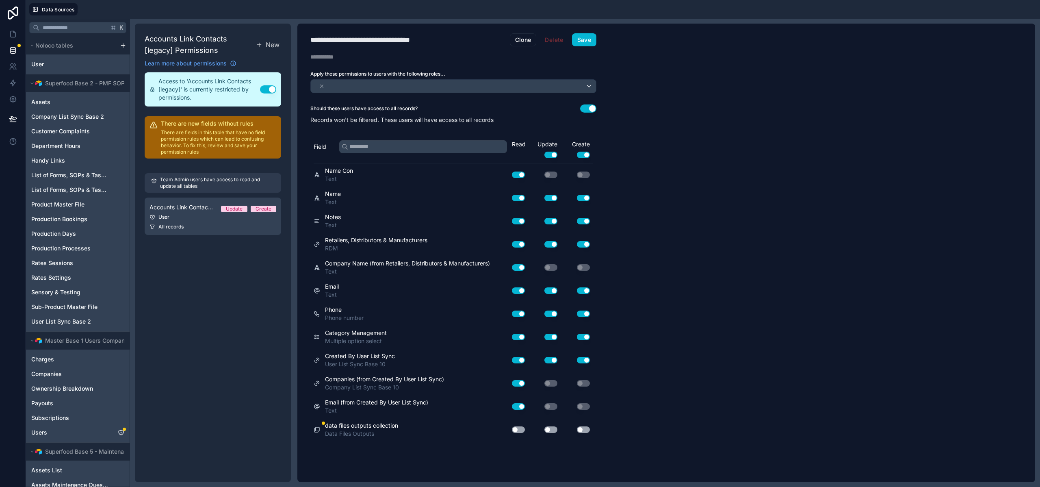
click at [589, 106] on button "Use setting" at bounding box center [588, 108] width 16 height 8
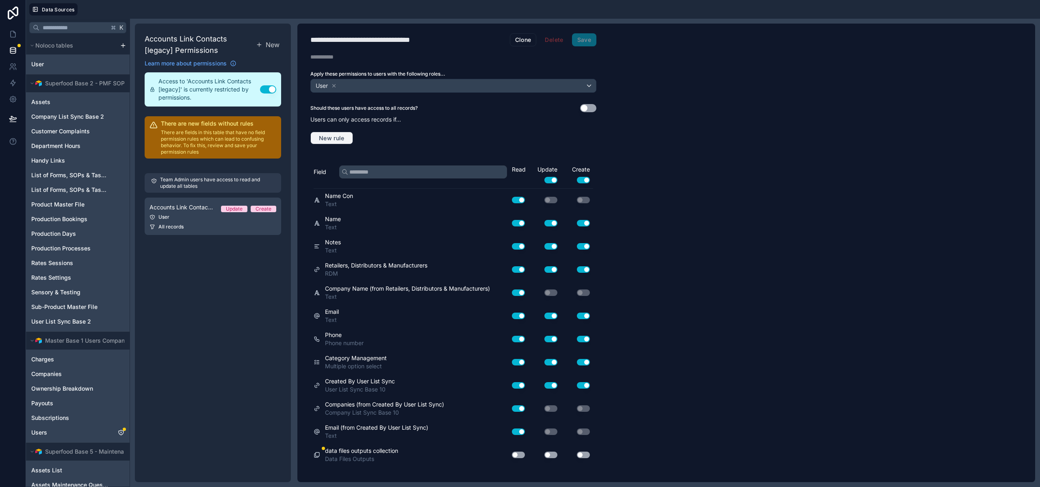
click at [333, 135] on span "New rule" at bounding box center [332, 138] width 32 height 7
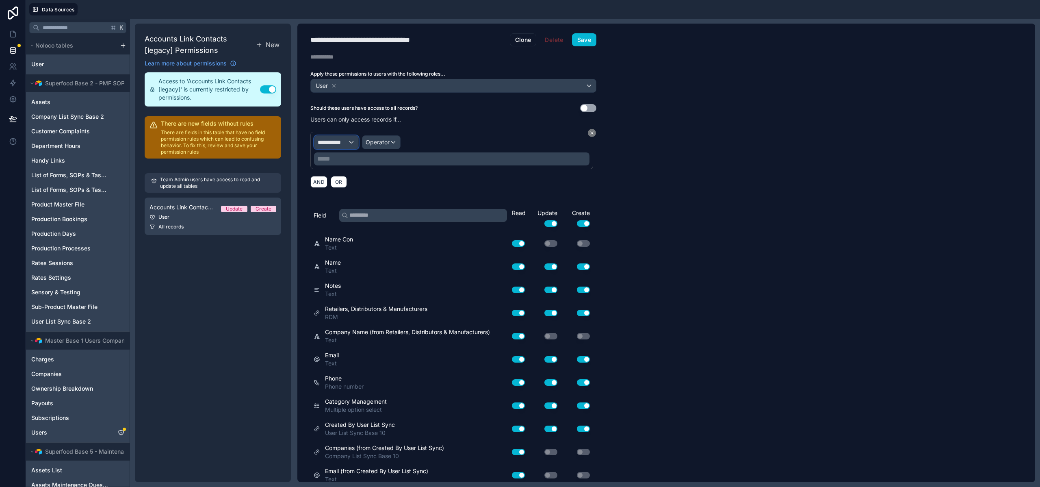
click at [331, 143] on span "**********" at bounding box center [333, 142] width 30 height 8
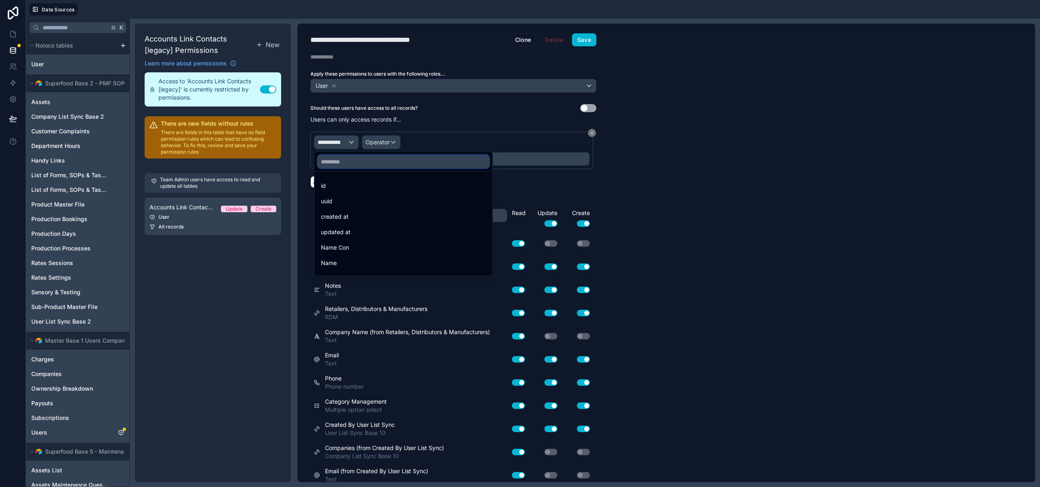
click at [345, 157] on input "text" at bounding box center [404, 161] width 172 height 13
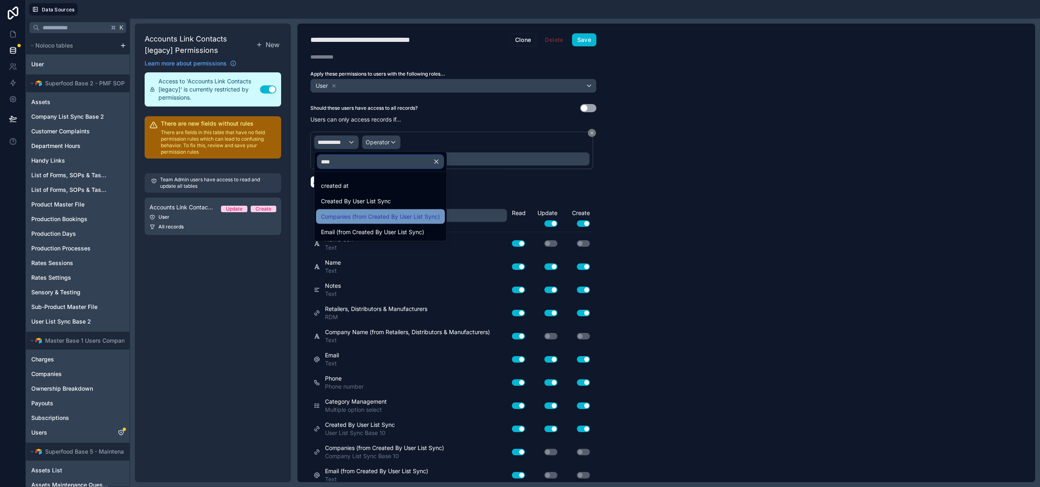
type input "****"
click at [369, 215] on span "Companies (from Created By User List Sync)" at bounding box center [380, 217] width 119 height 10
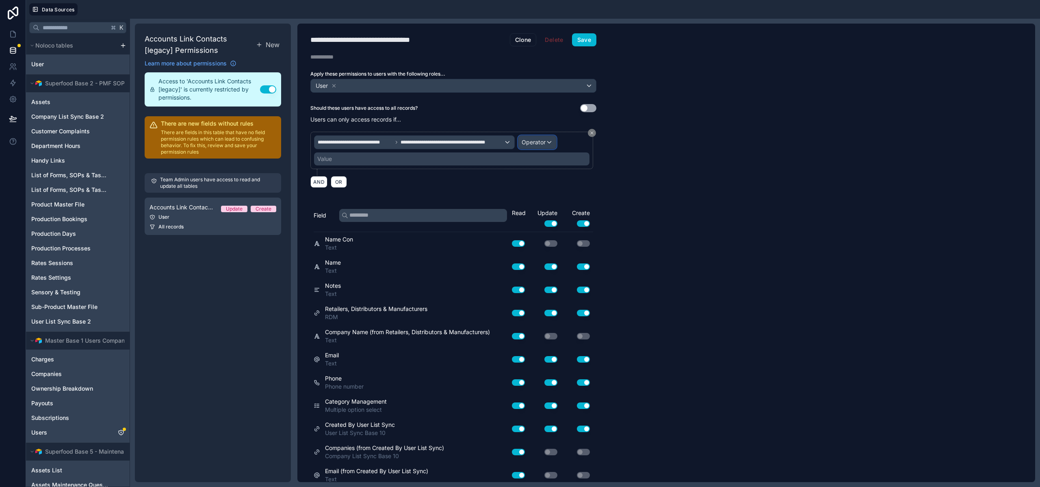
click at [547, 140] on div "Operator" at bounding box center [538, 142] width 38 height 13
click at [540, 219] on span "Is one of" at bounding box center [536, 217] width 23 height 10
click at [344, 161] on div "Value" at bounding box center [452, 158] width 276 height 13
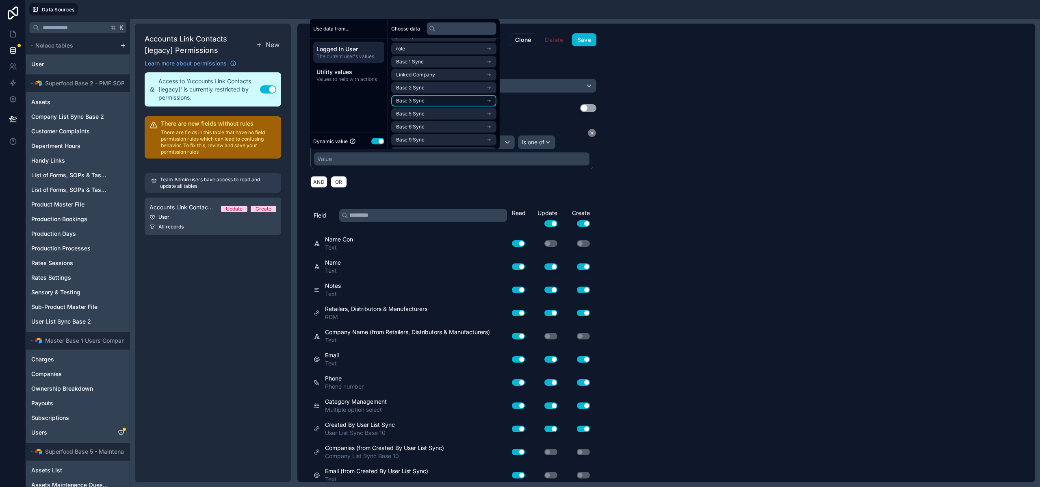
scroll to position [37, 0]
click at [430, 140] on li "Base 10 Sync" at bounding box center [443, 140] width 105 height 11
click at [435, 139] on span "company list sync base 10 copy collection" at bounding box center [441, 140] width 90 height 7
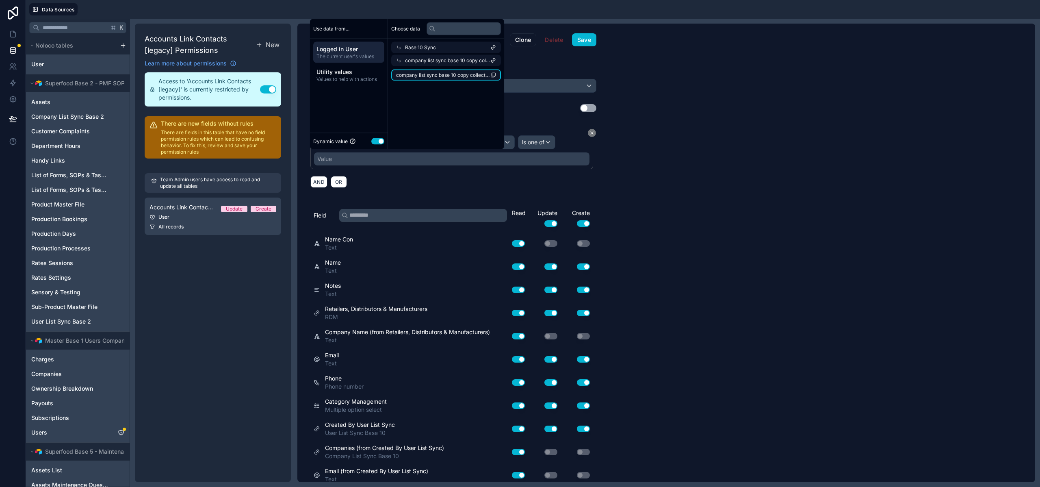
click at [431, 73] on span "company list sync base 10 copy collection" at bounding box center [443, 75] width 94 height 7
click at [586, 39] on button "Save" at bounding box center [584, 39] width 24 height 13
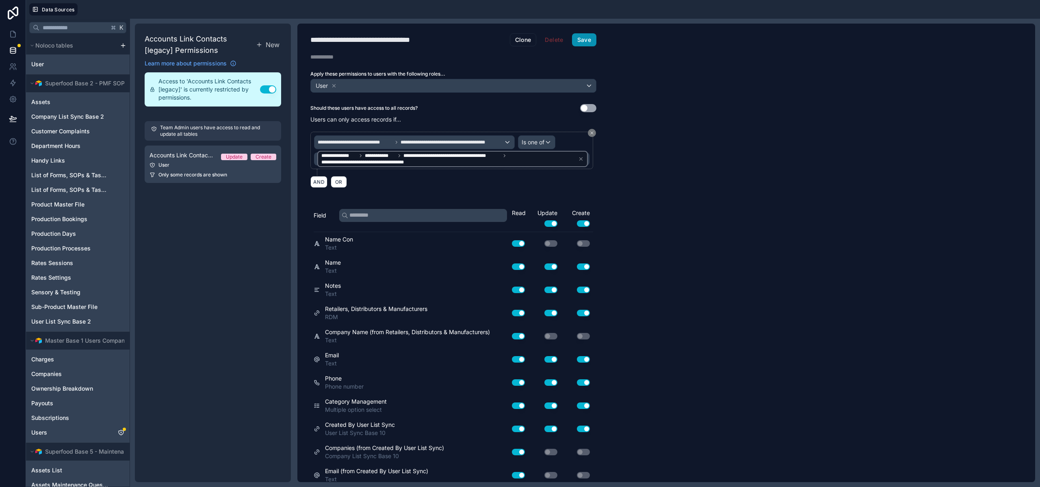
click at [586, 41] on button "Save" at bounding box center [584, 39] width 24 height 13
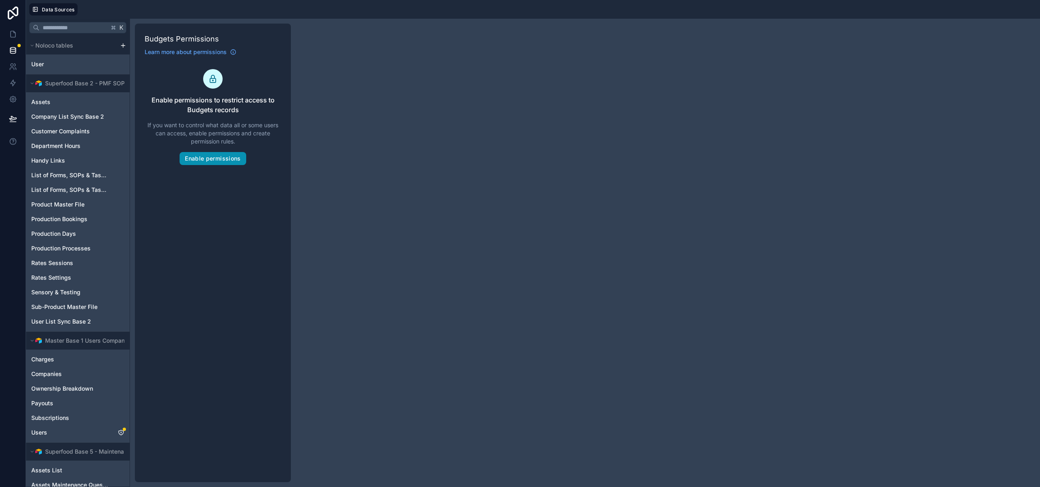
click at [201, 152] on button "Enable permissions" at bounding box center [213, 158] width 66 height 13
click at [200, 157] on button "Enable permissions" at bounding box center [213, 158] width 66 height 13
click at [217, 161] on button "Enable permissions" at bounding box center [213, 158] width 66 height 13
click at [211, 159] on button "Enable permissions" at bounding box center [213, 158] width 66 height 13
click at [202, 151] on div "Enable permissions to restrict access to EasyImport Requests records If you wan…" at bounding box center [213, 117] width 137 height 96
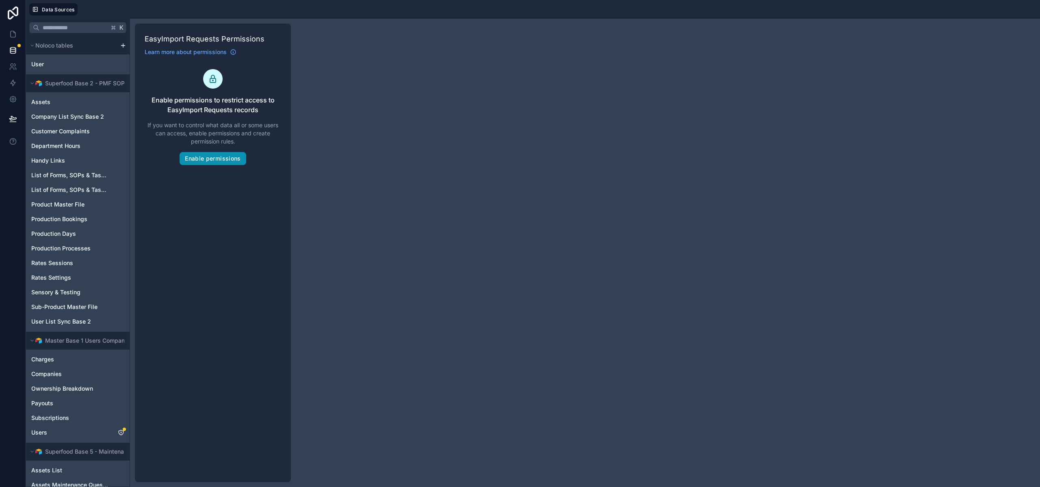
click at [206, 161] on button "Enable permissions" at bounding box center [213, 158] width 66 height 13
click at [204, 161] on button "Enable permissions" at bounding box center [213, 158] width 66 height 13
click at [217, 158] on button "Enable permissions" at bounding box center [213, 158] width 66 height 13
click at [213, 158] on button "Enable permissions" at bounding box center [213, 158] width 66 height 13
click at [208, 156] on button "Enable permissions" at bounding box center [213, 158] width 66 height 13
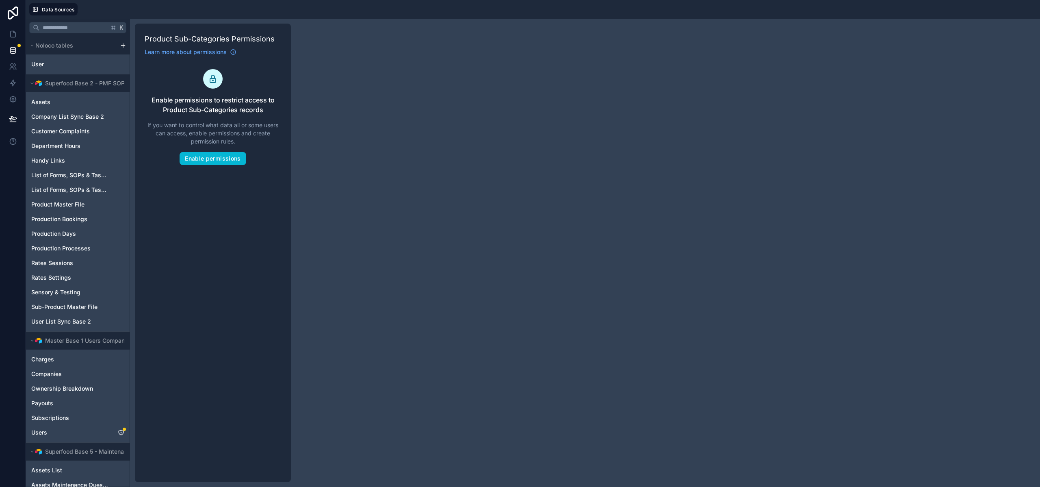
click at [211, 168] on div "Product Sub-Categories Permissions Learn more about permissions Enable permissi…" at bounding box center [213, 253] width 156 height 458
click at [214, 163] on button "Enable permissions" at bounding box center [213, 158] width 66 height 13
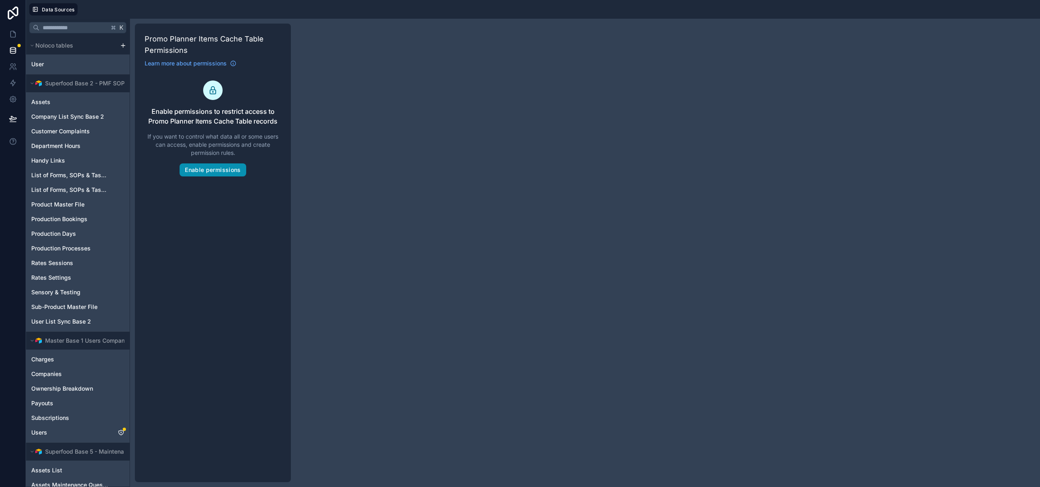
click at [199, 172] on button "Enable permissions" at bounding box center [213, 169] width 66 height 13
click at [207, 184] on button "Enable permissions" at bounding box center [213, 179] width 66 height 13
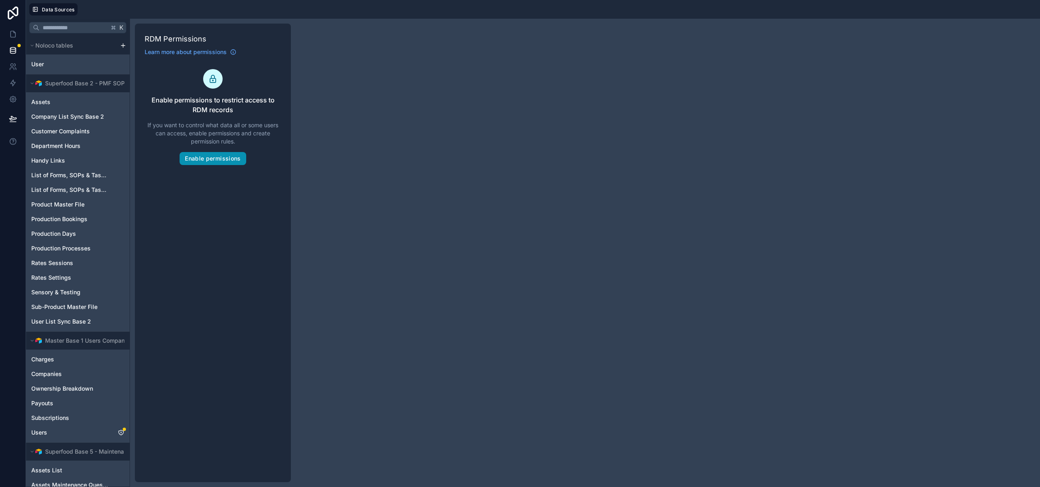
click at [206, 158] on button "Enable permissions" at bounding box center [213, 158] width 66 height 13
click at [219, 154] on button "Enable permissions" at bounding box center [213, 158] width 66 height 13
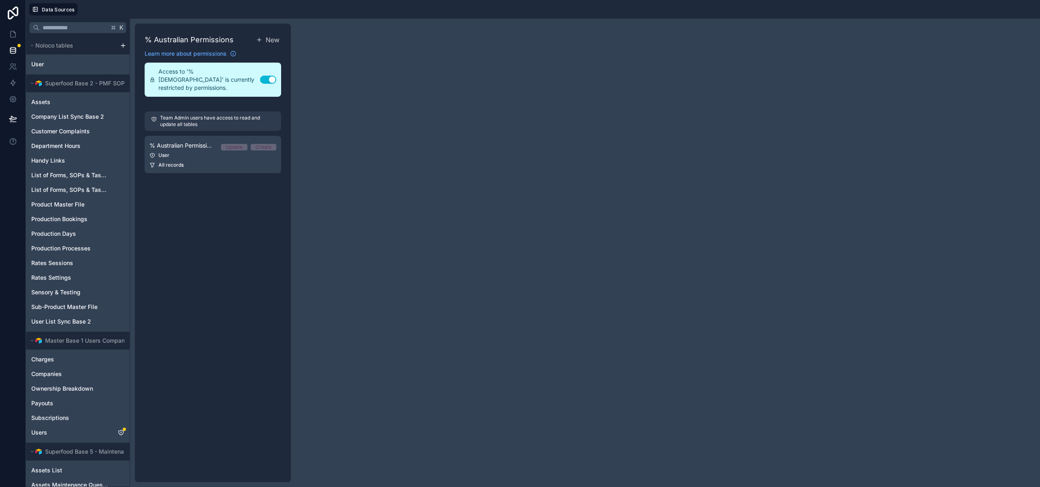
click at [220, 165] on div "Team Admin users have access to read and update all tables % Australian Permiss…" at bounding box center [213, 142] width 137 height 72
click at [225, 152] on div "User" at bounding box center [213, 155] width 127 height 7
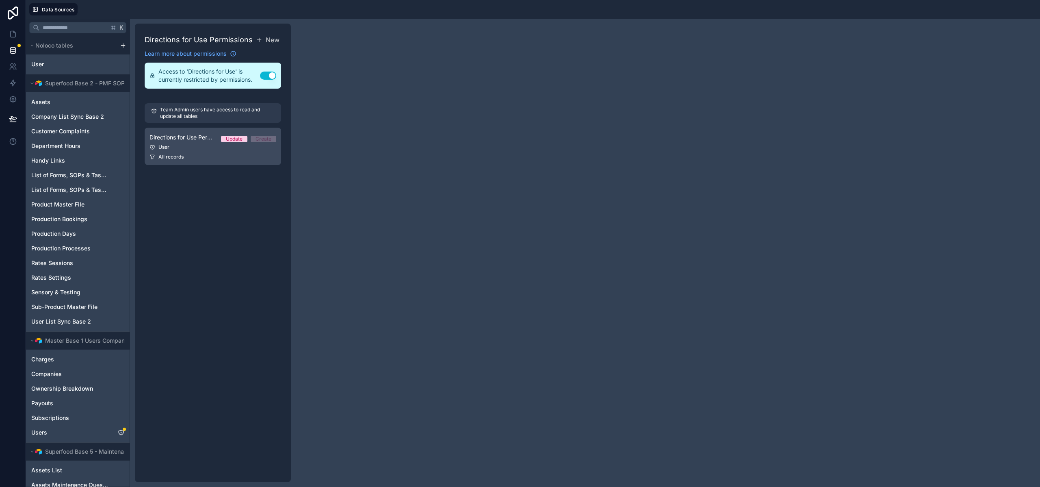
click at [228, 158] on div "All records" at bounding box center [213, 157] width 127 height 7
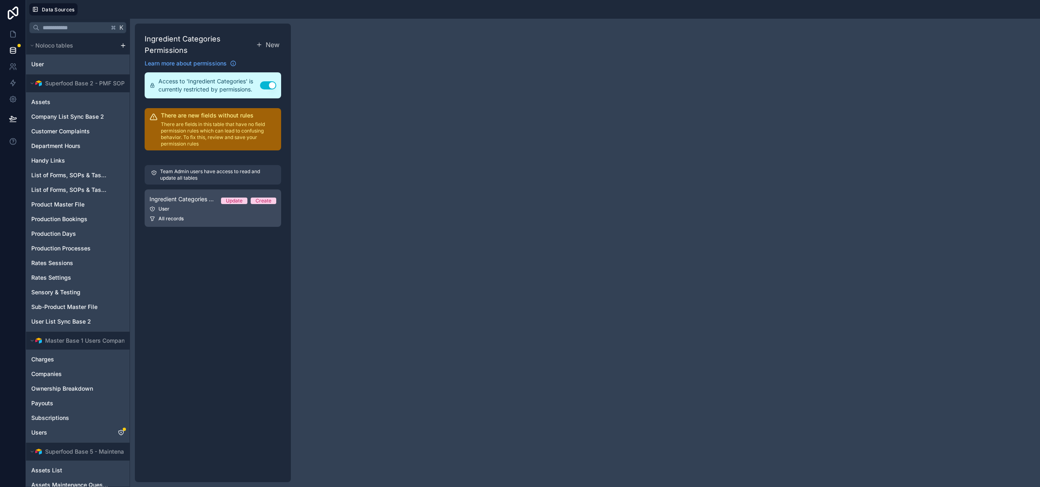
click at [195, 204] on link "Ingredient Categories Permission 1 Update Create User All records" at bounding box center [213, 207] width 137 height 37
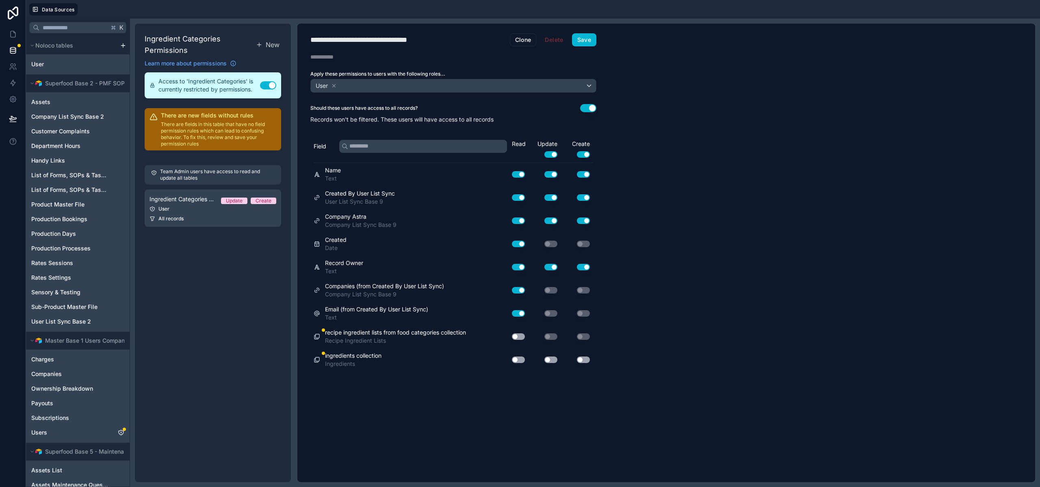
click at [592, 105] on button "Use setting" at bounding box center [588, 108] width 16 height 8
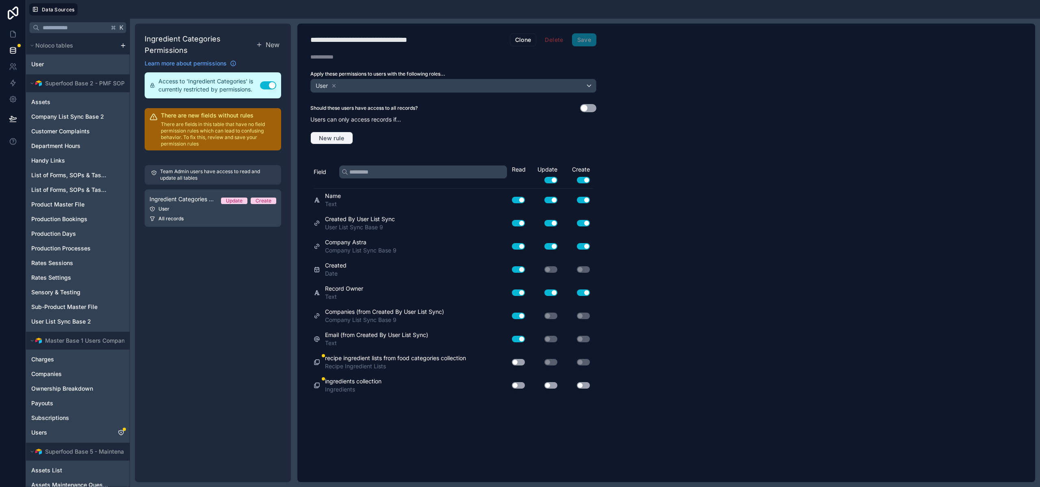
click at [337, 135] on span "New rule" at bounding box center [332, 138] width 32 height 7
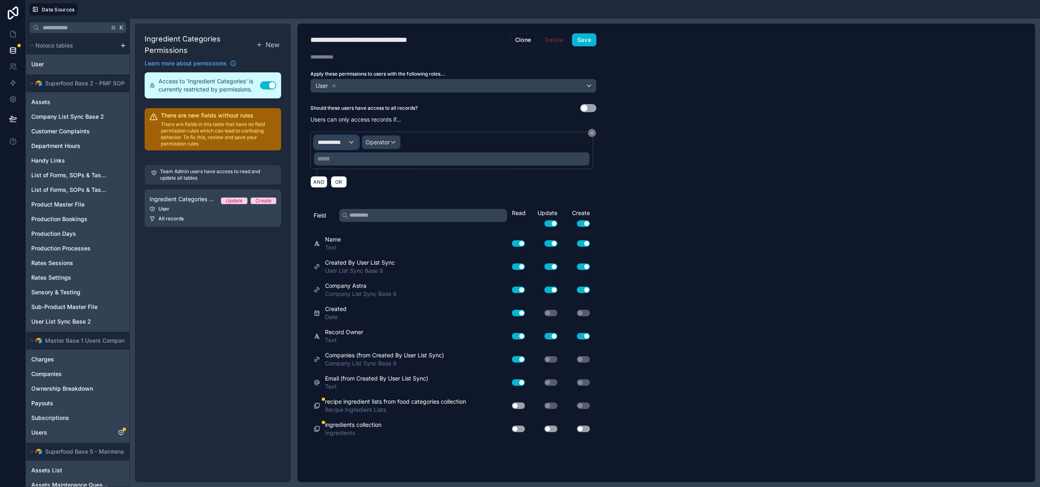
click at [340, 147] on div "**********" at bounding box center [337, 142] width 44 height 13
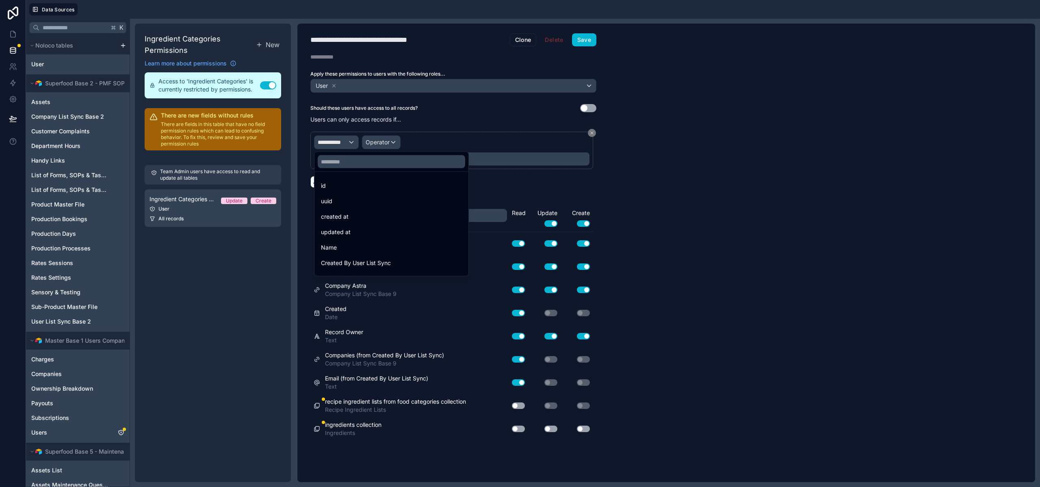
click at [351, 154] on div at bounding box center [392, 162] width 154 height 20
click at [353, 161] on input "text" at bounding box center [392, 161] width 148 height 13
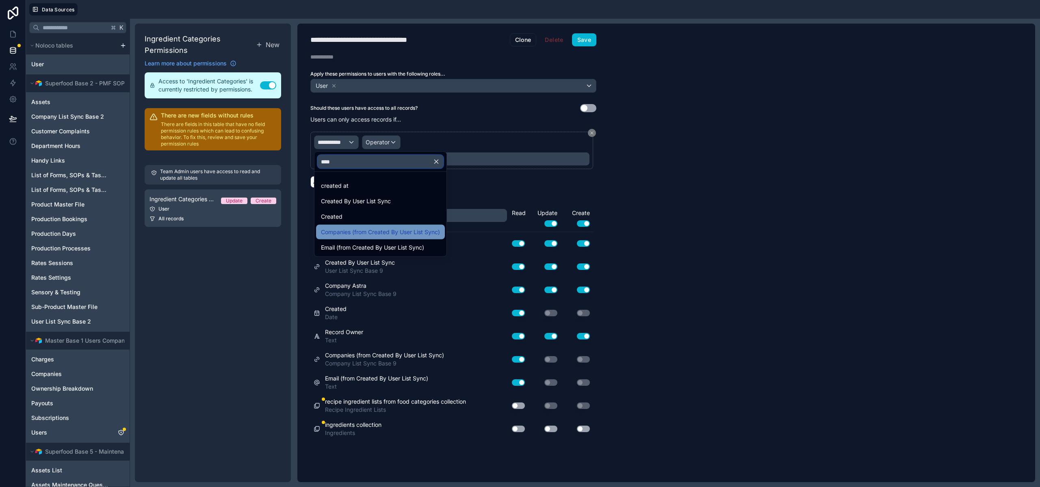
type input "****"
click at [356, 227] on span "Companies (from Created By User List Sync)" at bounding box center [380, 232] width 119 height 10
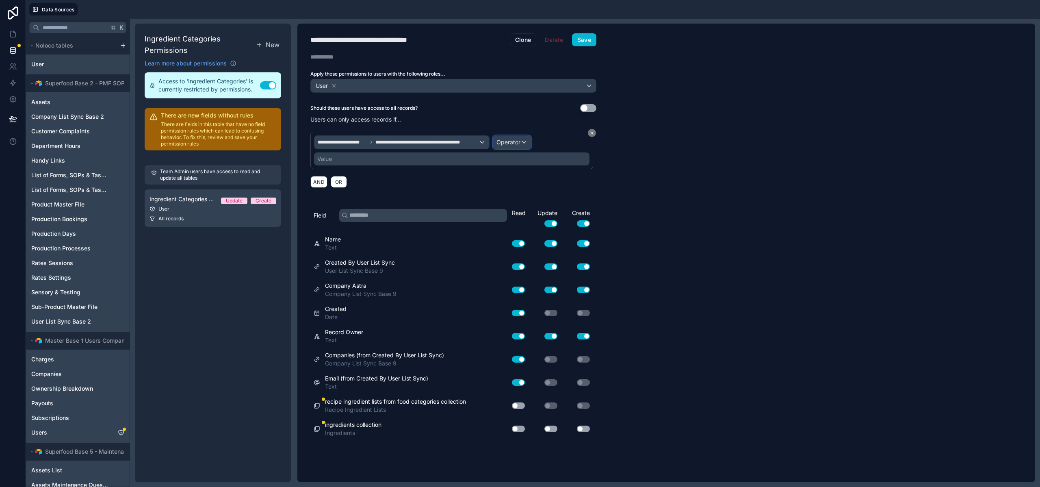
click at [517, 138] on span "Operator" at bounding box center [509, 142] width 24 height 8
click at [509, 216] on span "Is one of" at bounding box center [511, 217] width 23 height 10
click at [355, 162] on div "Value" at bounding box center [452, 158] width 276 height 13
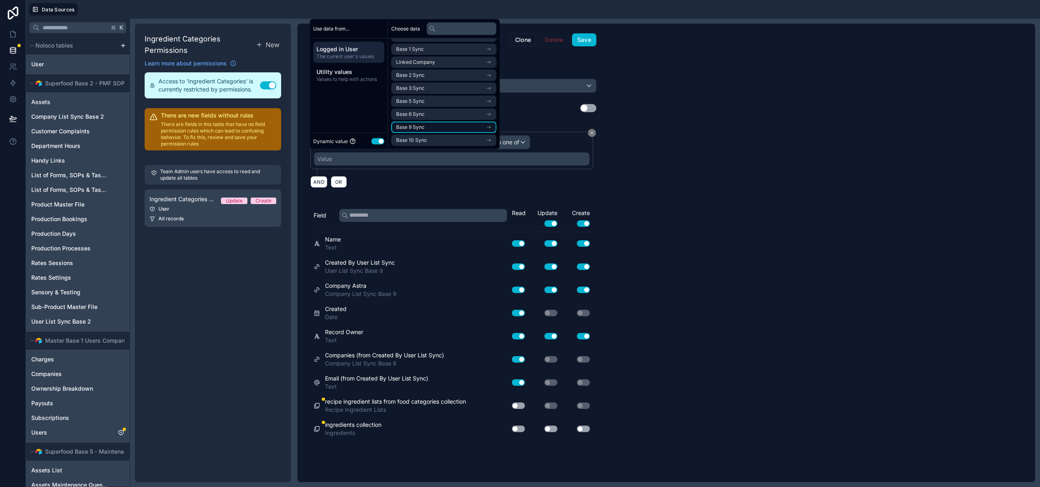
click at [426, 127] on li "Base 9 Sync" at bounding box center [443, 127] width 105 height 11
click at [432, 141] on span "company list sync base 9 copy collection" at bounding box center [441, 140] width 90 height 7
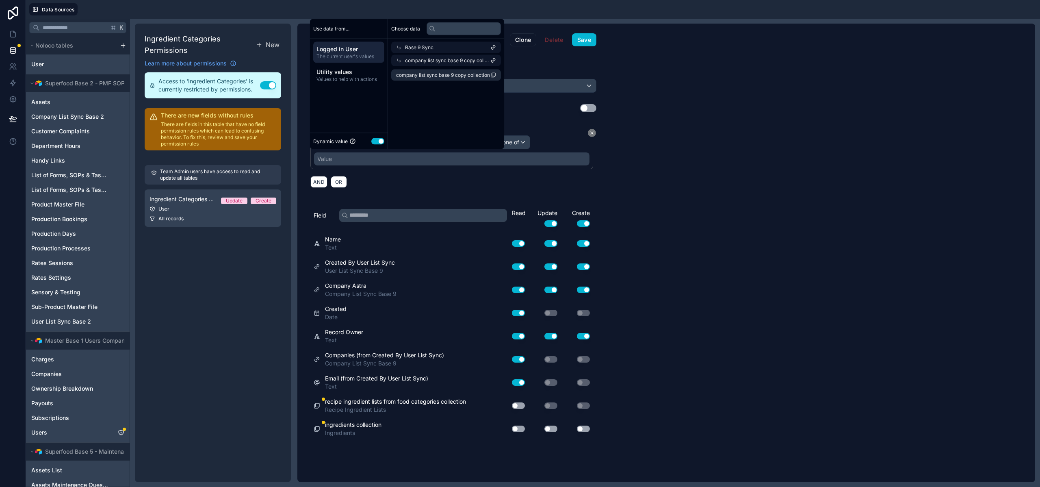
scroll to position [0, 0]
click at [421, 80] on li "company list sync base 9 copy collection" at bounding box center [446, 74] width 110 height 11
click at [582, 38] on button "Save" at bounding box center [584, 39] width 24 height 13
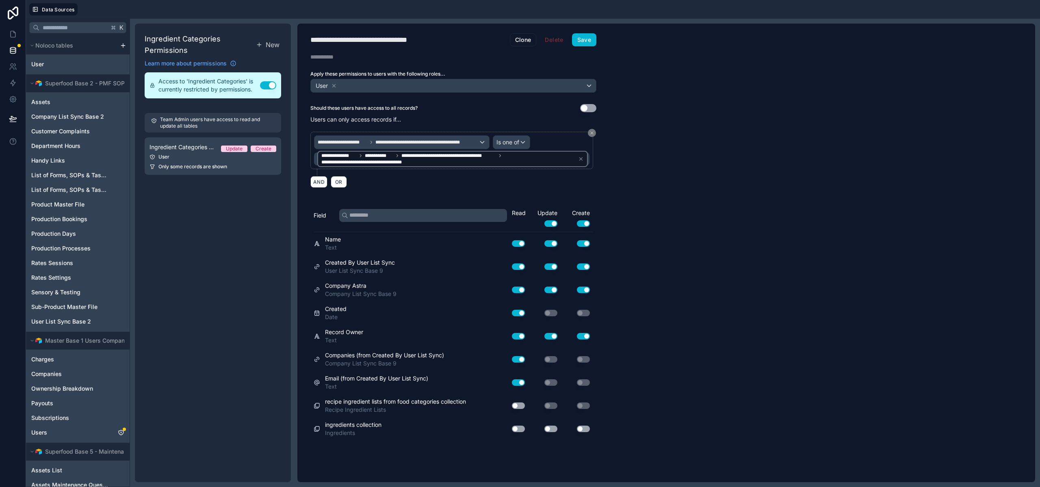
click at [690, 155] on div "**********" at bounding box center [667, 253] width 738 height 458
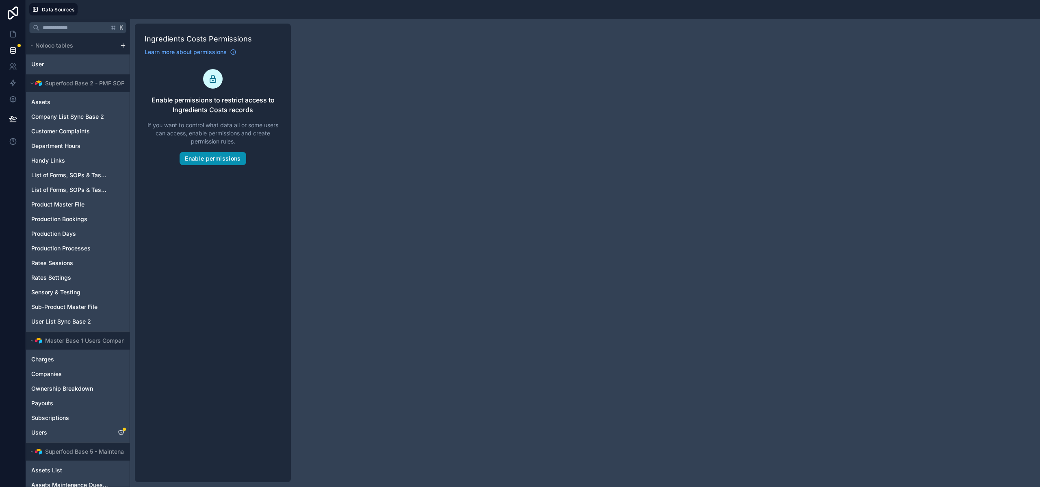
click at [192, 162] on button "Enable permissions" at bounding box center [213, 158] width 66 height 13
click at [224, 161] on button "Enable permissions" at bounding box center [213, 158] width 66 height 13
click at [200, 160] on button "Enable permissions" at bounding box center [213, 158] width 66 height 13
click at [225, 154] on button "Enable permissions" at bounding box center [213, 158] width 66 height 13
click at [195, 155] on button "Enable permissions" at bounding box center [213, 158] width 66 height 13
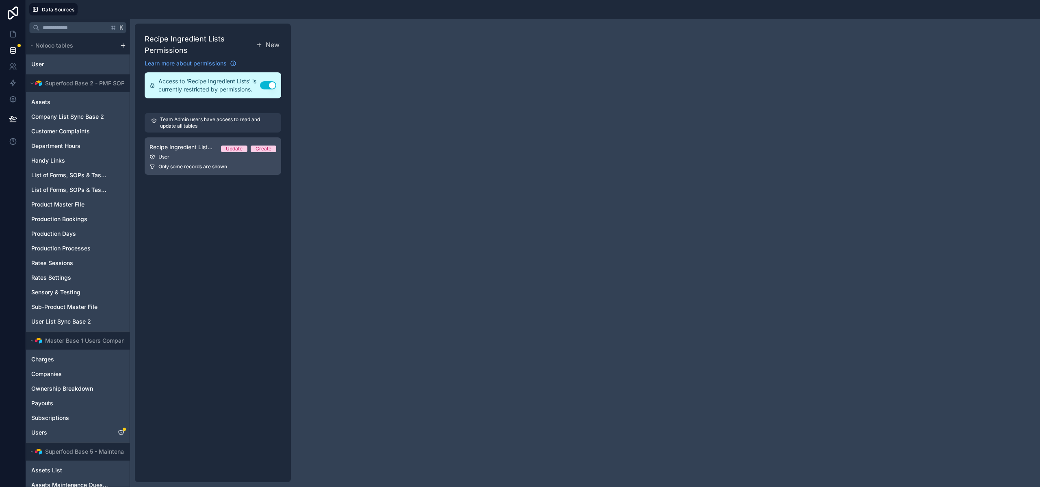
click at [202, 155] on div "User" at bounding box center [213, 157] width 127 height 7
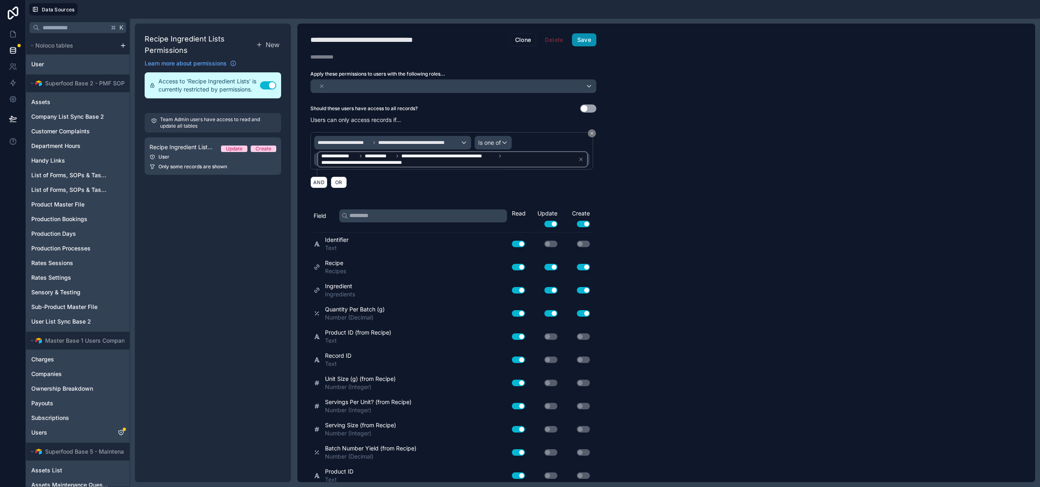
click at [576, 36] on button "Save" at bounding box center [584, 39] width 24 height 13
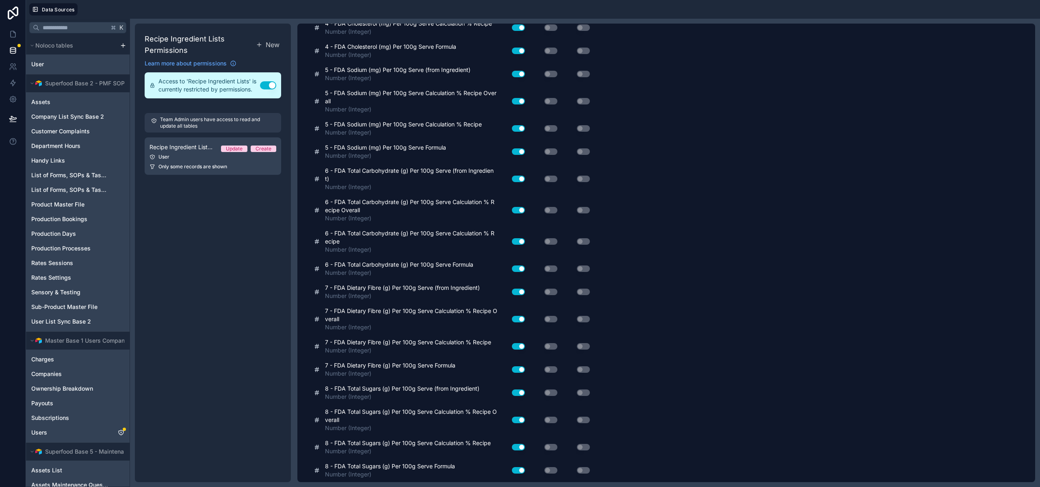
scroll to position [2156, 0]
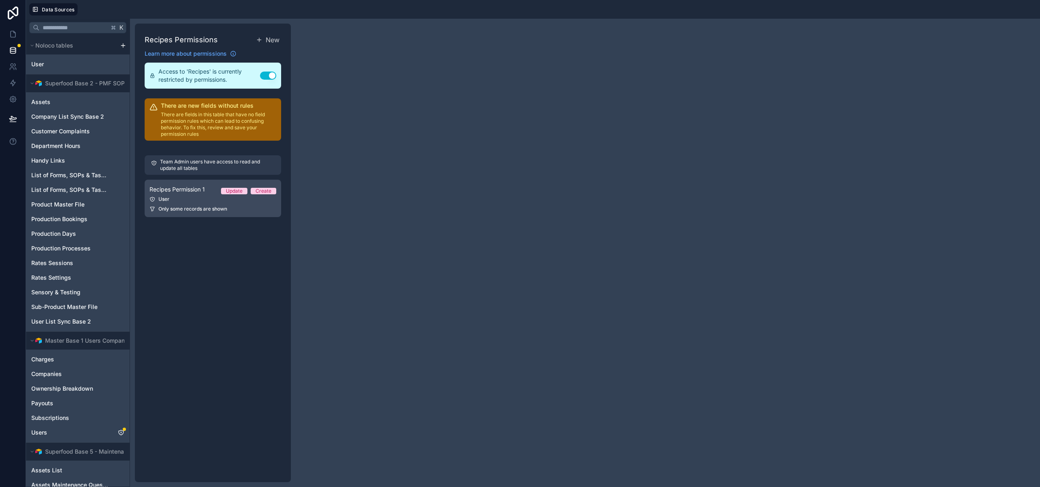
click at [176, 208] on span "Only some records are shown" at bounding box center [193, 209] width 69 height 7
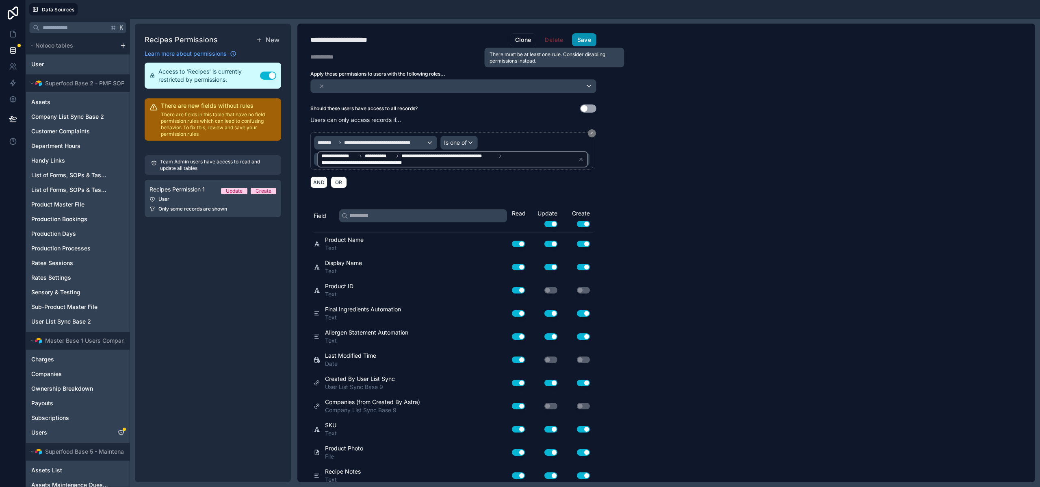
click at [587, 43] on button "Save" at bounding box center [584, 39] width 24 height 13
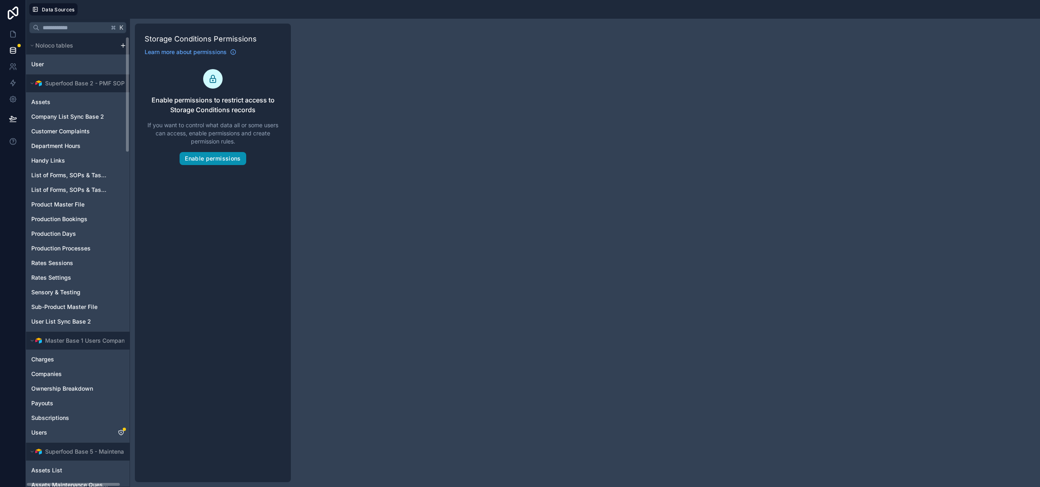
click at [201, 155] on button "Enable permissions" at bounding box center [213, 158] width 66 height 13
click at [204, 164] on button "Enable permissions" at bounding box center [213, 158] width 66 height 13
click at [217, 158] on button "Enable permissions" at bounding box center [213, 158] width 66 height 13
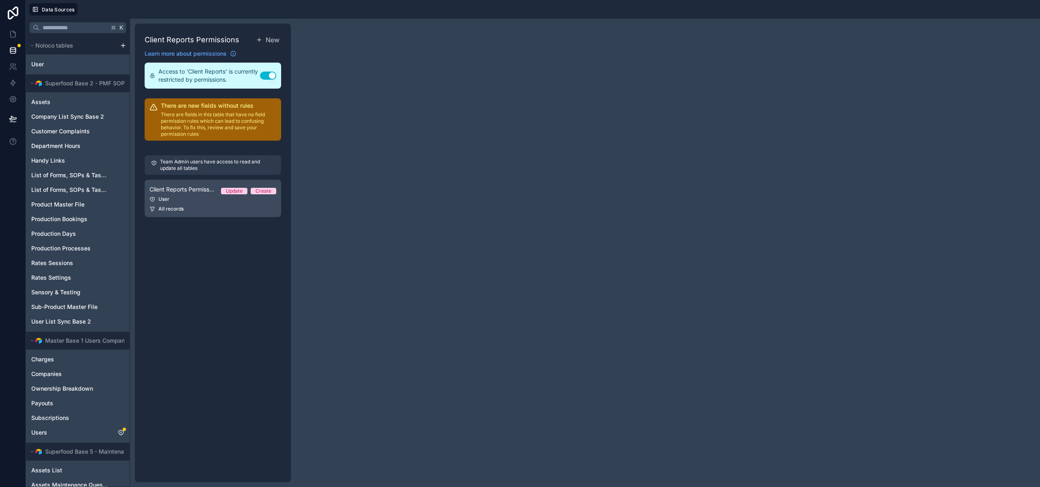
click at [189, 203] on link "Client Reports Permission 1 Update Create User All records" at bounding box center [213, 198] width 137 height 37
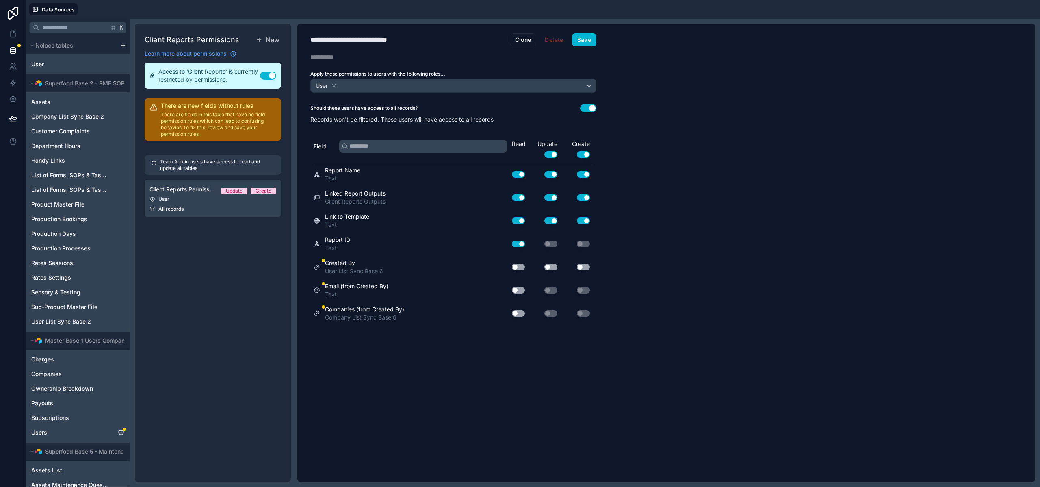
click at [587, 107] on button "Use setting" at bounding box center [588, 108] width 16 height 8
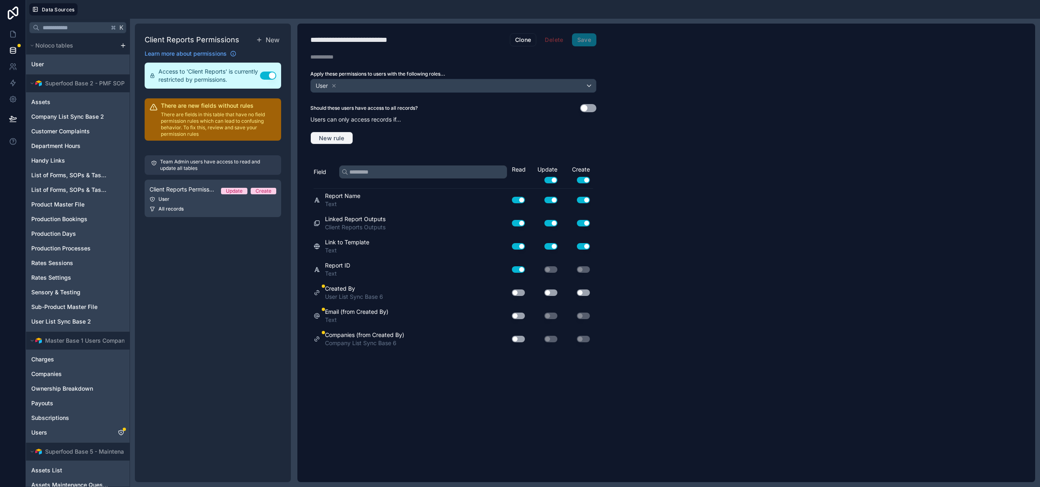
click at [322, 137] on span "New rule" at bounding box center [332, 138] width 32 height 7
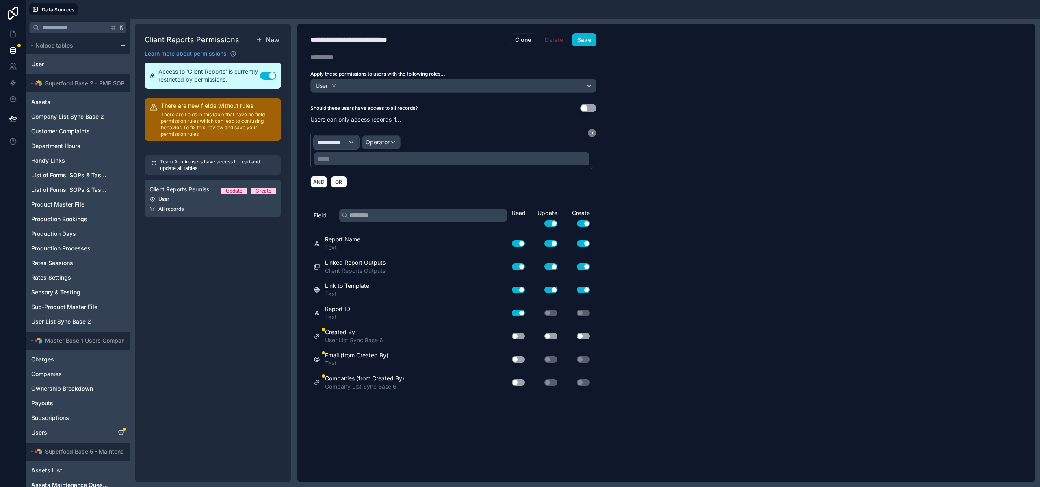
click at [343, 140] on span "**********" at bounding box center [333, 142] width 30 height 8
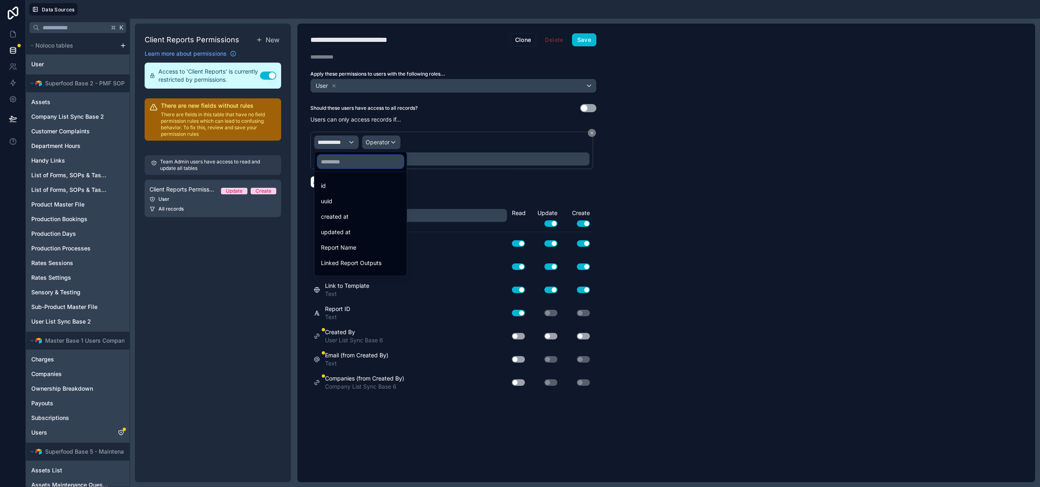
click at [339, 158] on input "text" at bounding box center [361, 161] width 86 height 13
type input "****"
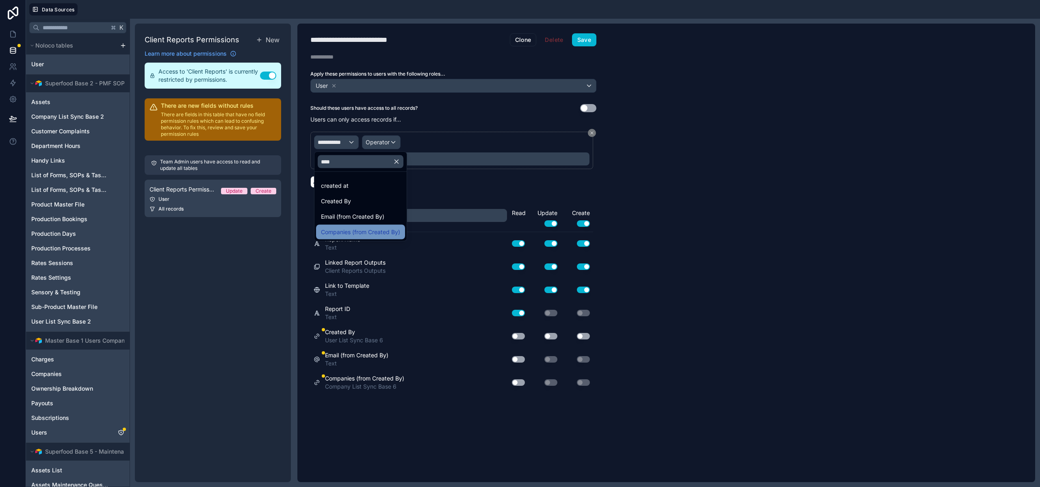
click at [354, 229] on span "Companies (from Created By)" at bounding box center [360, 232] width 79 height 10
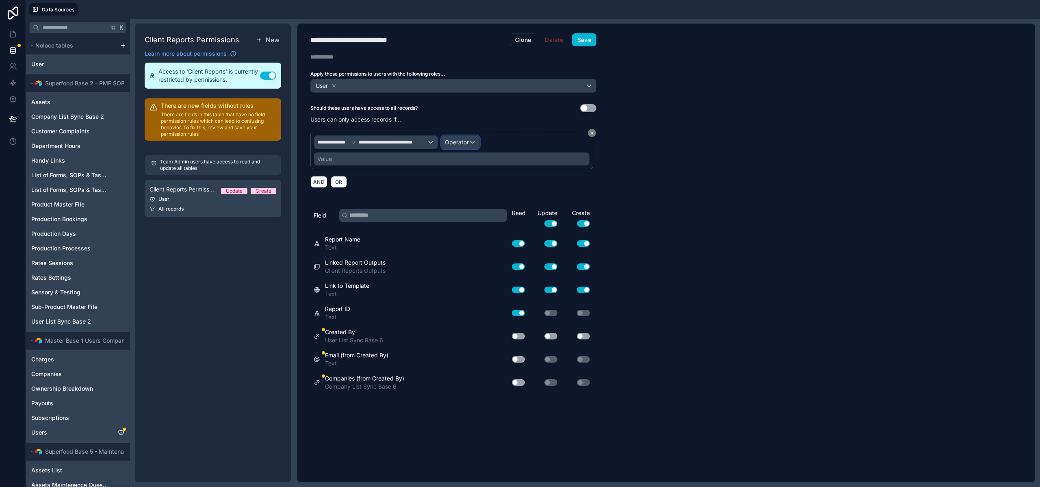
click at [462, 141] on span "Operator" at bounding box center [457, 142] width 24 height 7
click at [463, 213] on span "Is one of" at bounding box center [459, 217] width 23 height 10
click at [375, 160] on div "Value" at bounding box center [452, 158] width 276 height 13
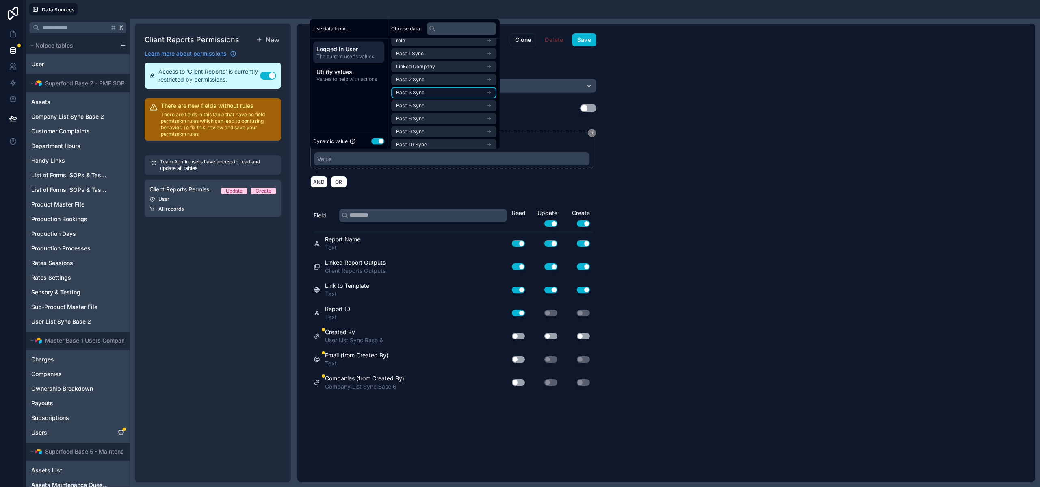
scroll to position [37, 0]
click at [440, 115] on li "Base 6 Sync" at bounding box center [443, 114] width 105 height 11
click at [450, 76] on span "Company List Sync Base 6 Noloco" at bounding box center [435, 75] width 79 height 7
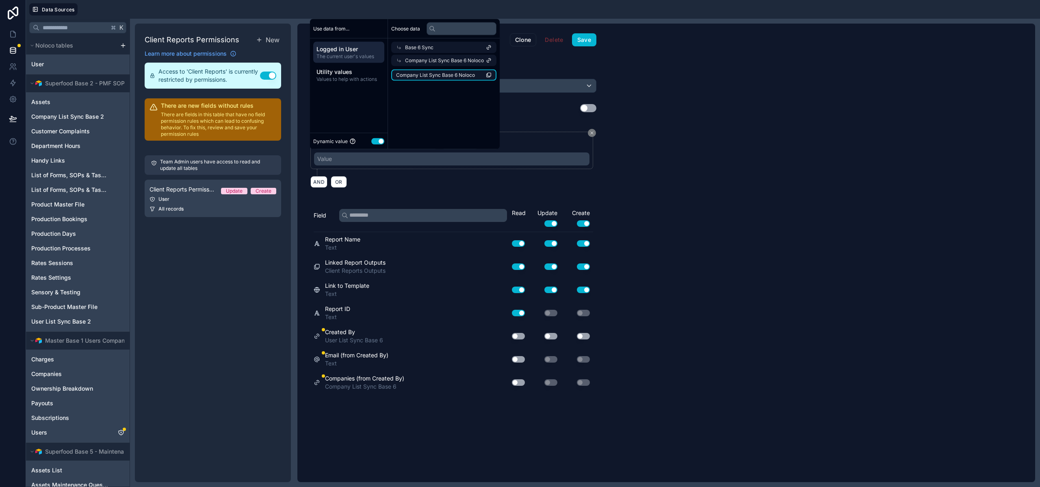
click at [436, 77] on span "Company List Sync Base 6 Noloco" at bounding box center [435, 75] width 79 height 7
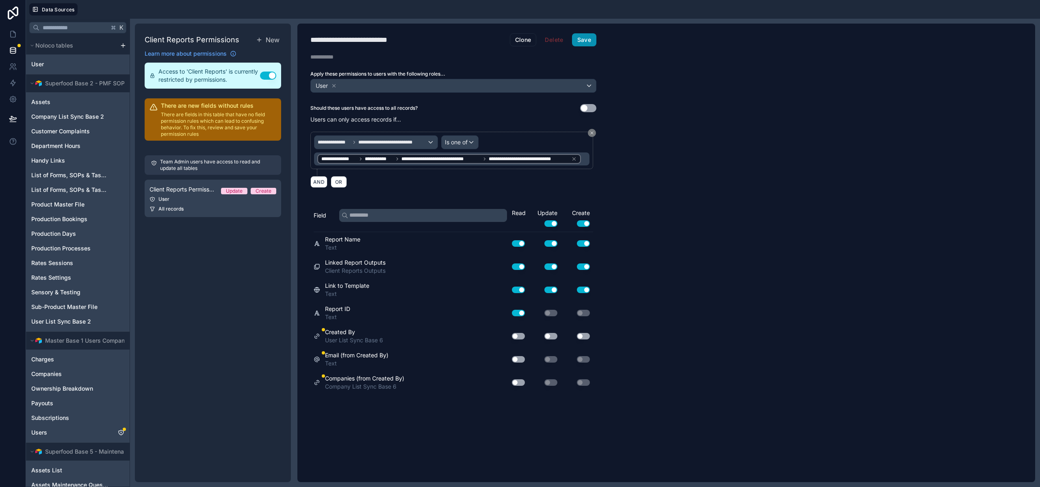
click at [585, 37] on button "Save" at bounding box center [584, 39] width 24 height 13
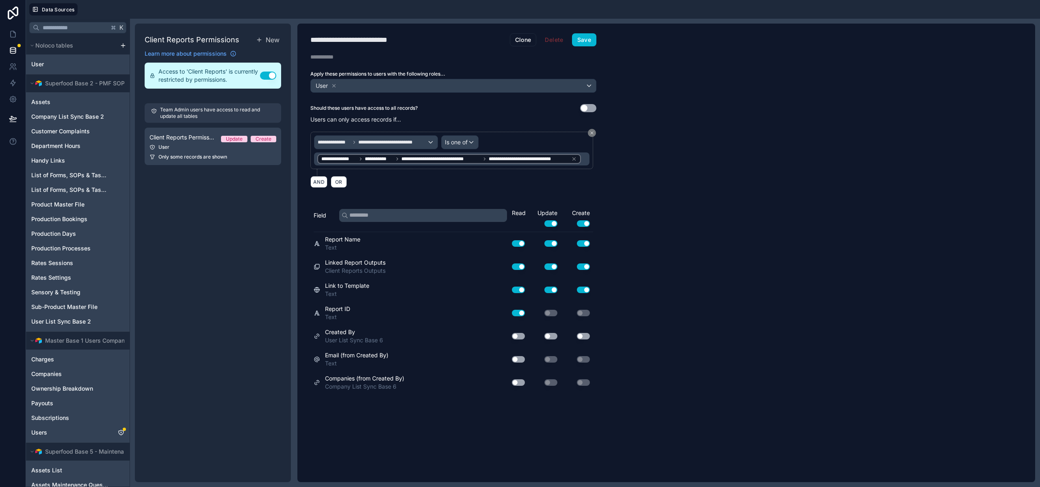
click at [549, 226] on button "Use setting" at bounding box center [551, 223] width 13 height 7
click at [550, 223] on button "Use setting" at bounding box center [551, 223] width 13 height 7
click at [516, 333] on button "Use setting" at bounding box center [518, 336] width 13 height 7
click at [522, 356] on button "Use setting" at bounding box center [518, 359] width 13 height 7
click at [519, 384] on button "Use setting" at bounding box center [518, 382] width 13 height 7
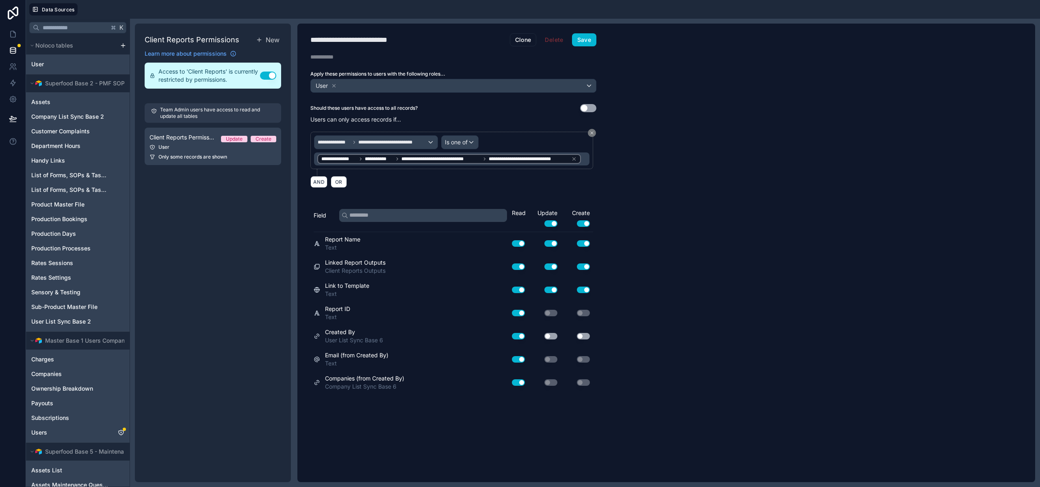
click at [553, 337] on button "Use setting" at bounding box center [551, 336] width 13 height 7
click at [590, 334] on div "Use setting" at bounding box center [577, 336] width 33 height 7
click at [584, 337] on button "Use setting" at bounding box center [583, 336] width 13 height 7
click at [584, 42] on button "Save" at bounding box center [584, 39] width 24 height 13
